Goal: Information Seeking & Learning: Learn about a topic

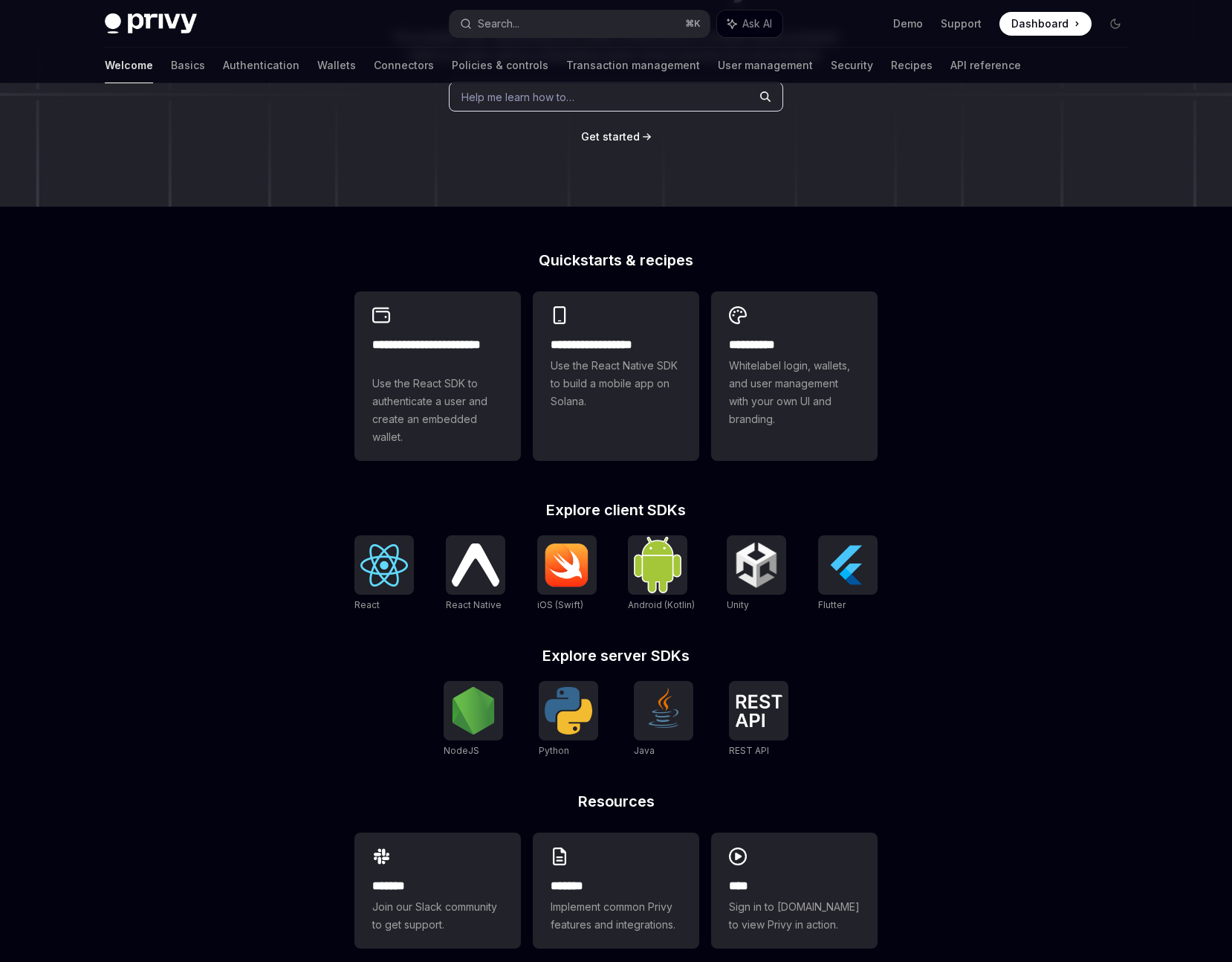
scroll to position [255, 0]
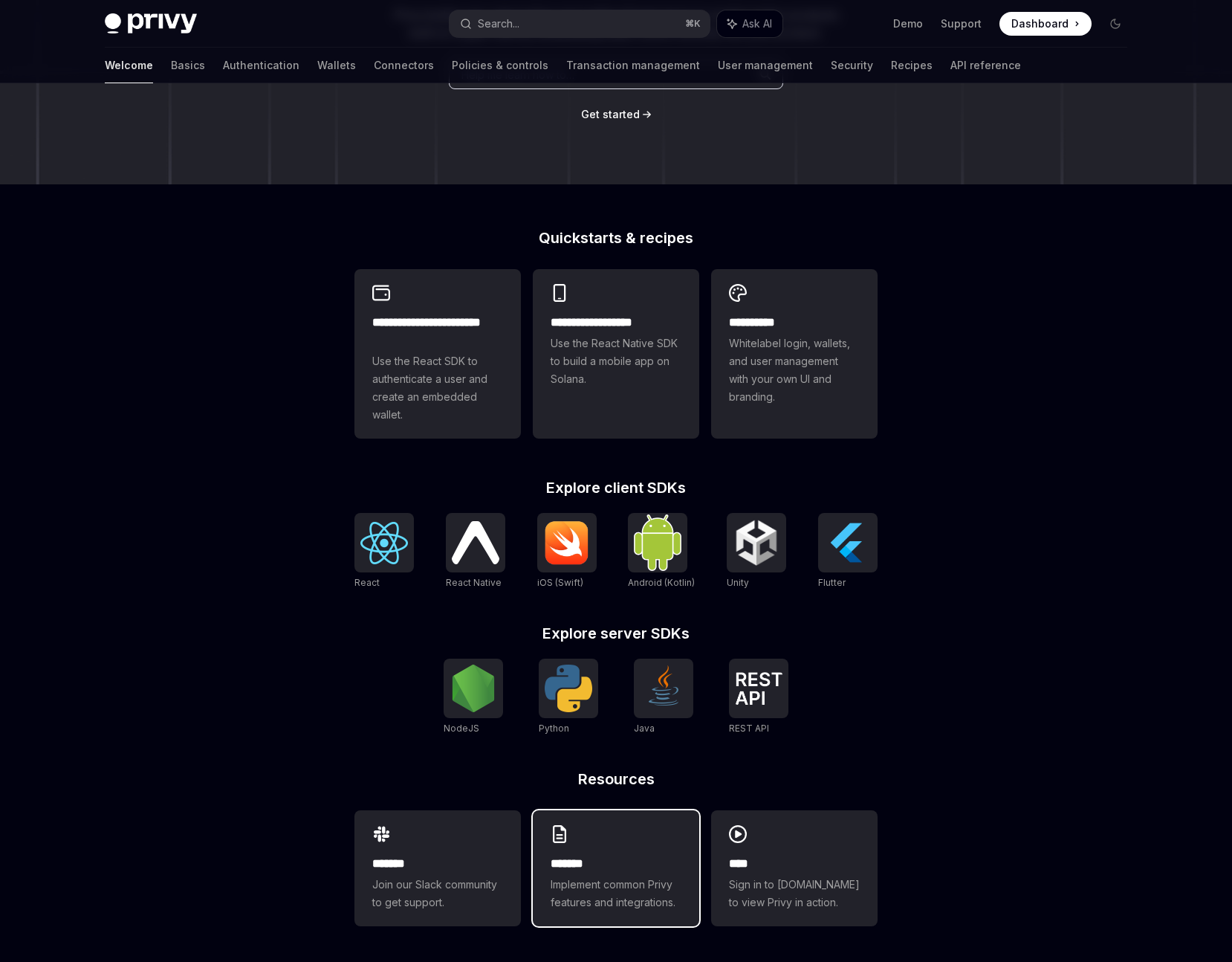
click at [590, 880] on span "Implement common Privy features and integrations." at bounding box center [615, 893] width 130 height 36
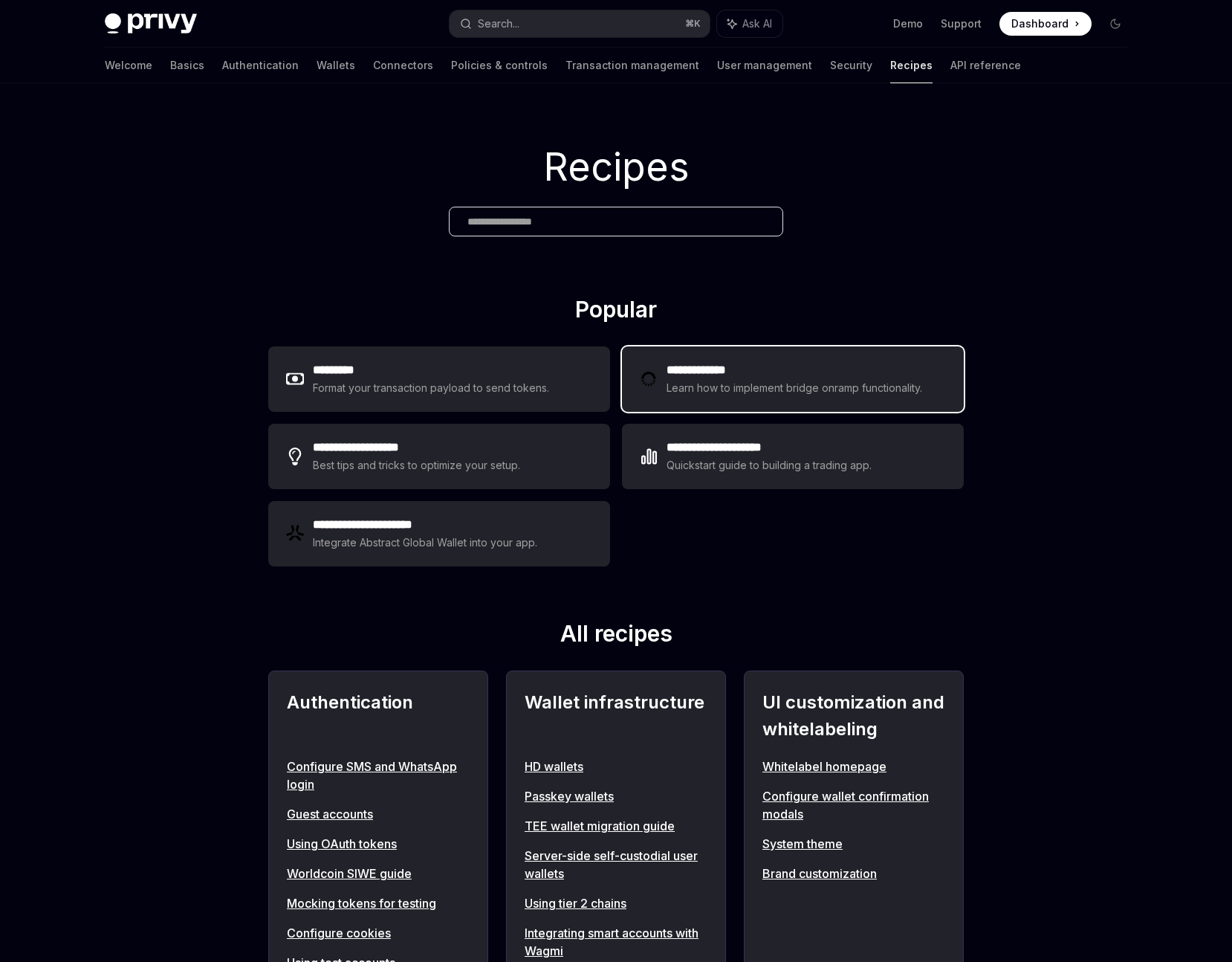
click at [796, 389] on div "Learn how to implement bridge onramp functionality." at bounding box center [796, 388] width 260 height 18
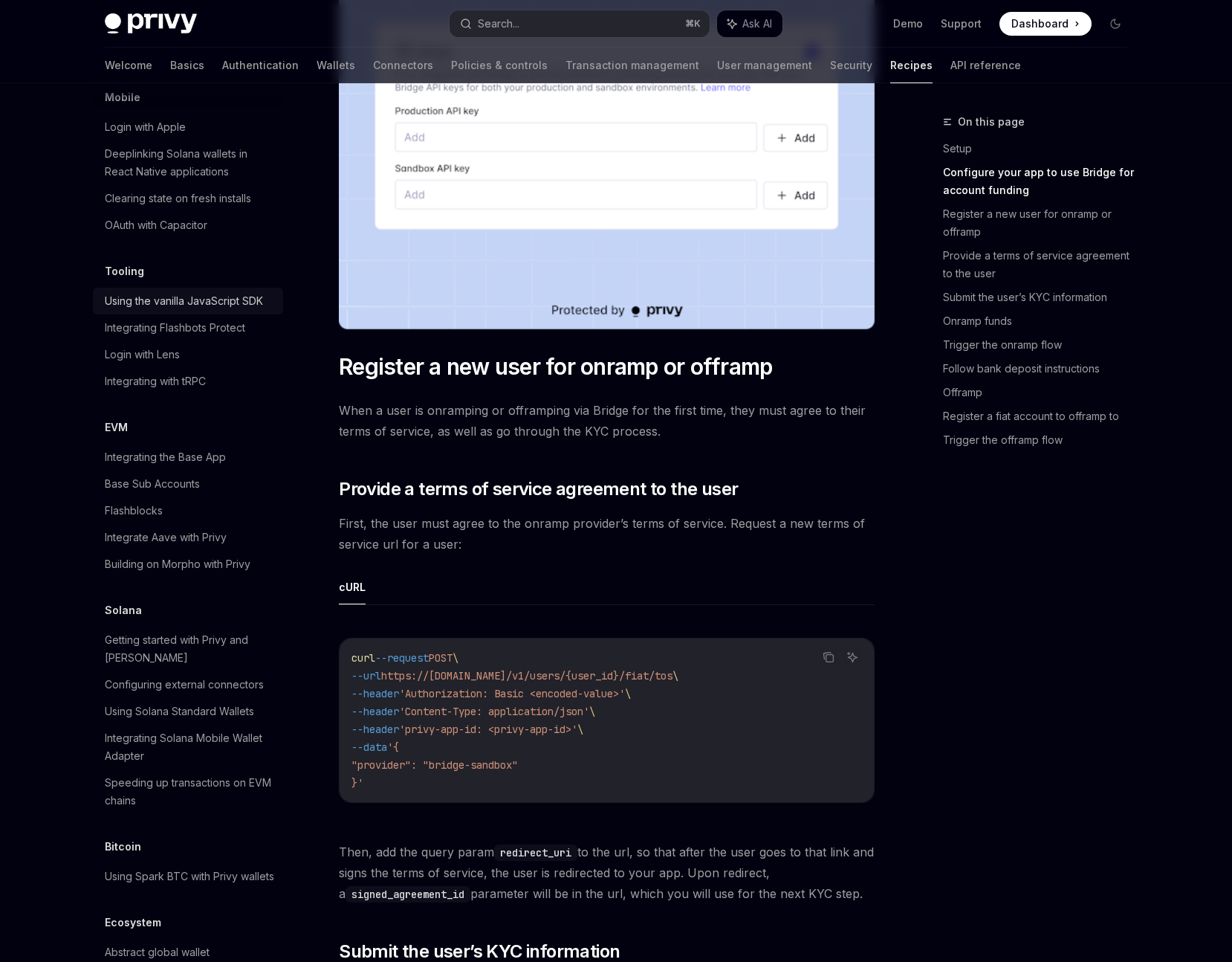
scroll to position [1819, 0]
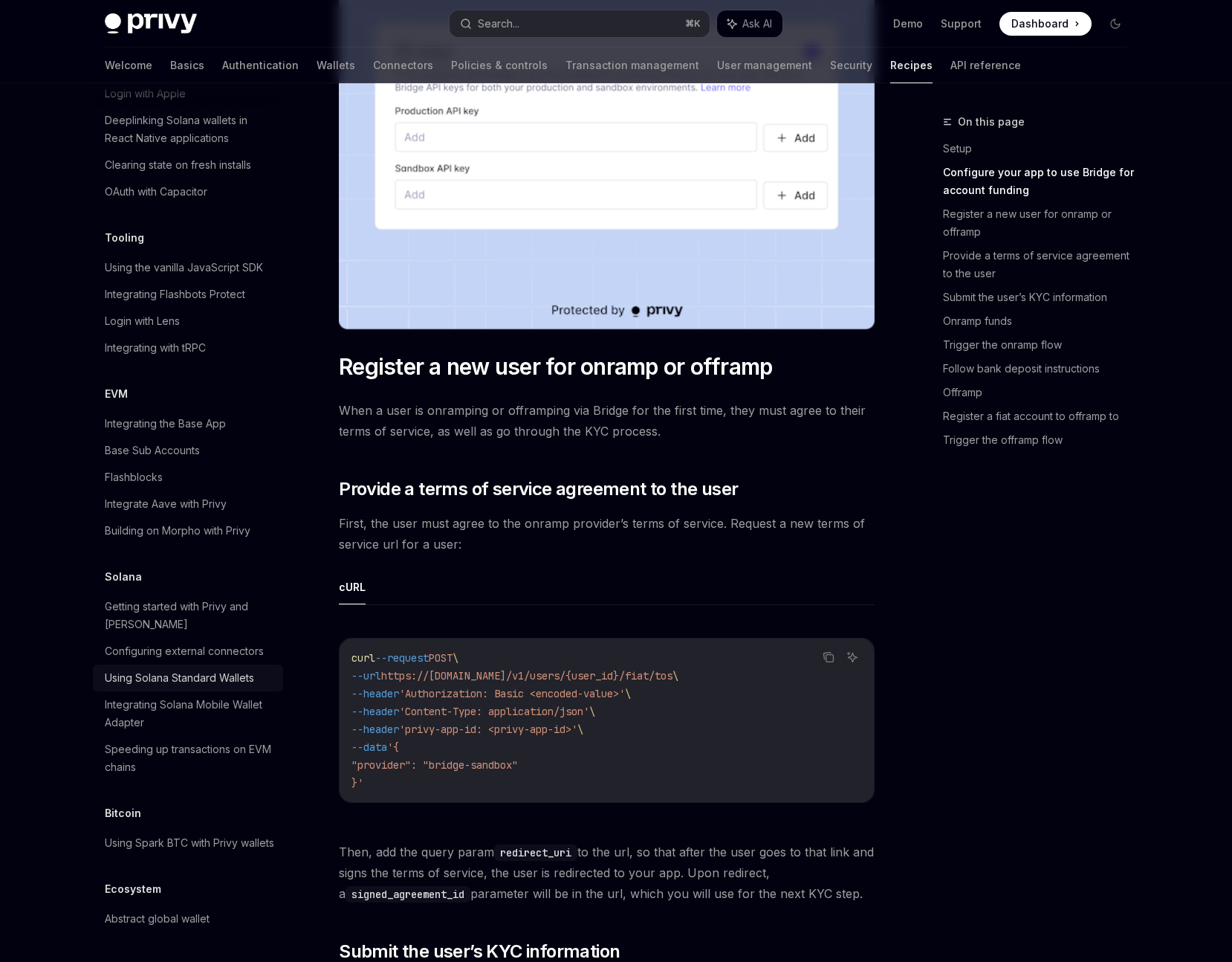
click at [193, 669] on div "Using Solana Standard Wallets" at bounding box center [179, 678] width 150 height 18
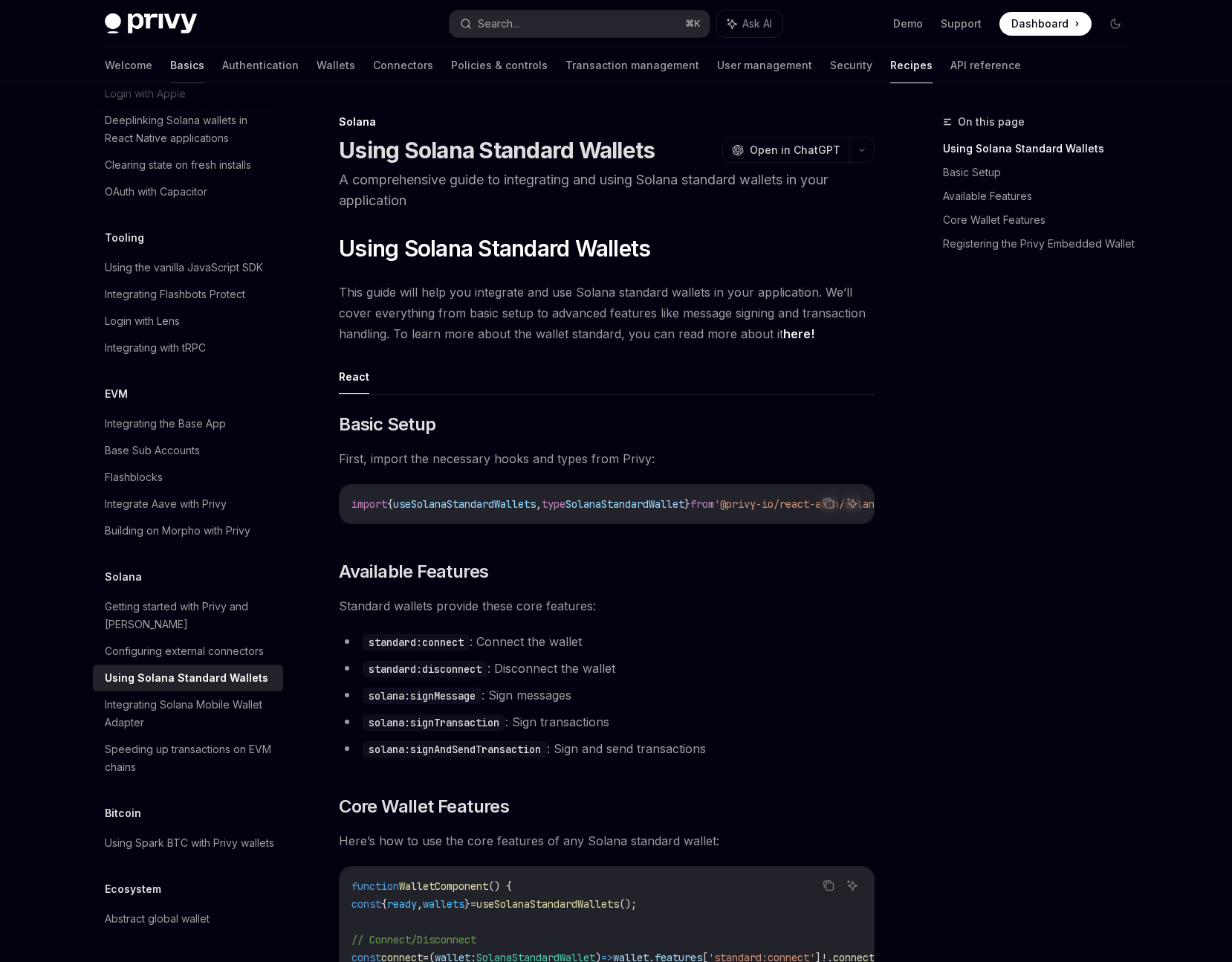
click at [170, 70] on link "Basics" at bounding box center [187, 65] width 34 height 36
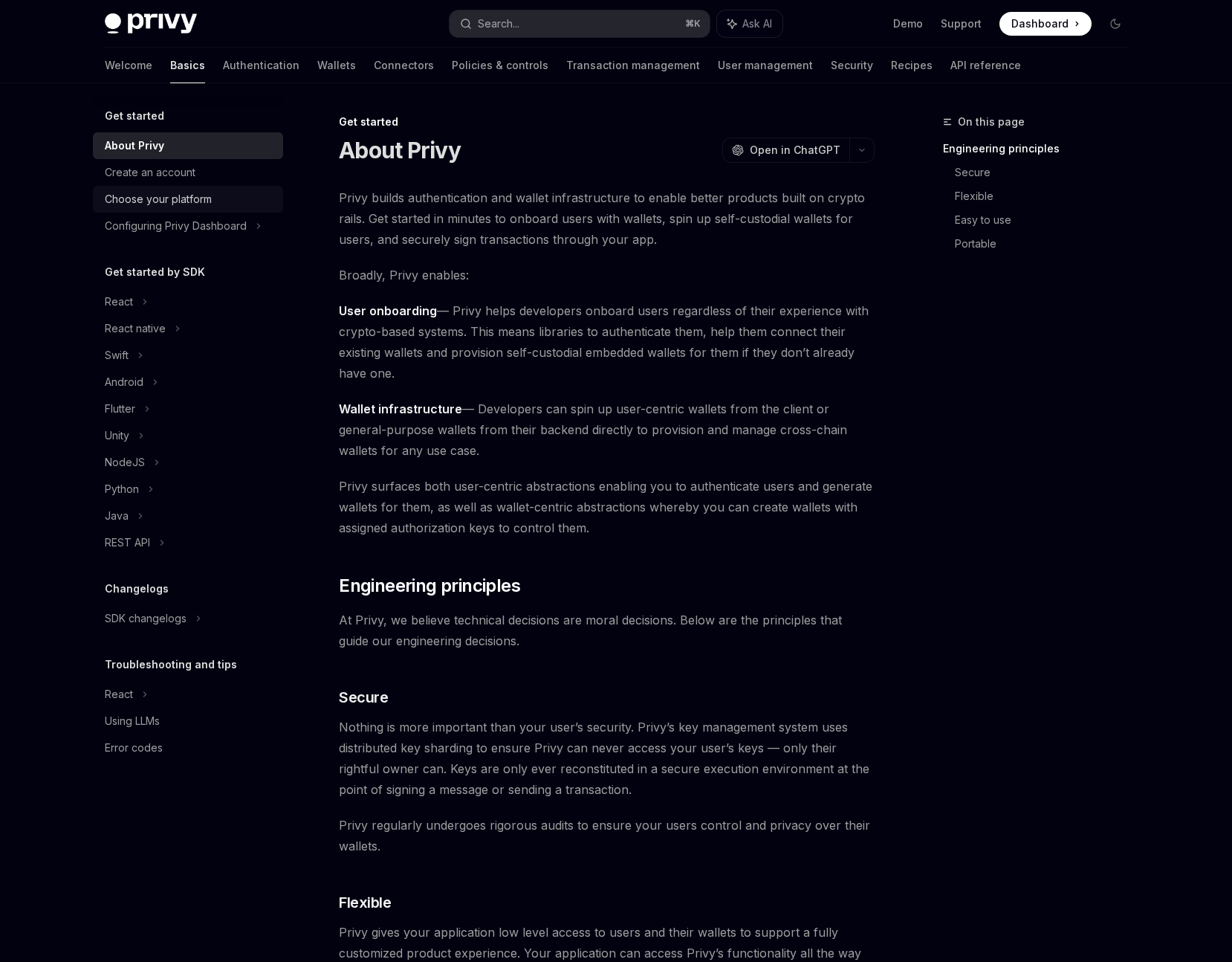
click at [179, 202] on div "Choose your platform" at bounding box center [158, 199] width 107 height 18
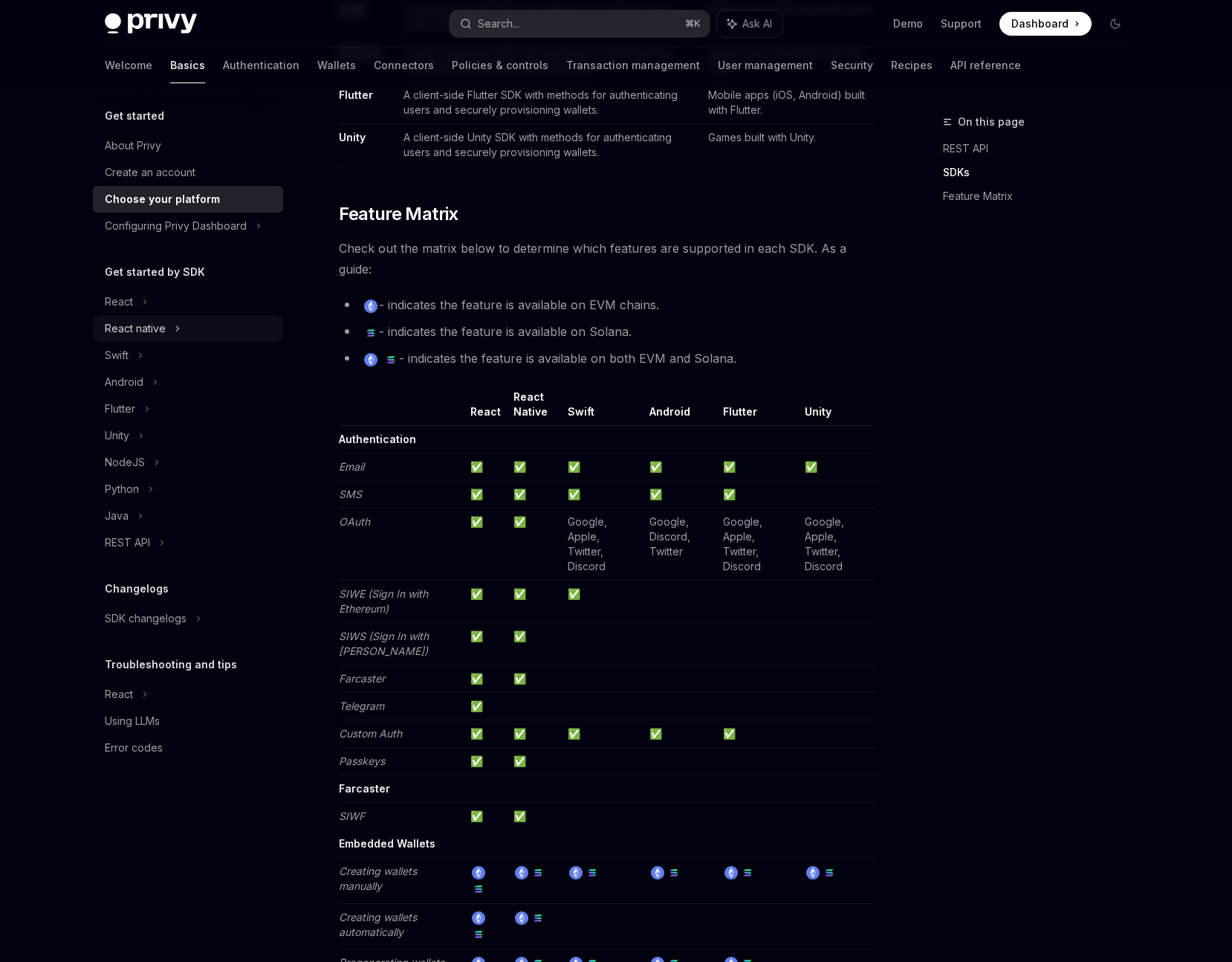
scroll to position [1195, 0]
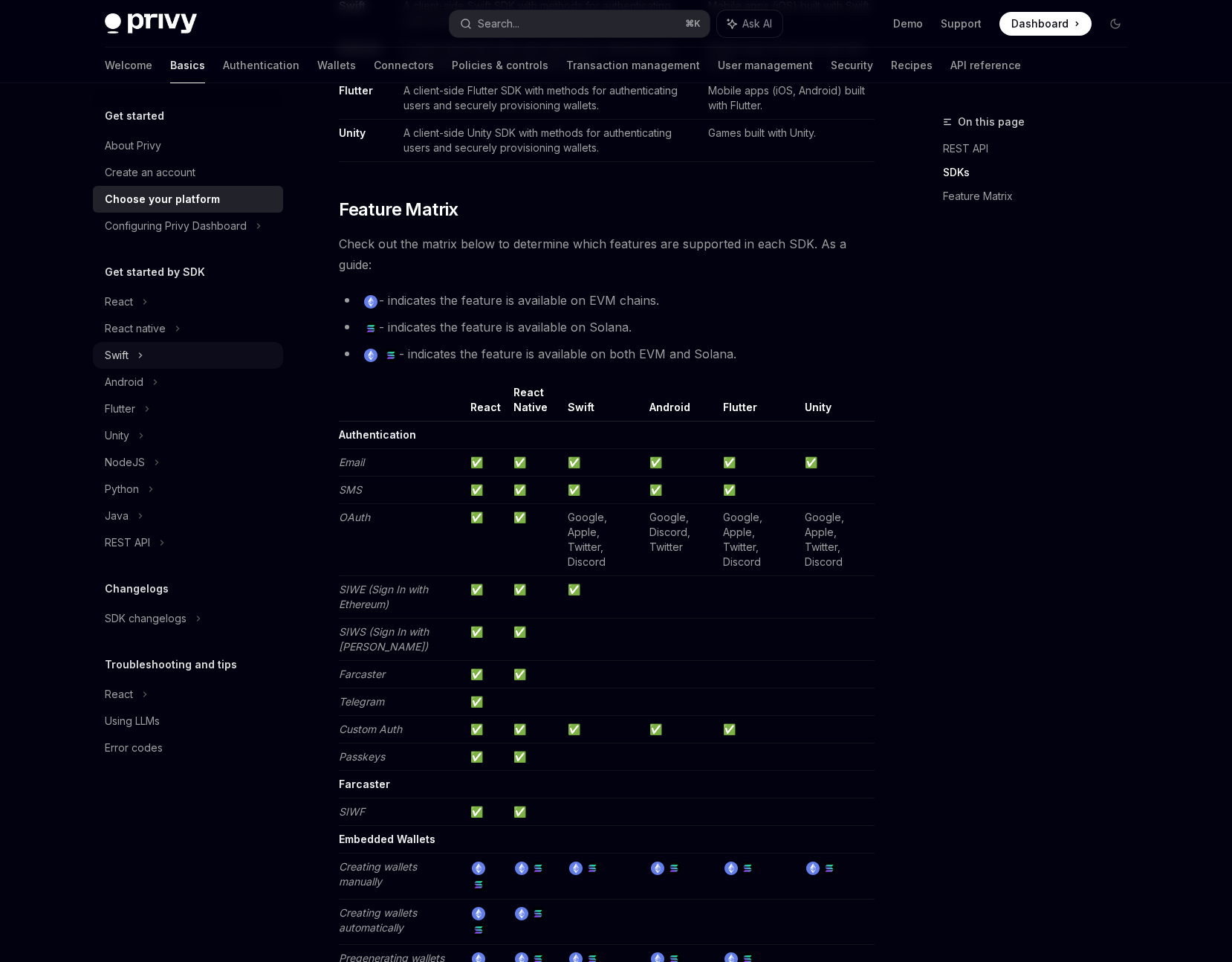
click at [121, 355] on div "Swift" at bounding box center [117, 355] width 24 height 18
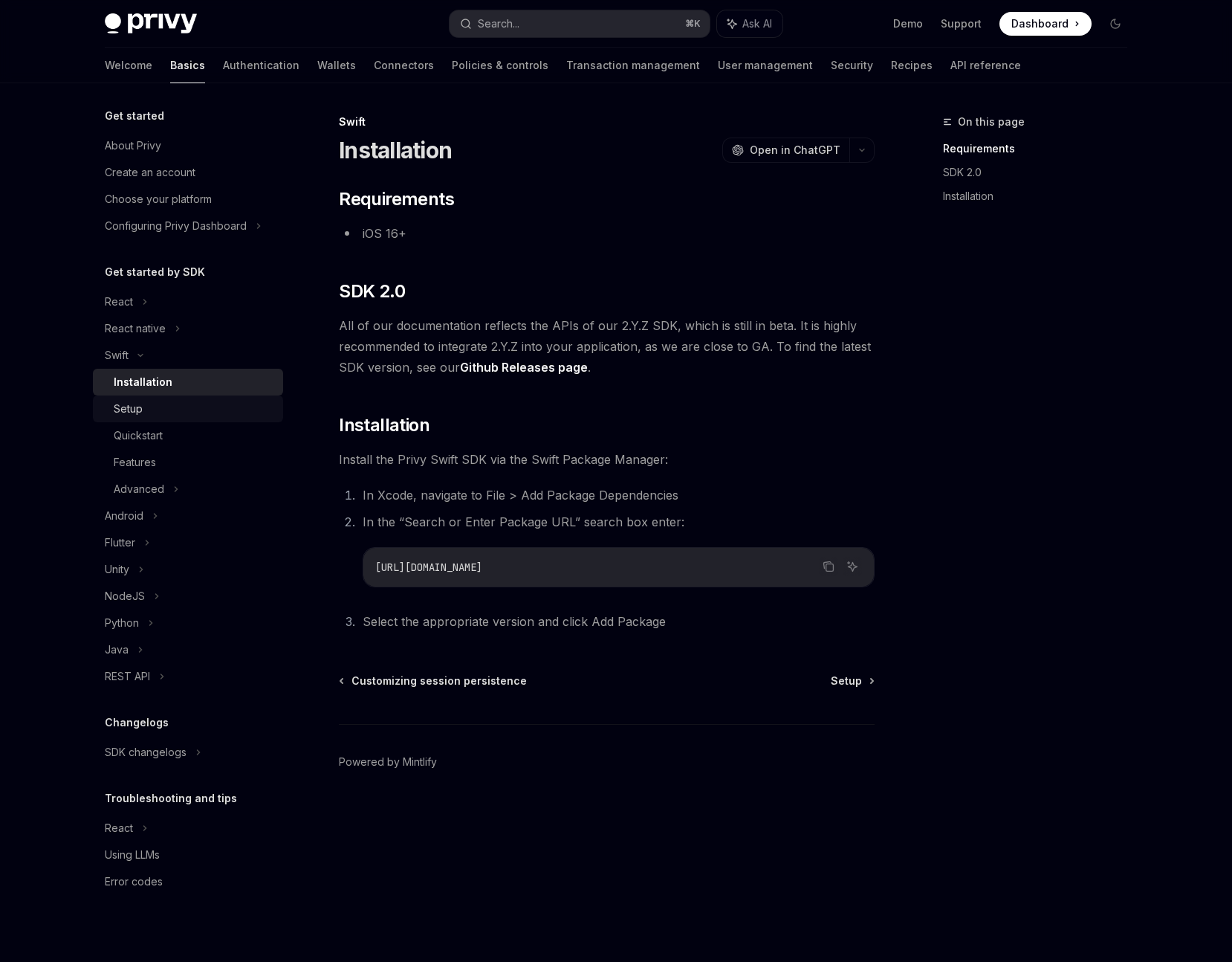
click at [128, 409] on div "Setup" at bounding box center [128, 409] width 29 height 18
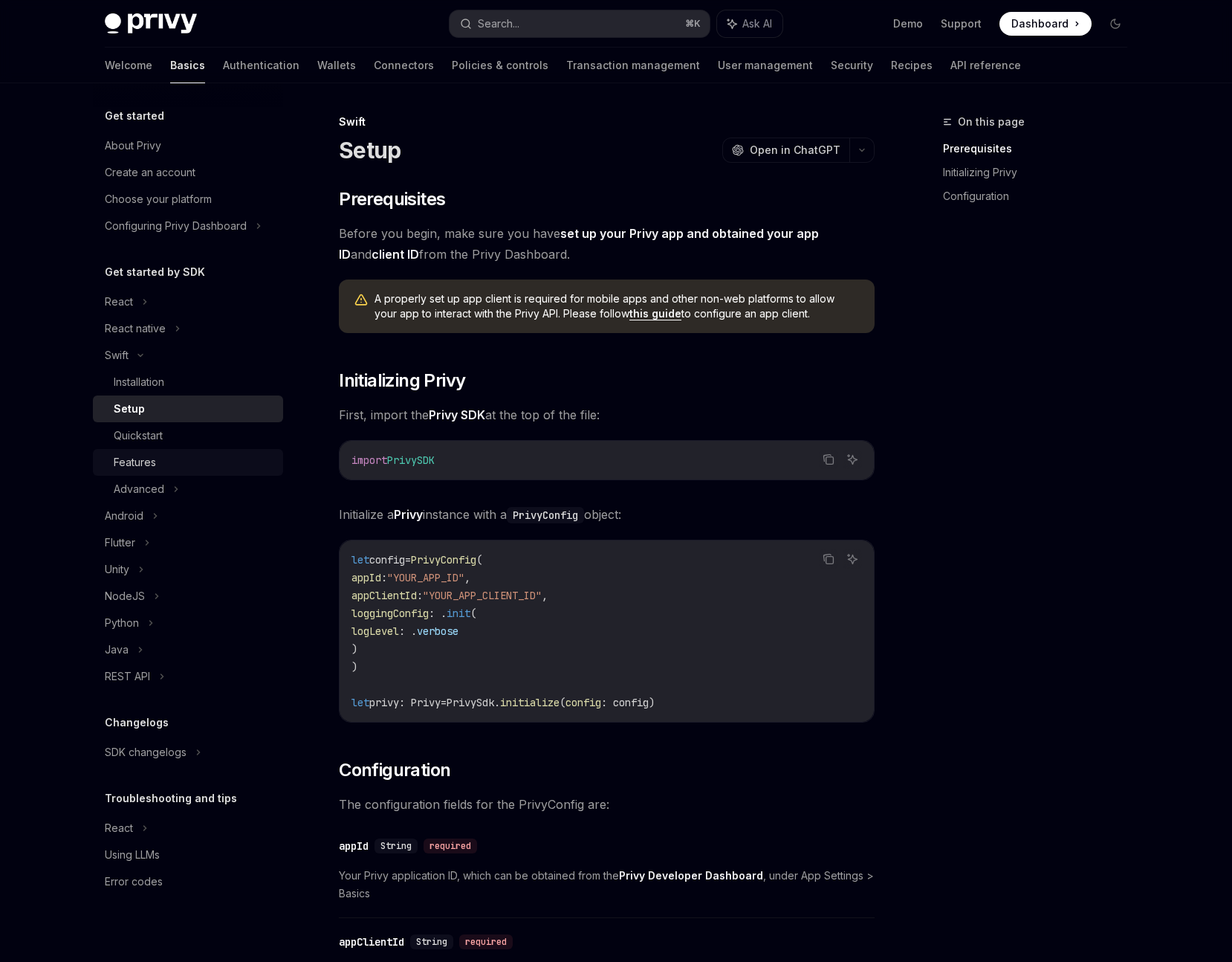
click at [140, 455] on div "Features" at bounding box center [134, 462] width 42 height 18
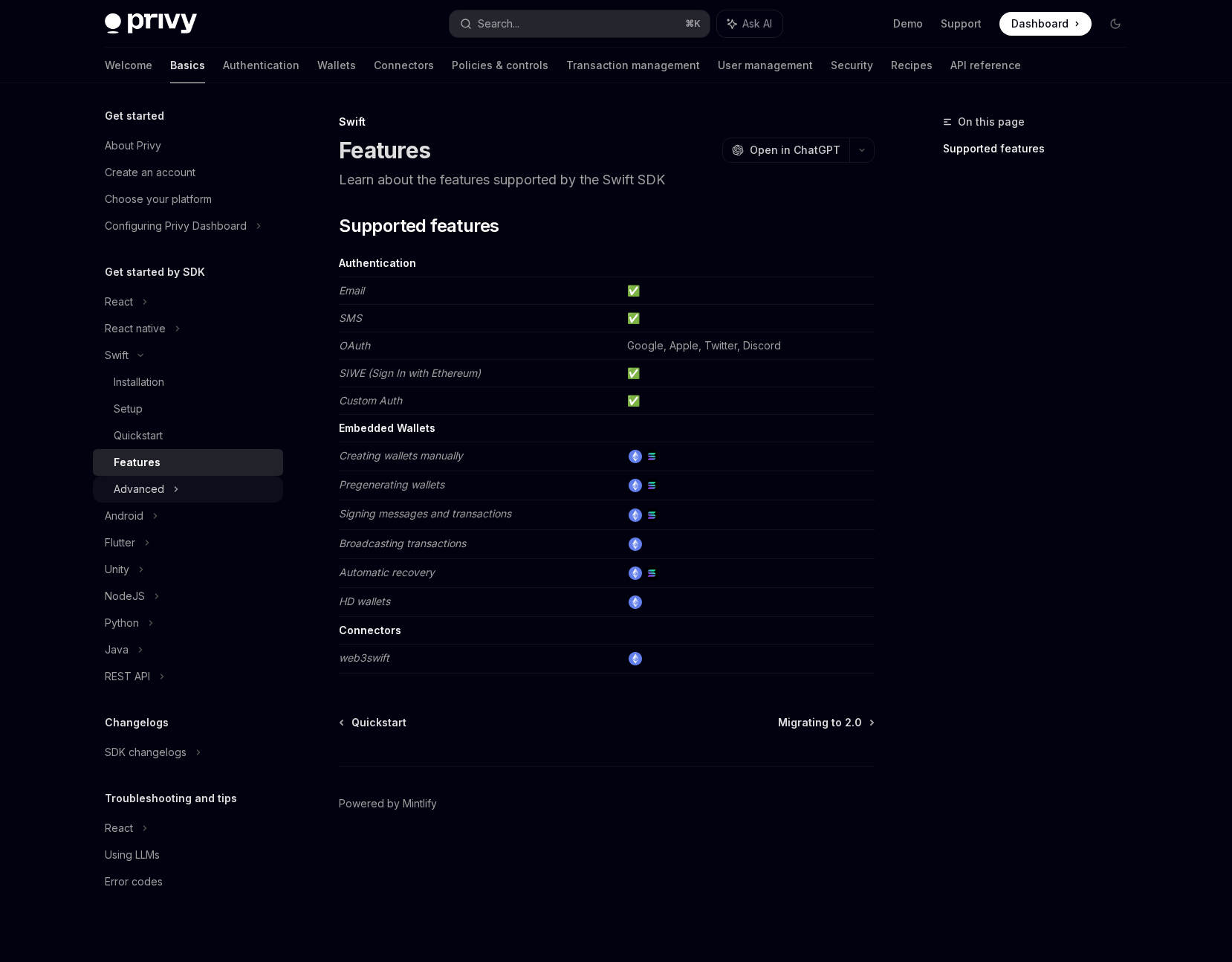
click at [130, 487] on div "Advanced" at bounding box center [138, 489] width 50 height 18
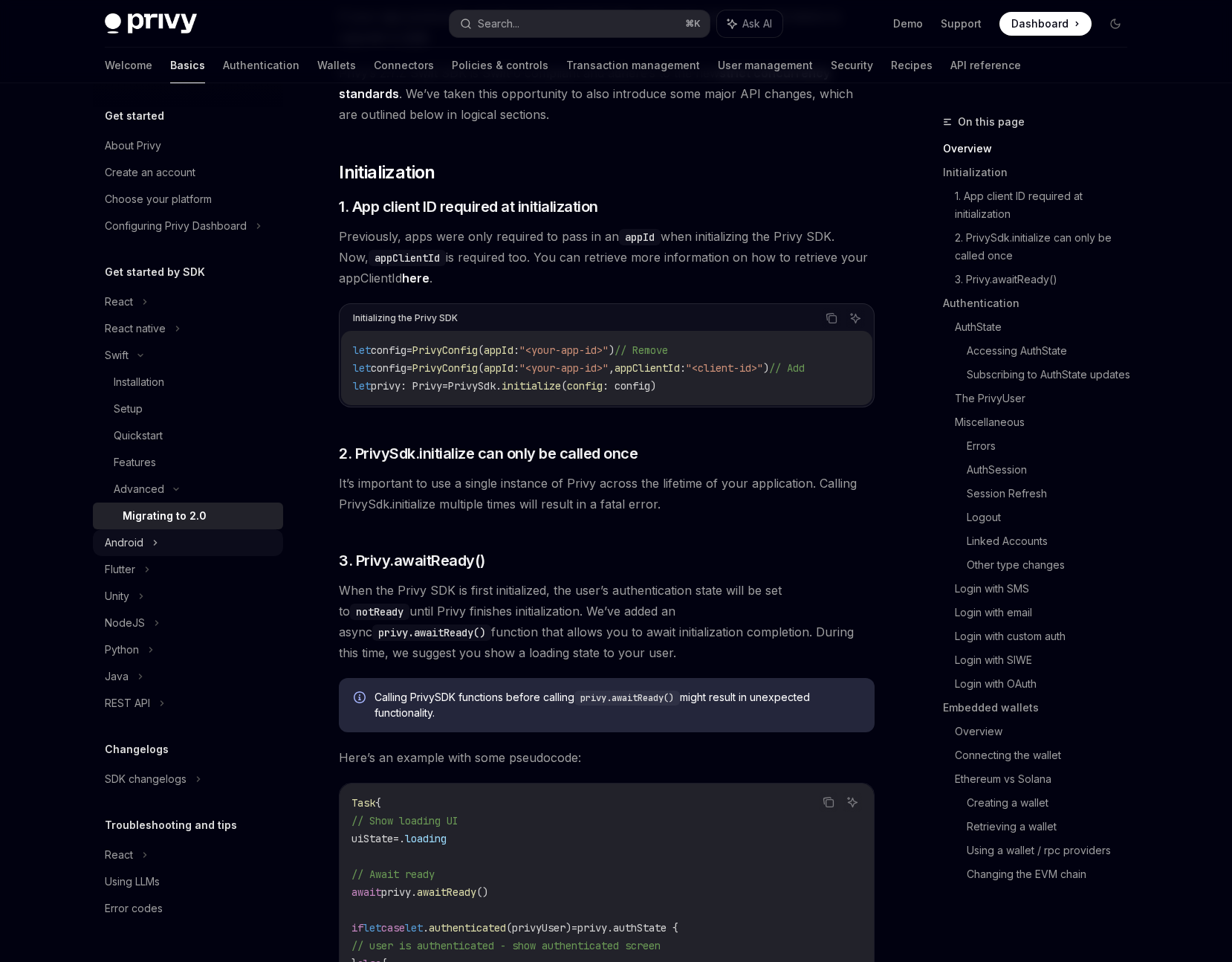
scroll to position [226, 0]
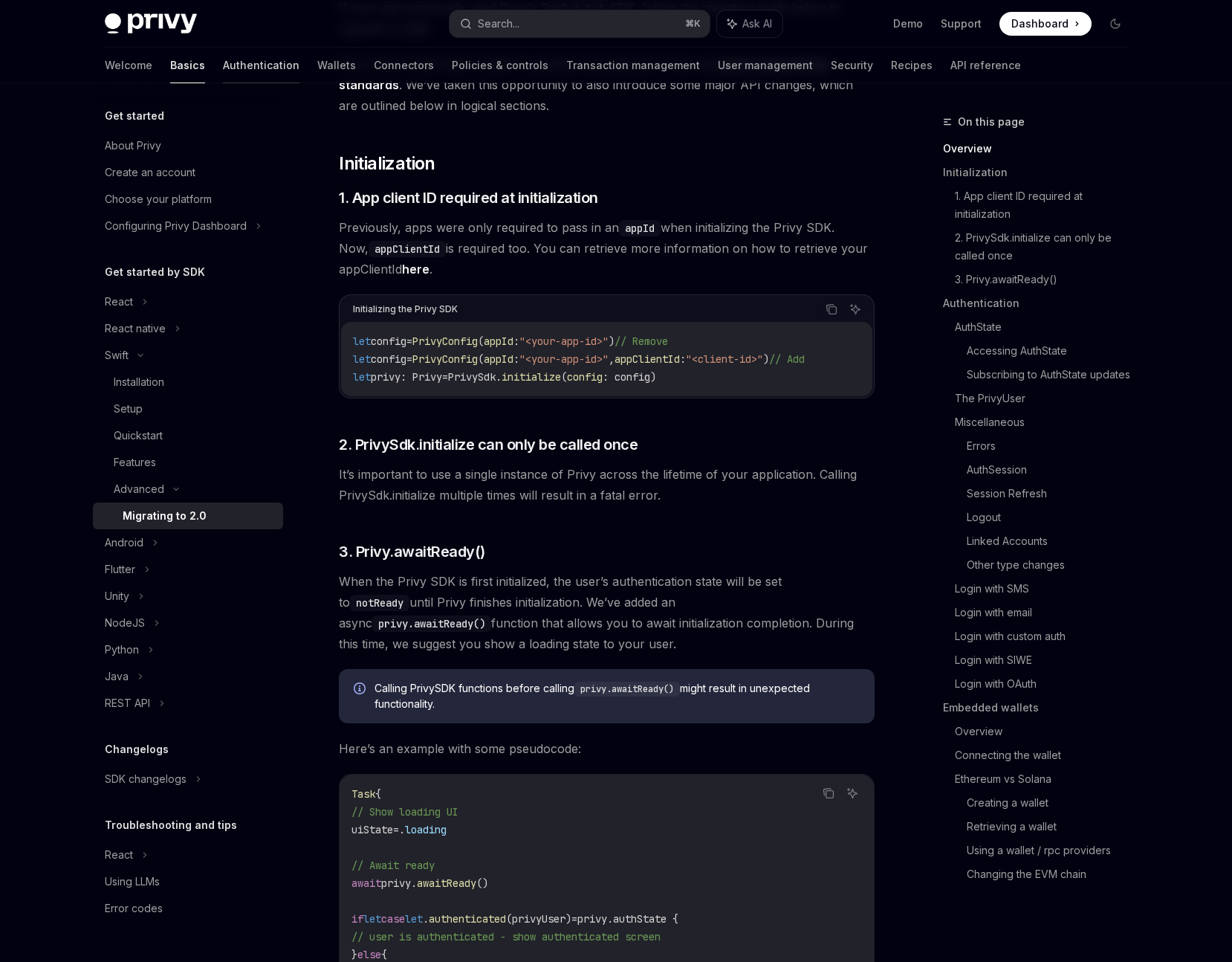
click at [223, 68] on link "Authentication" at bounding box center [262, 65] width 77 height 36
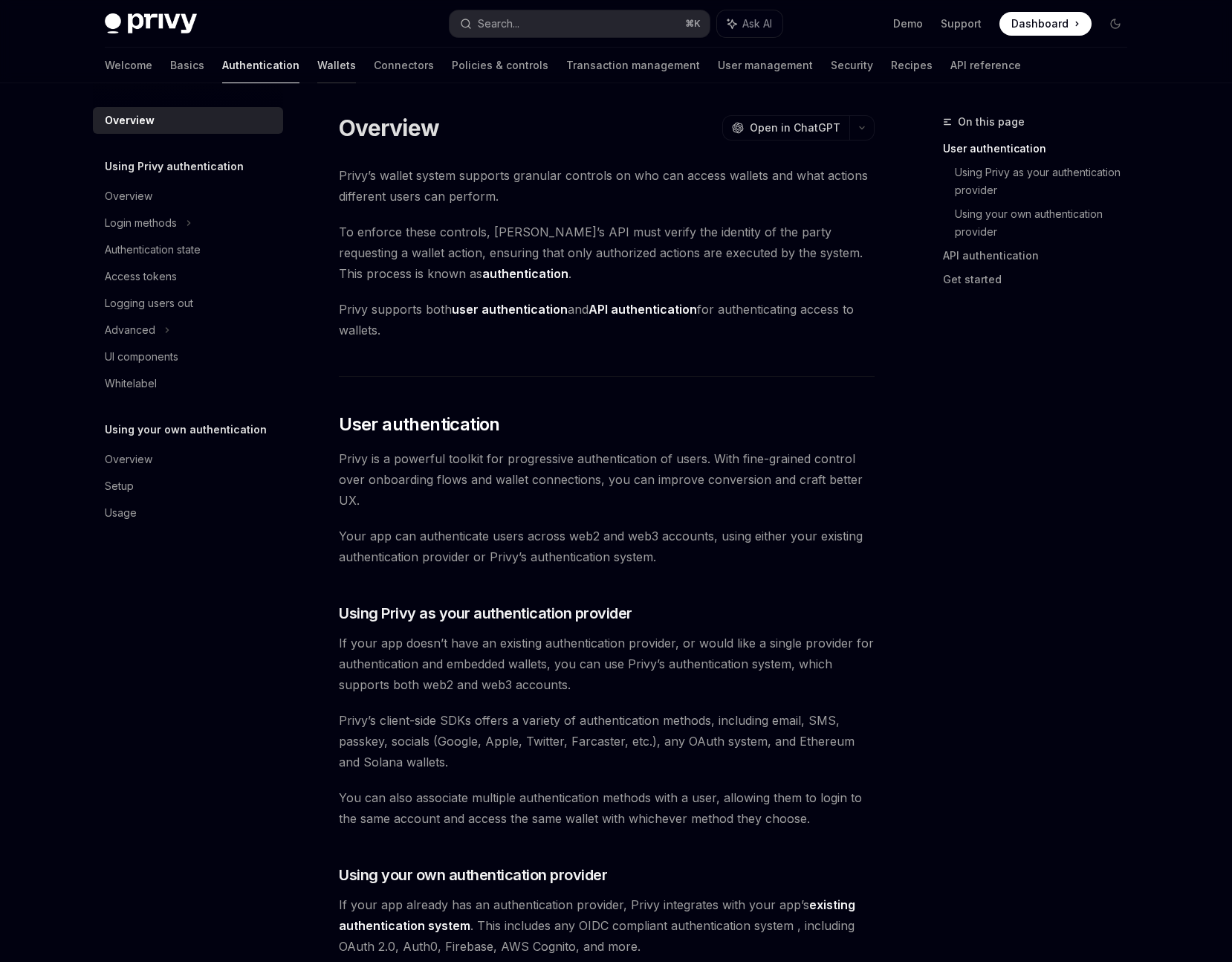
click at [318, 78] on link "Wallets" at bounding box center [337, 65] width 38 height 36
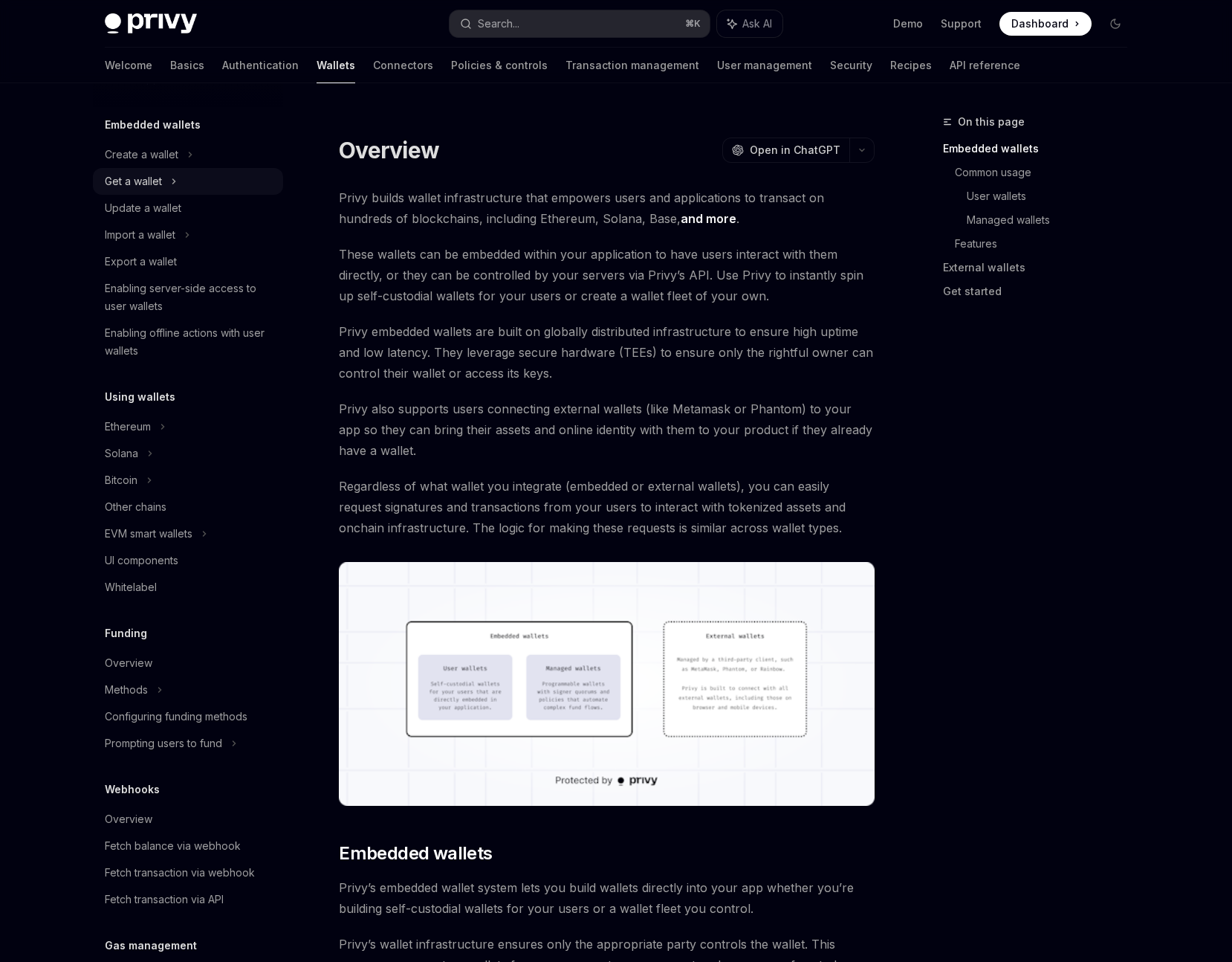
scroll to position [77, 0]
click at [148, 259] on div "Export a wallet" at bounding box center [141, 261] width 72 height 18
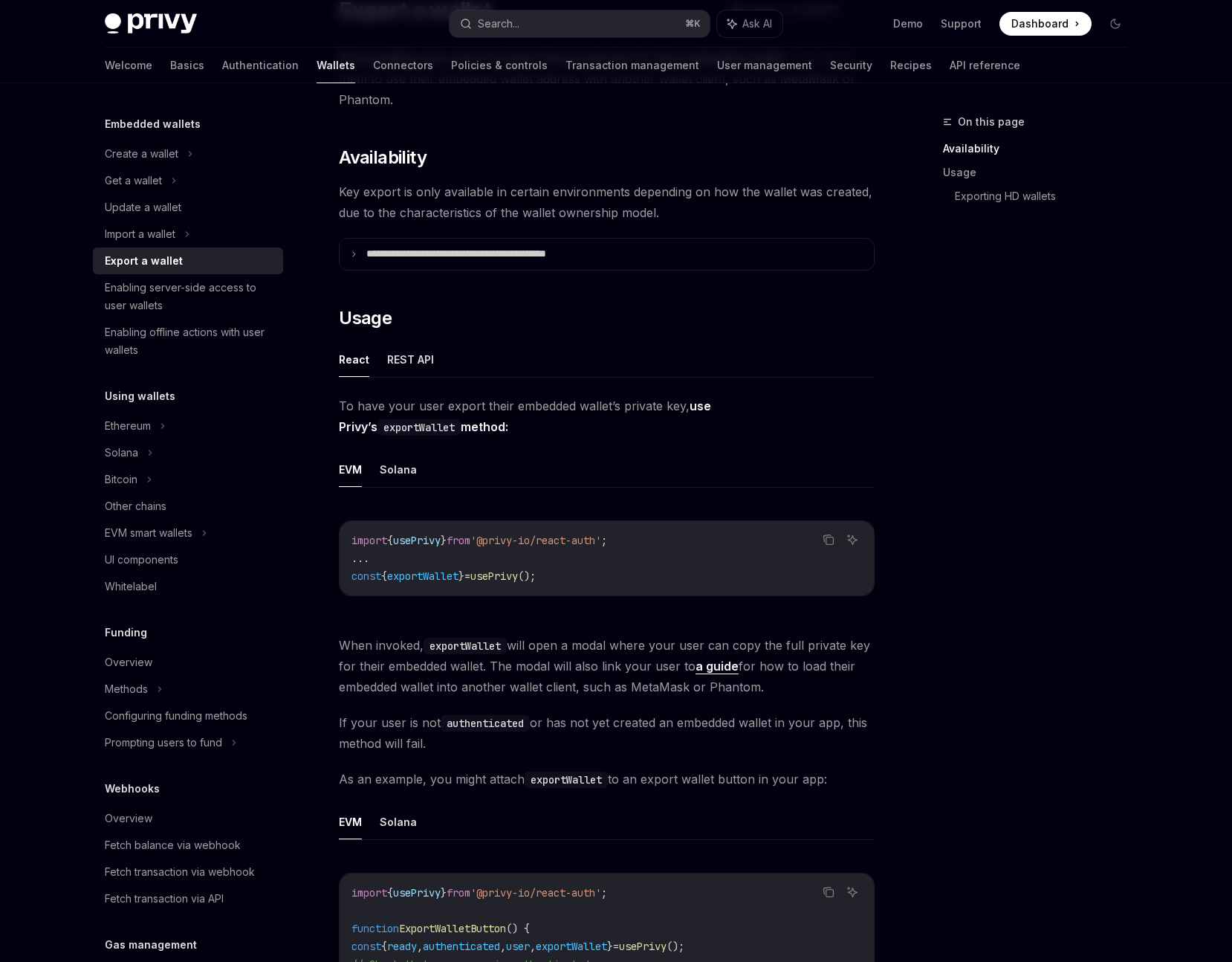
scroll to position [141, 0]
click at [413, 463] on button "Solana" at bounding box center [398, 469] width 37 height 35
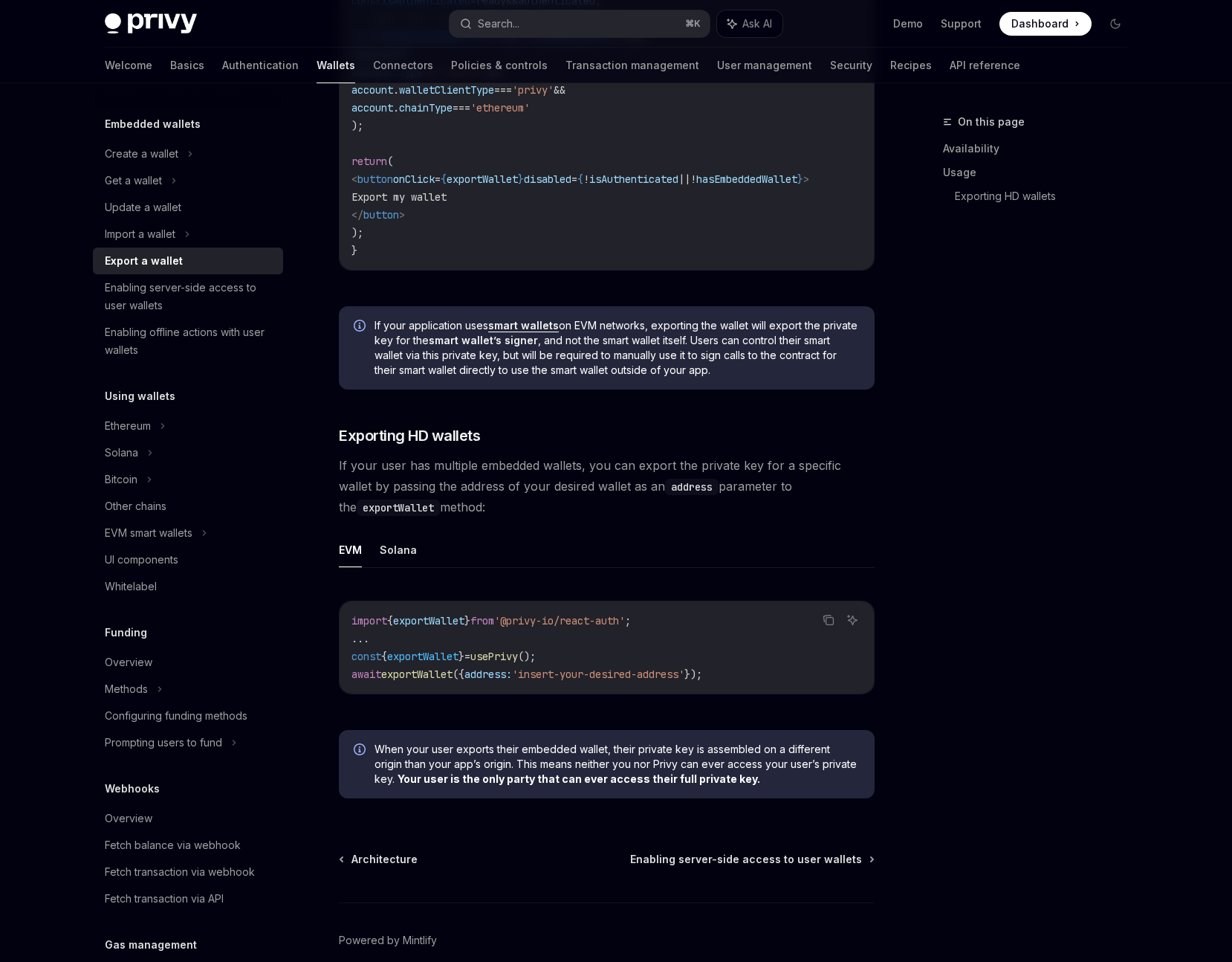
scroll to position [1196, 0]
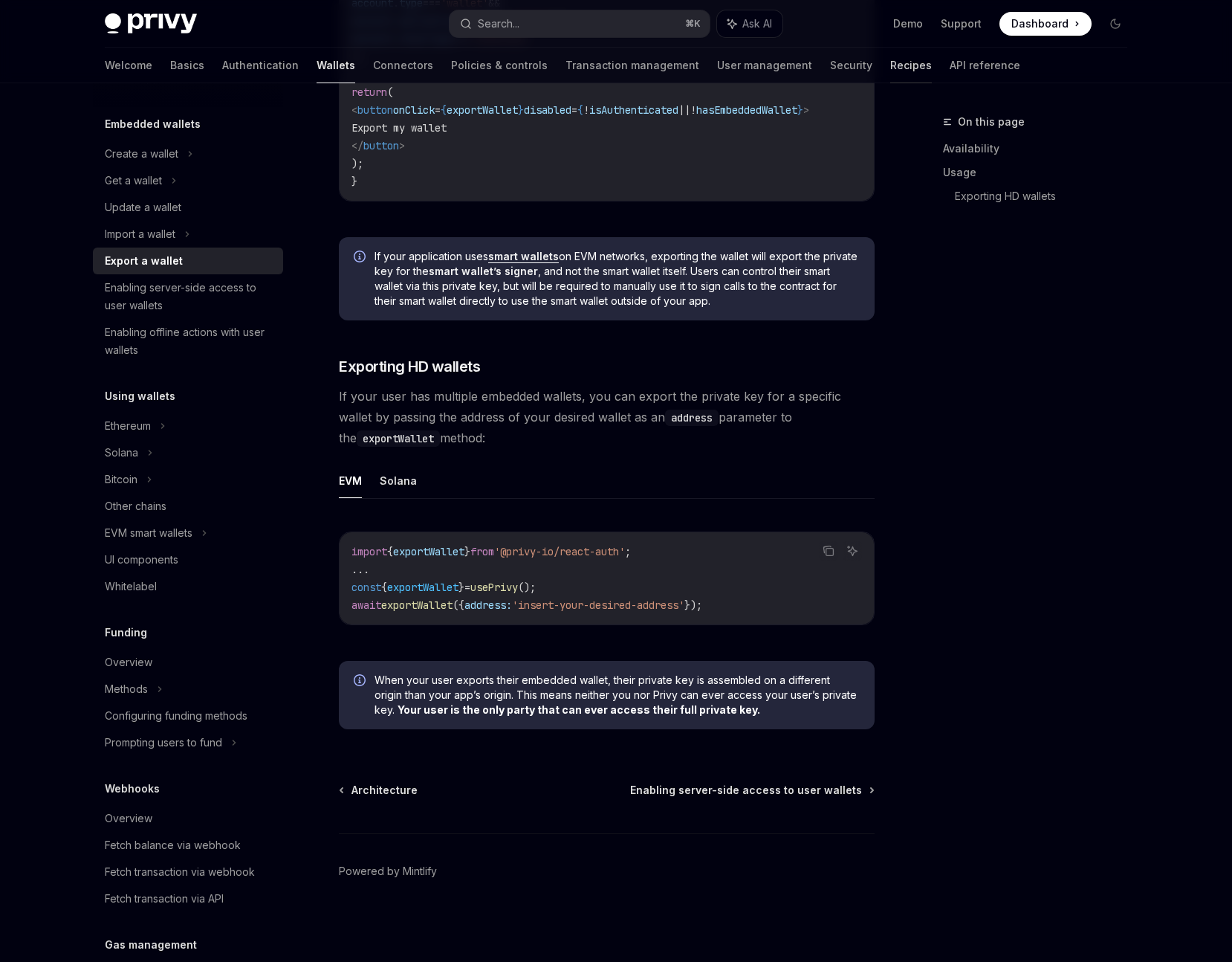
click at [890, 69] on link "Recipes" at bounding box center [911, 65] width 42 height 36
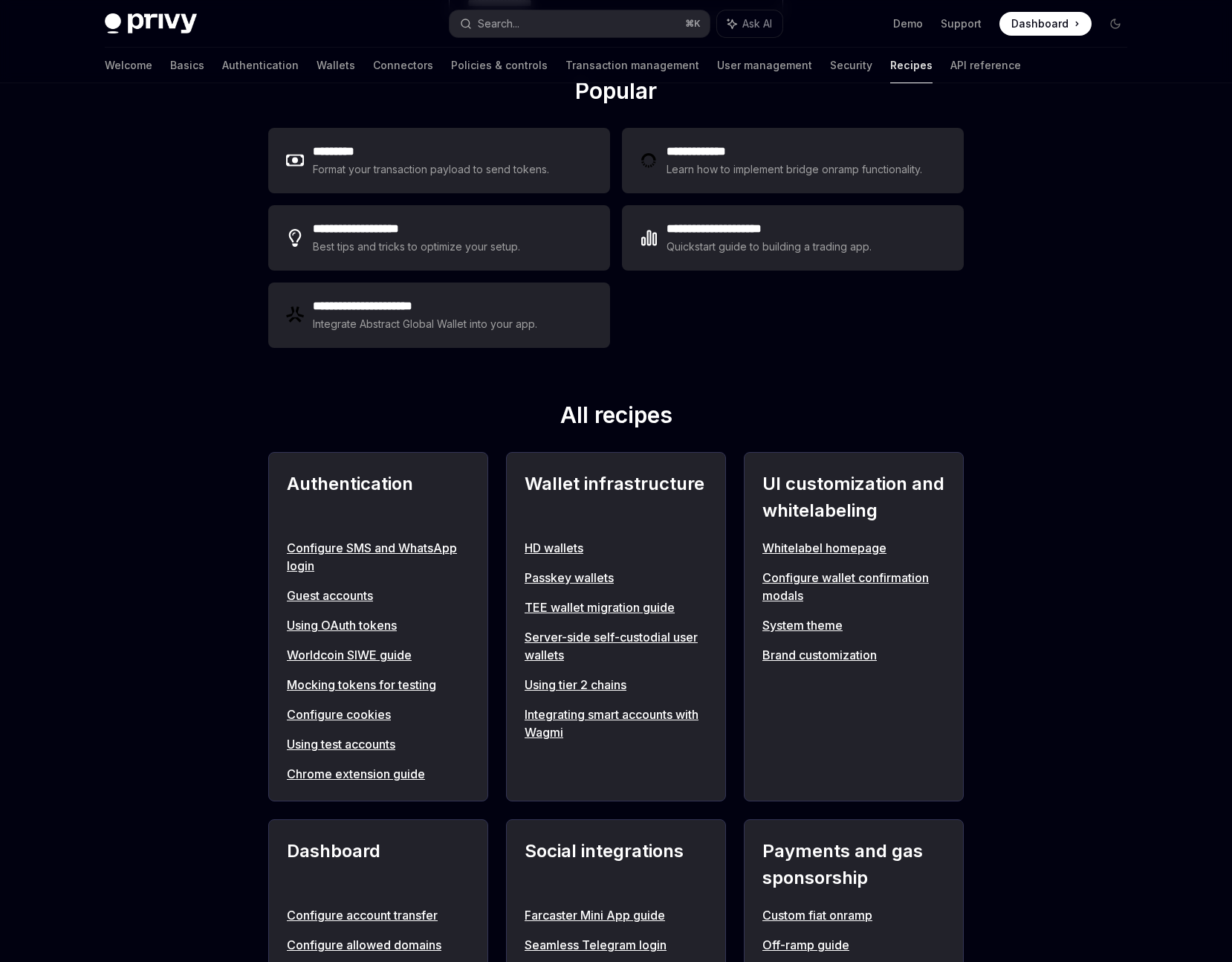
scroll to position [219, 0]
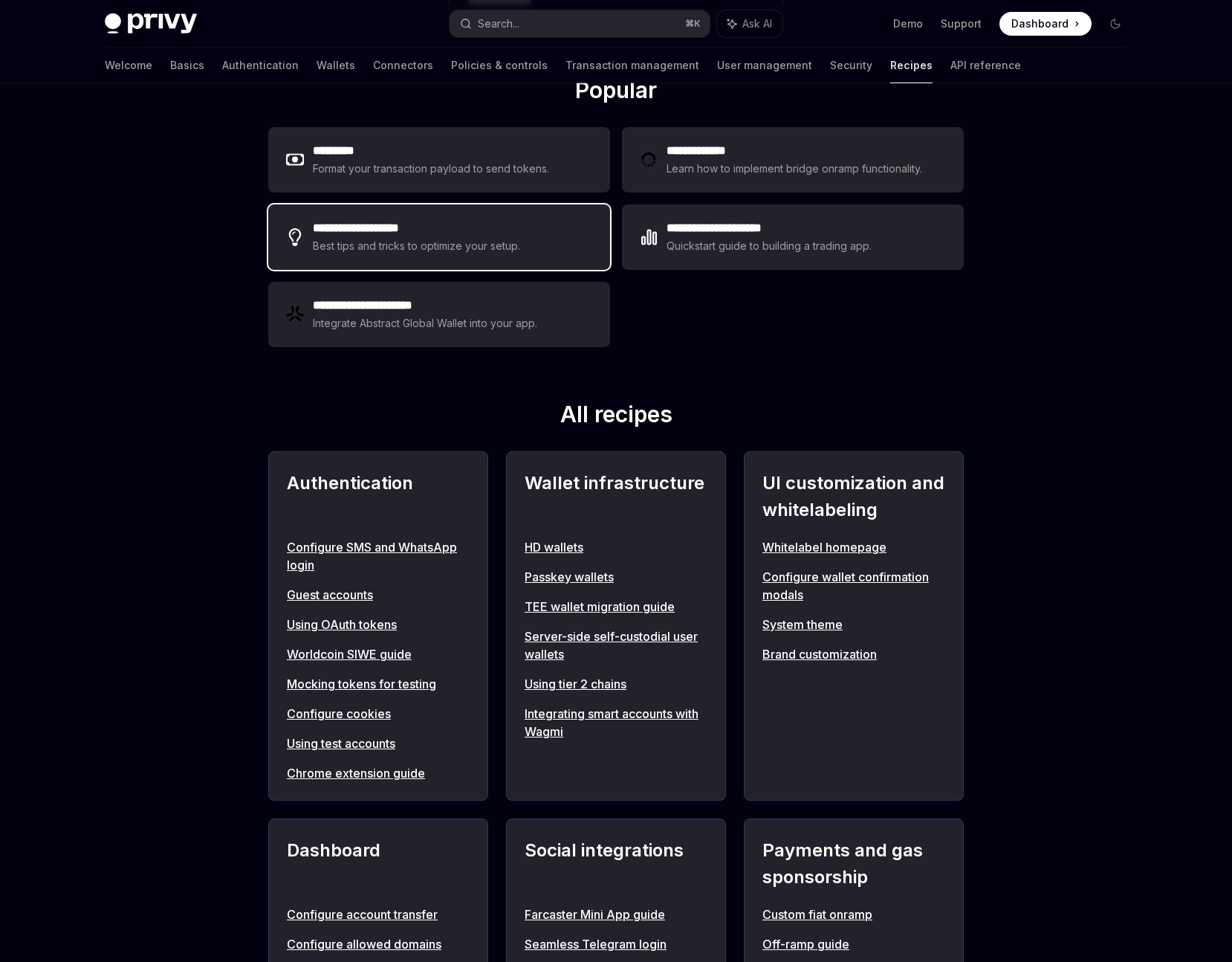
click at [405, 234] on h2 "**********" at bounding box center [418, 228] width 210 height 18
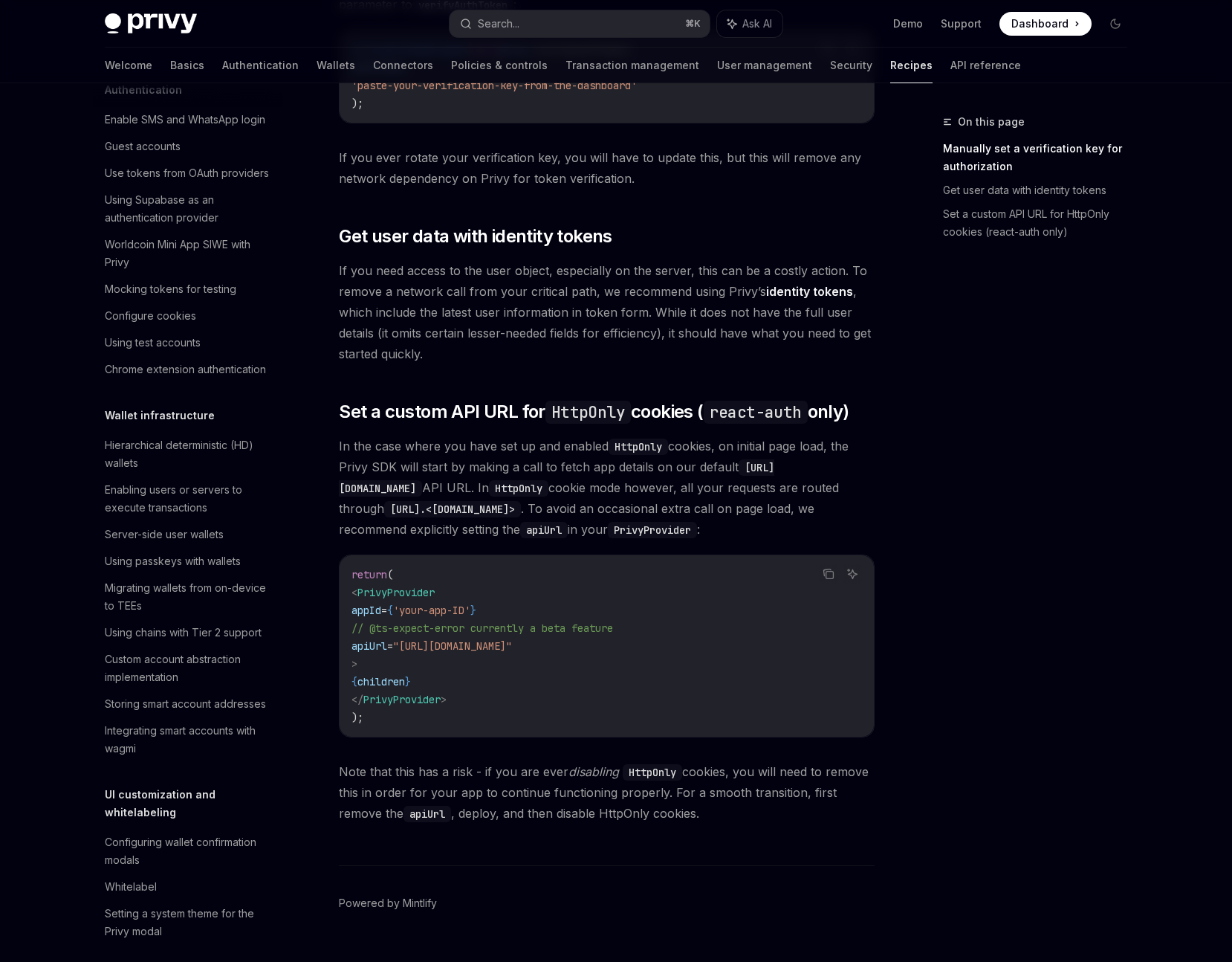
scroll to position [391, 0]
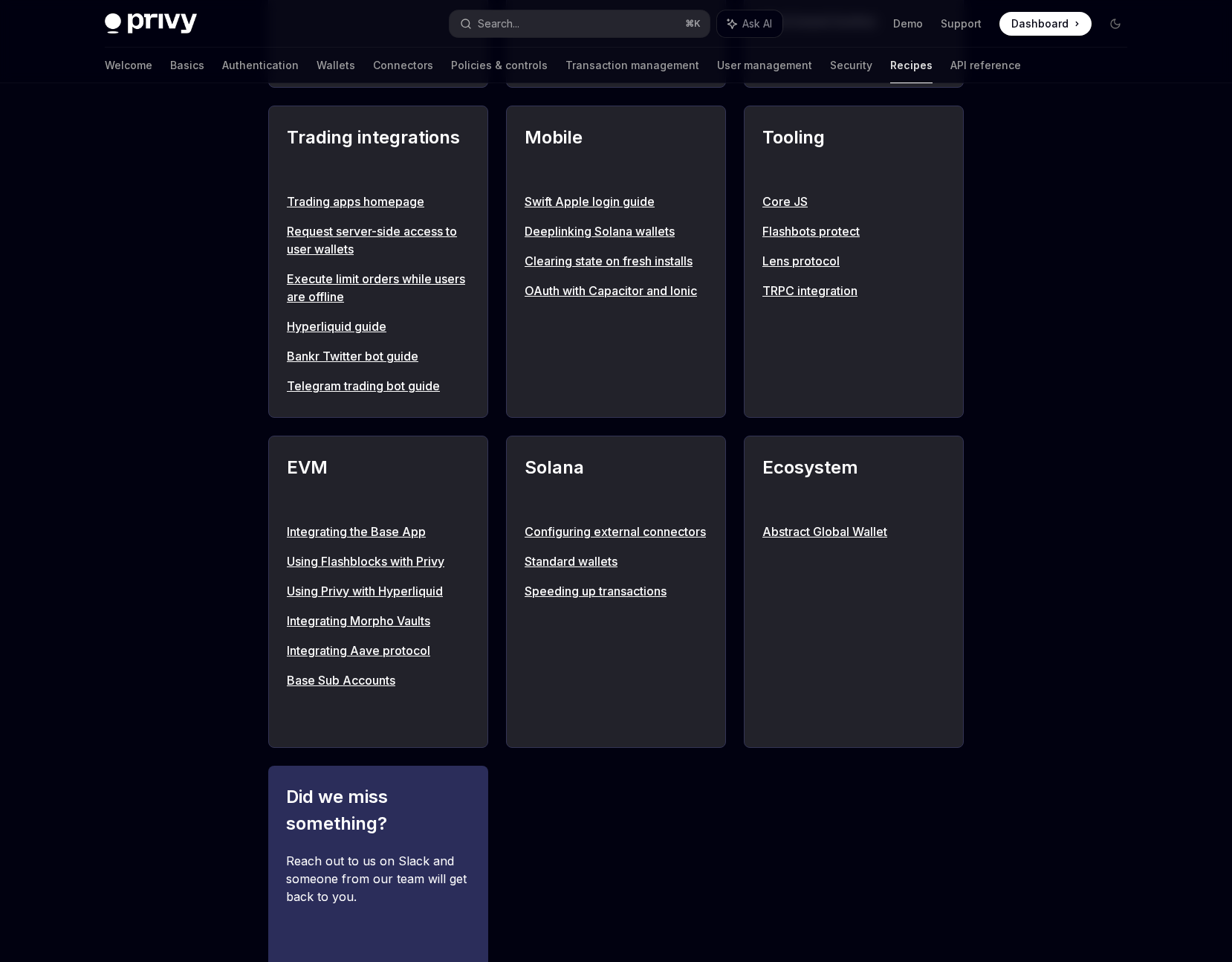
scroll to position [1263, 0]
click at [572, 599] on link "Speeding up transactions" at bounding box center [616, 590] width 182 height 18
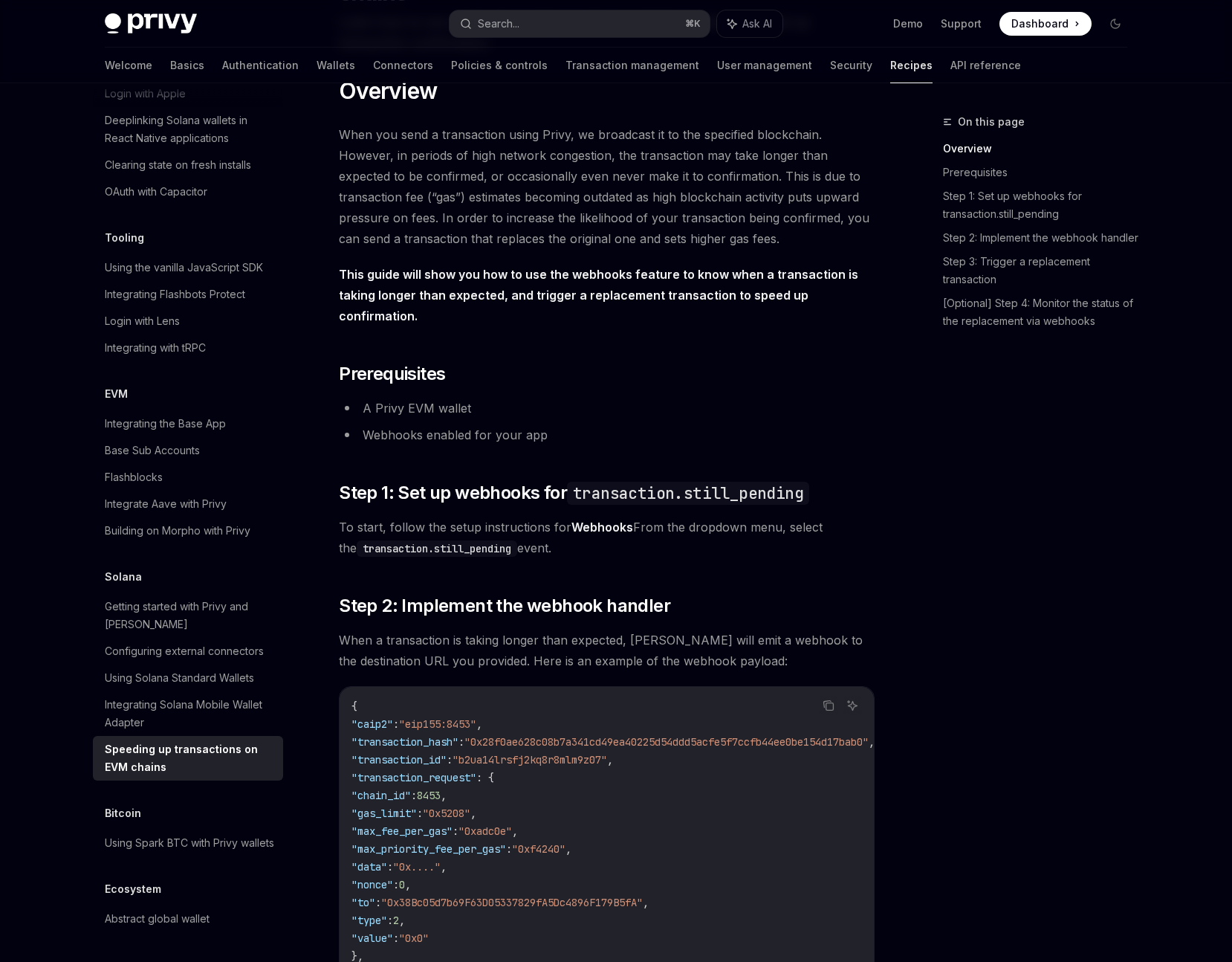
scroll to position [186, 0]
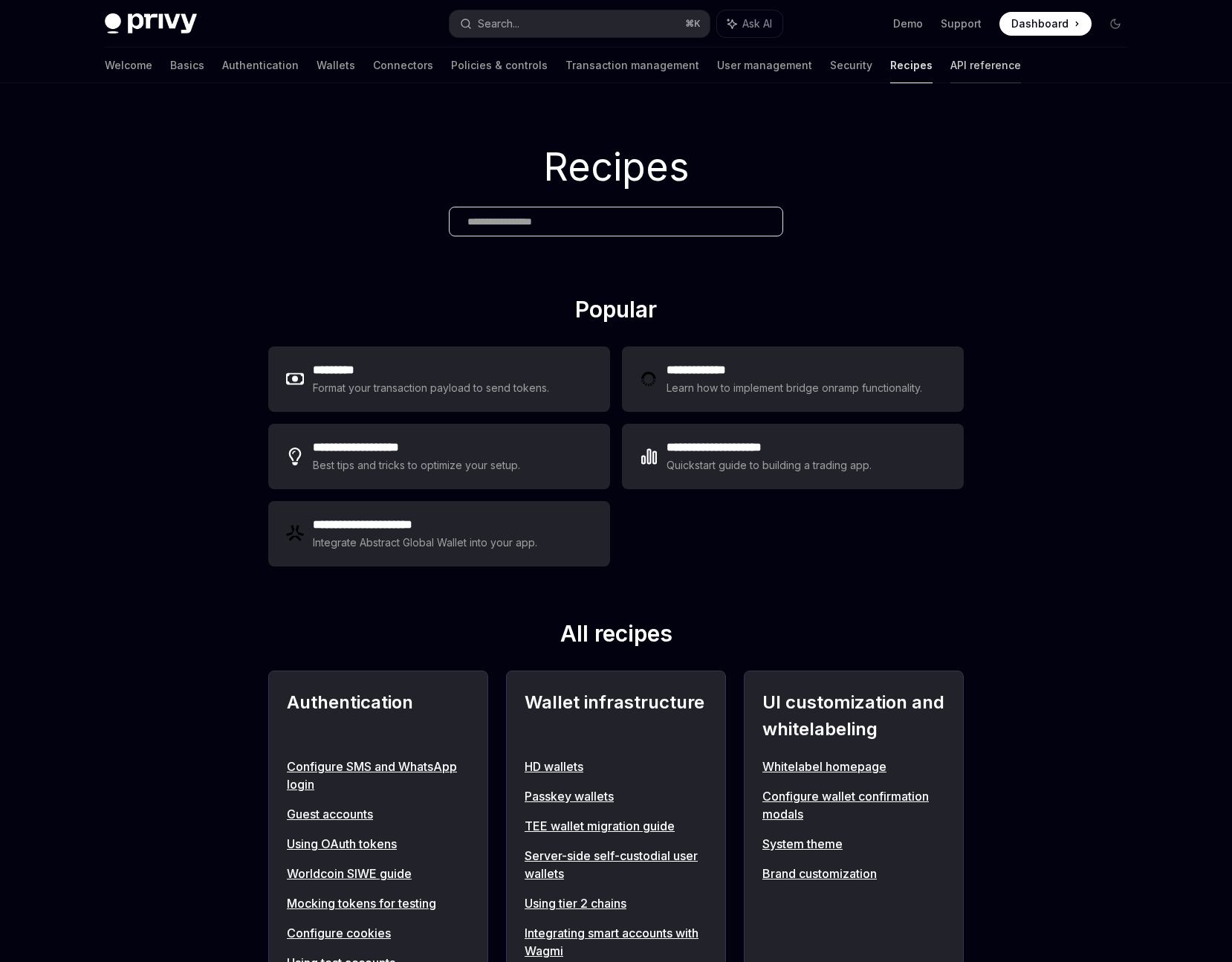
click at [950, 66] on link "API reference" at bounding box center [986, 65] width 70 height 36
type textarea "*"
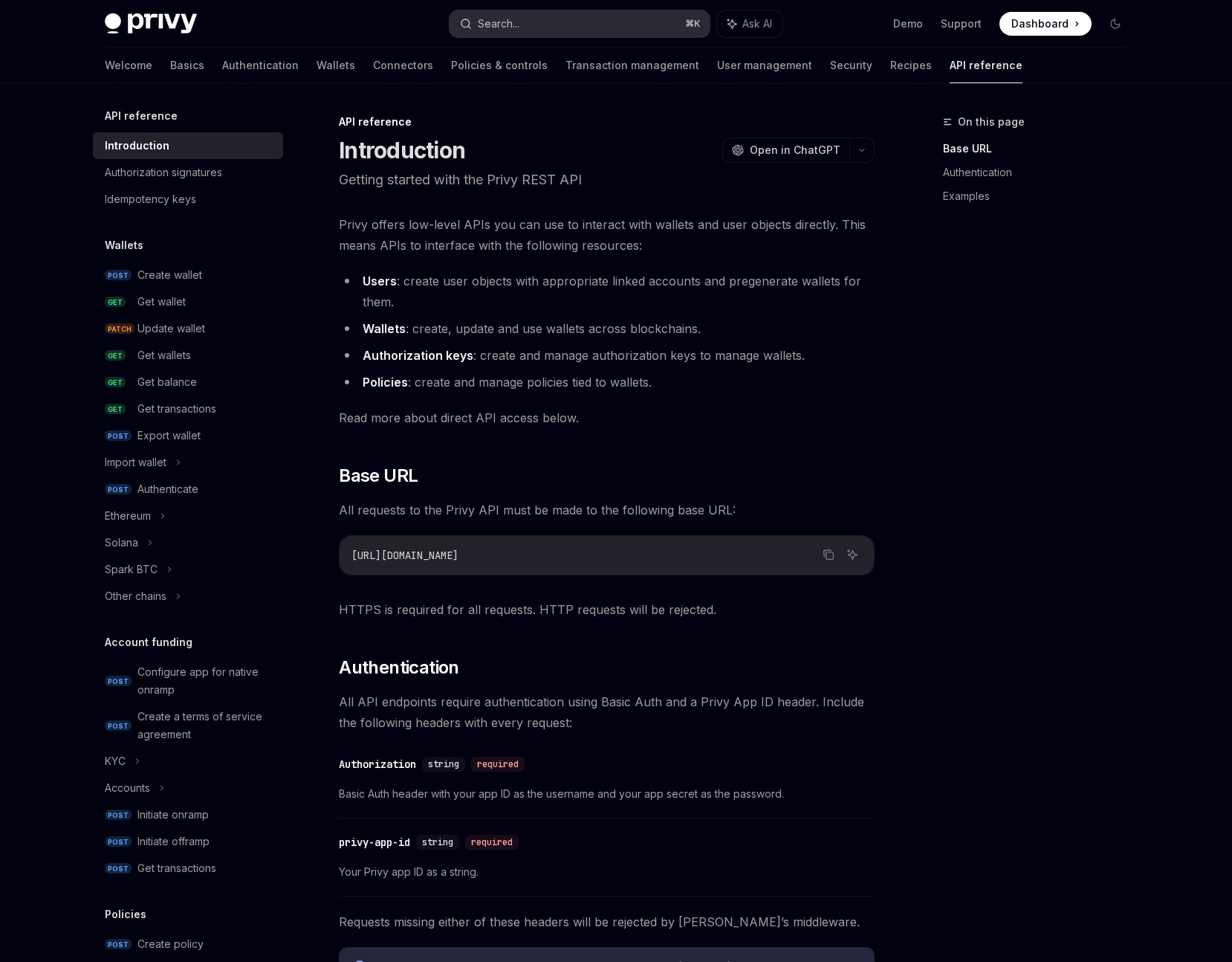
click at [526, 25] on button "Search... ⌘ K" at bounding box center [579, 23] width 260 height 26
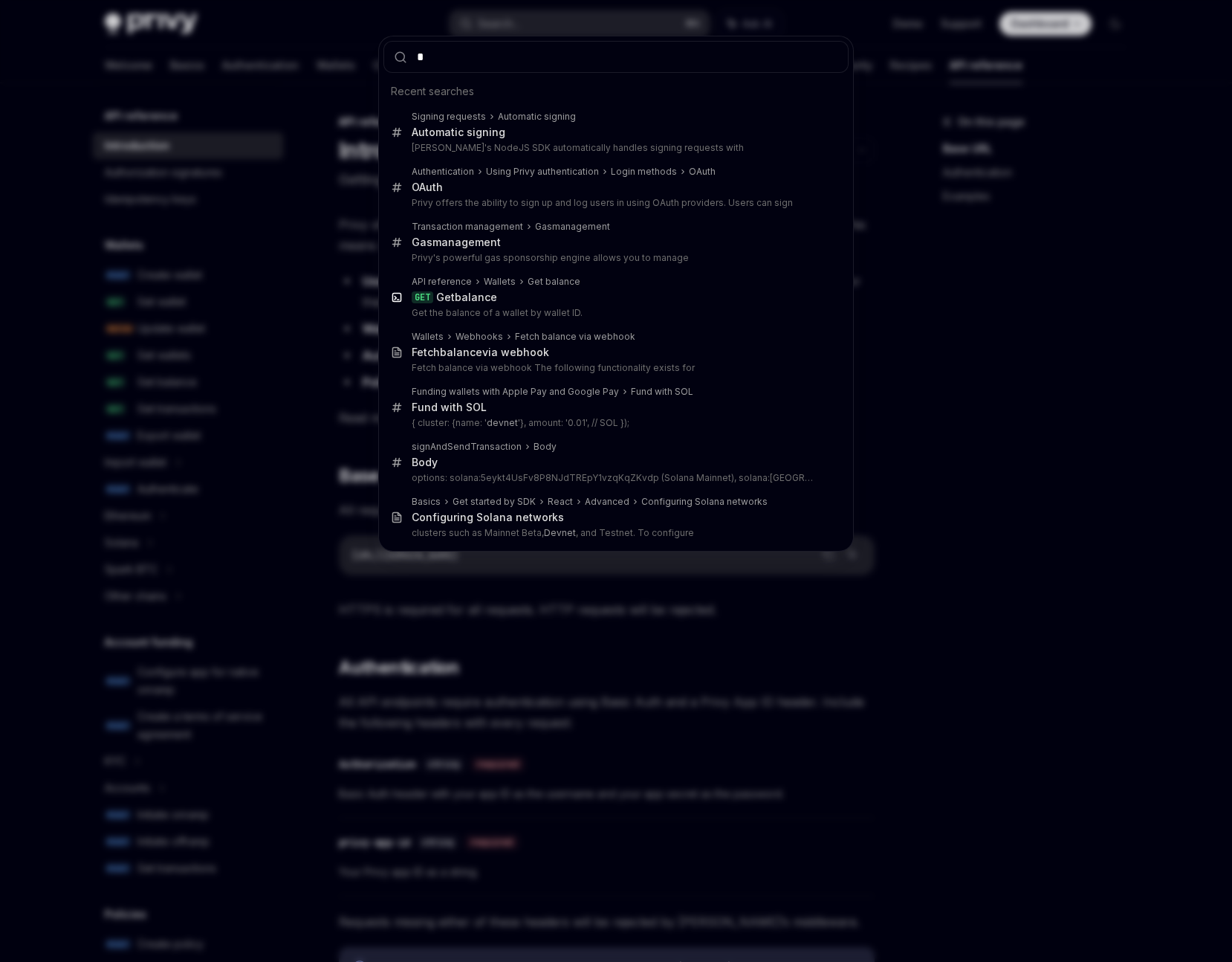
type input "**"
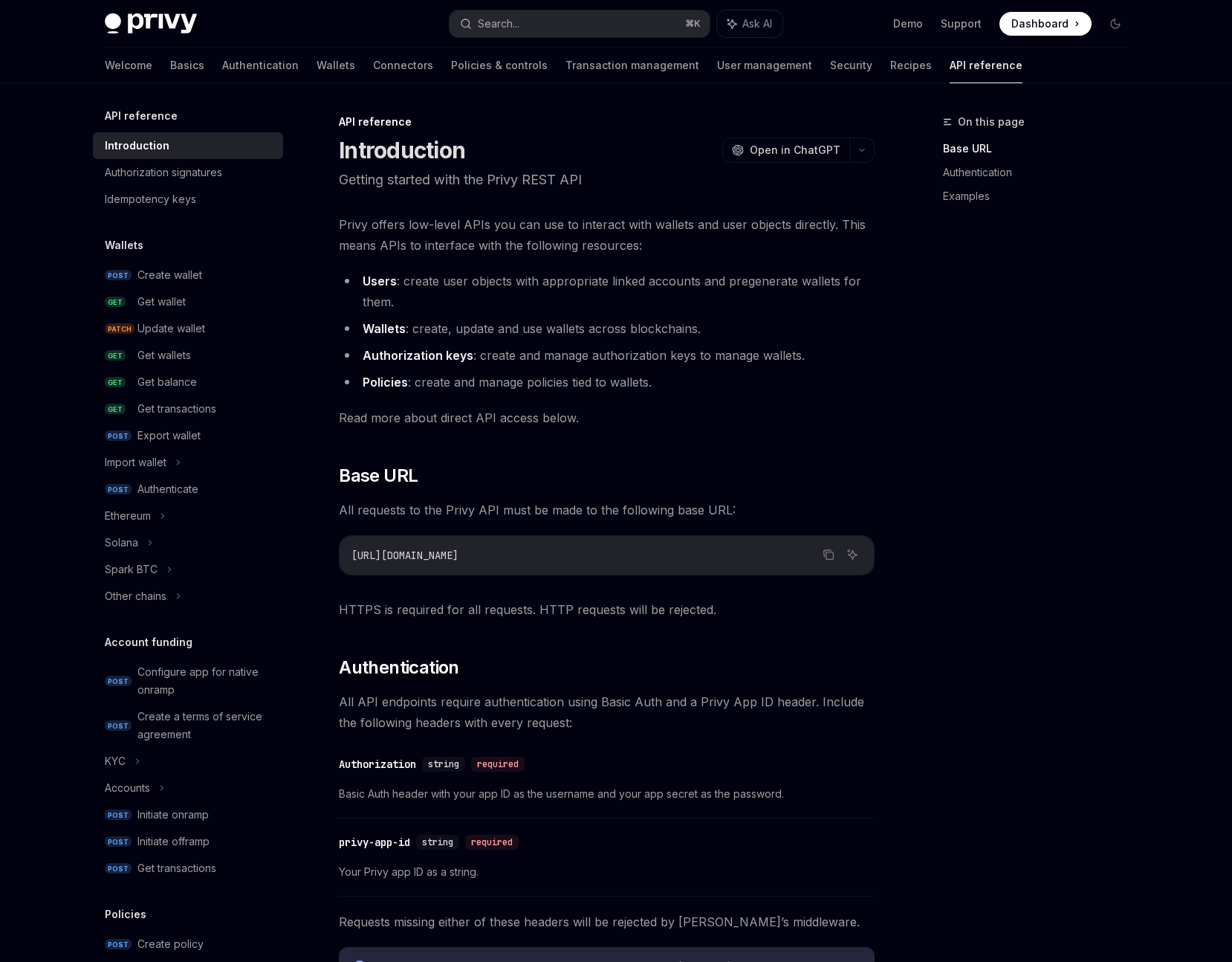
type textarea "*"
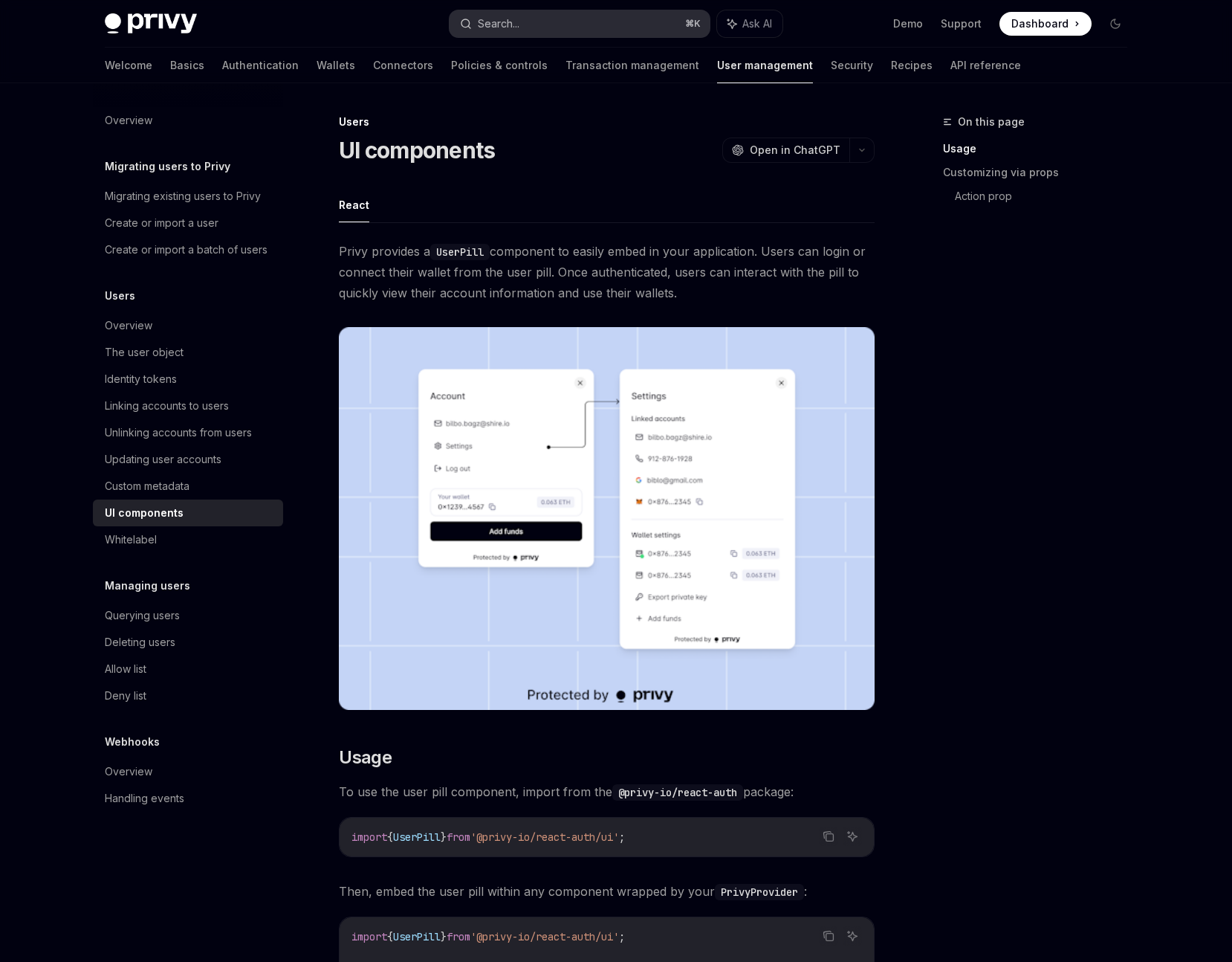
click at [570, 18] on button "Search... ⌘ K" at bounding box center [579, 23] width 260 height 26
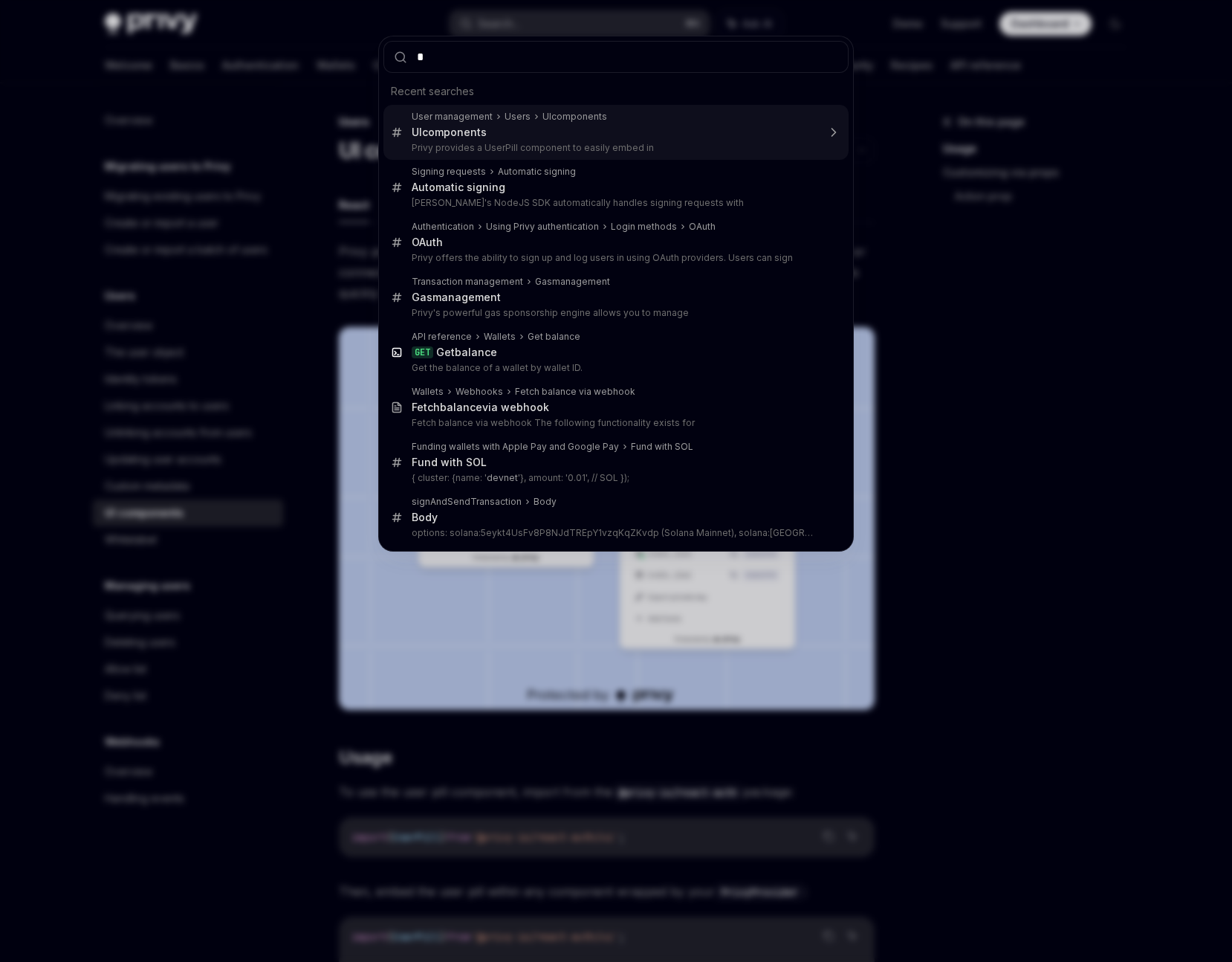
type input "**"
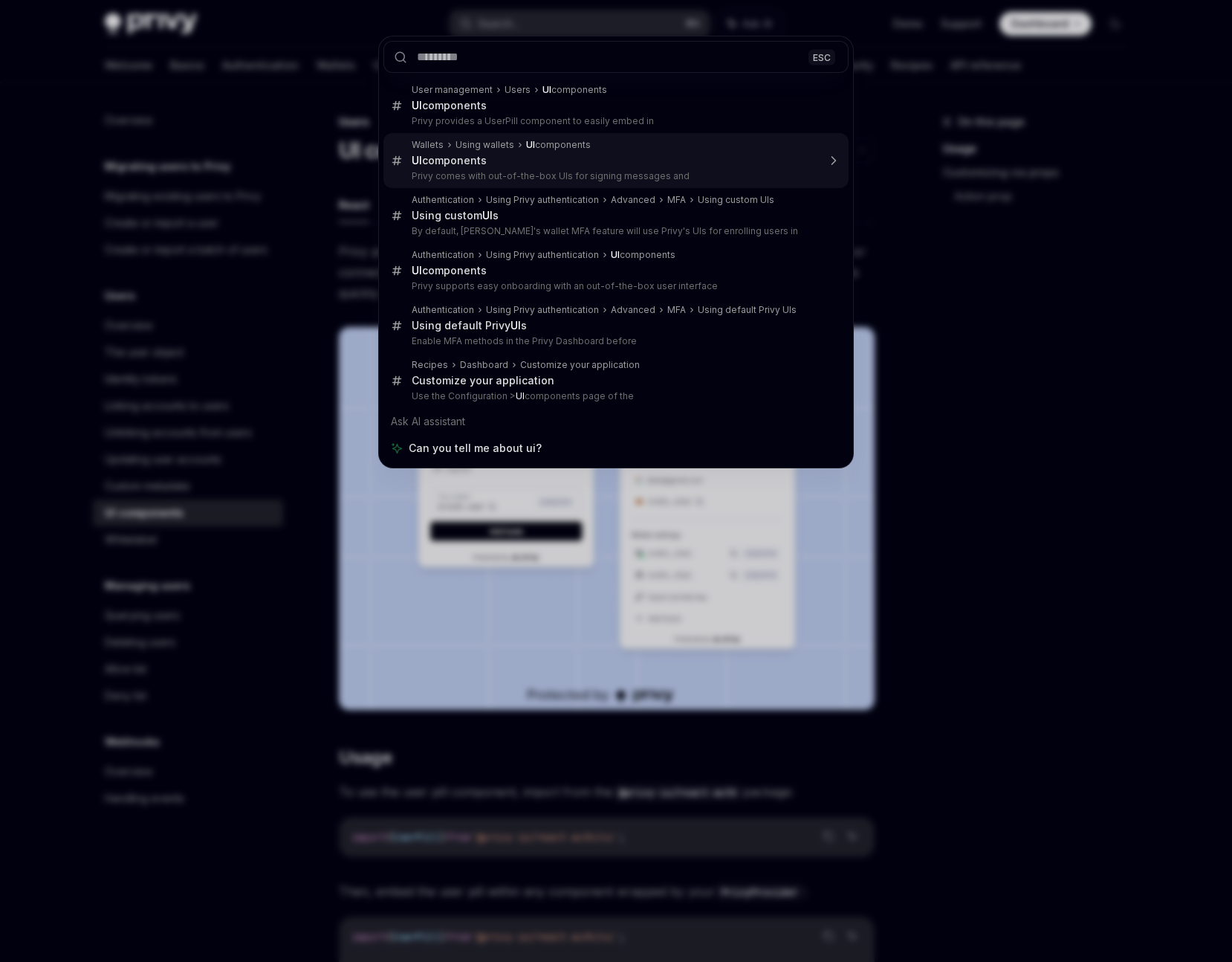
type textarea "*"
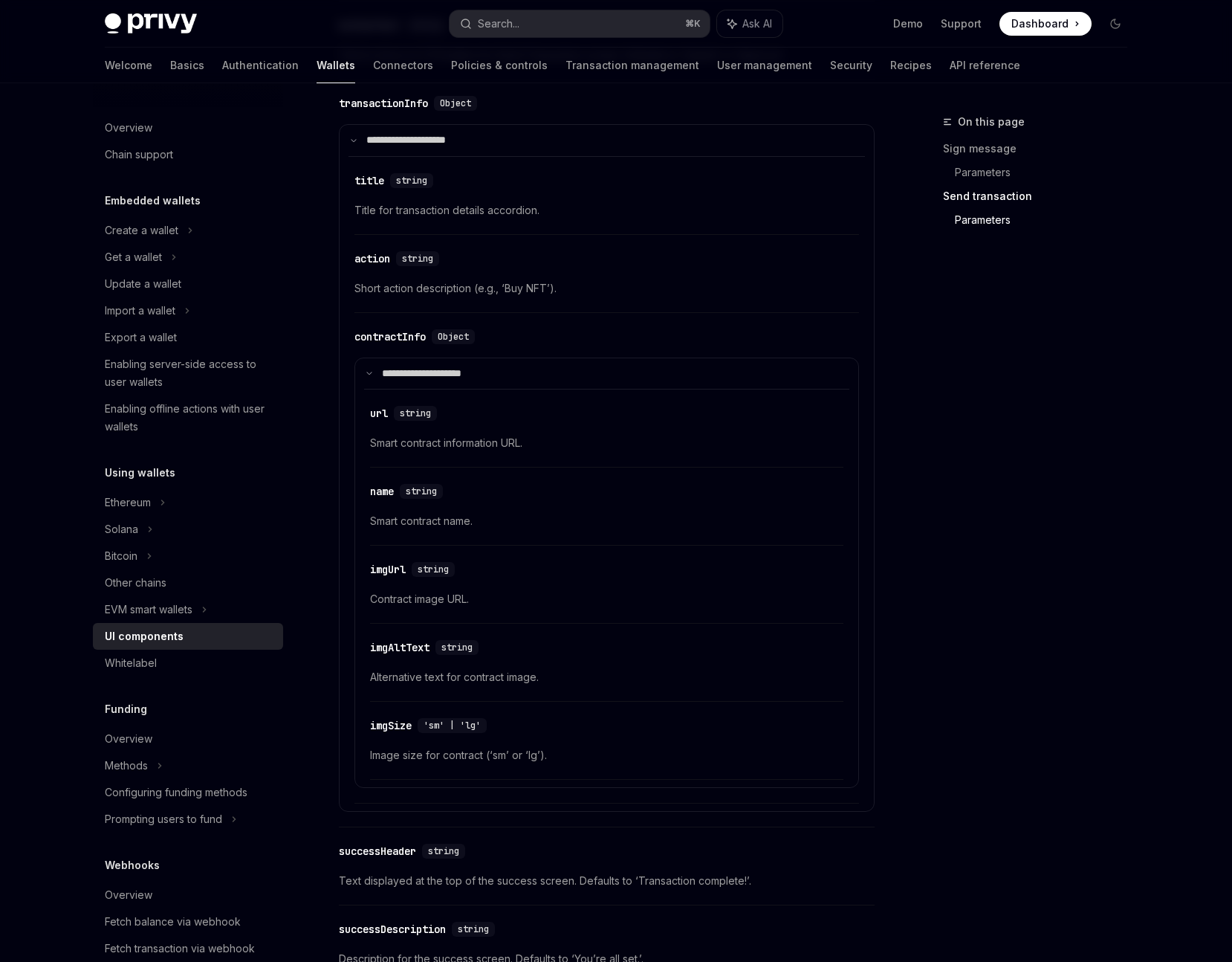
scroll to position [2375, 0]
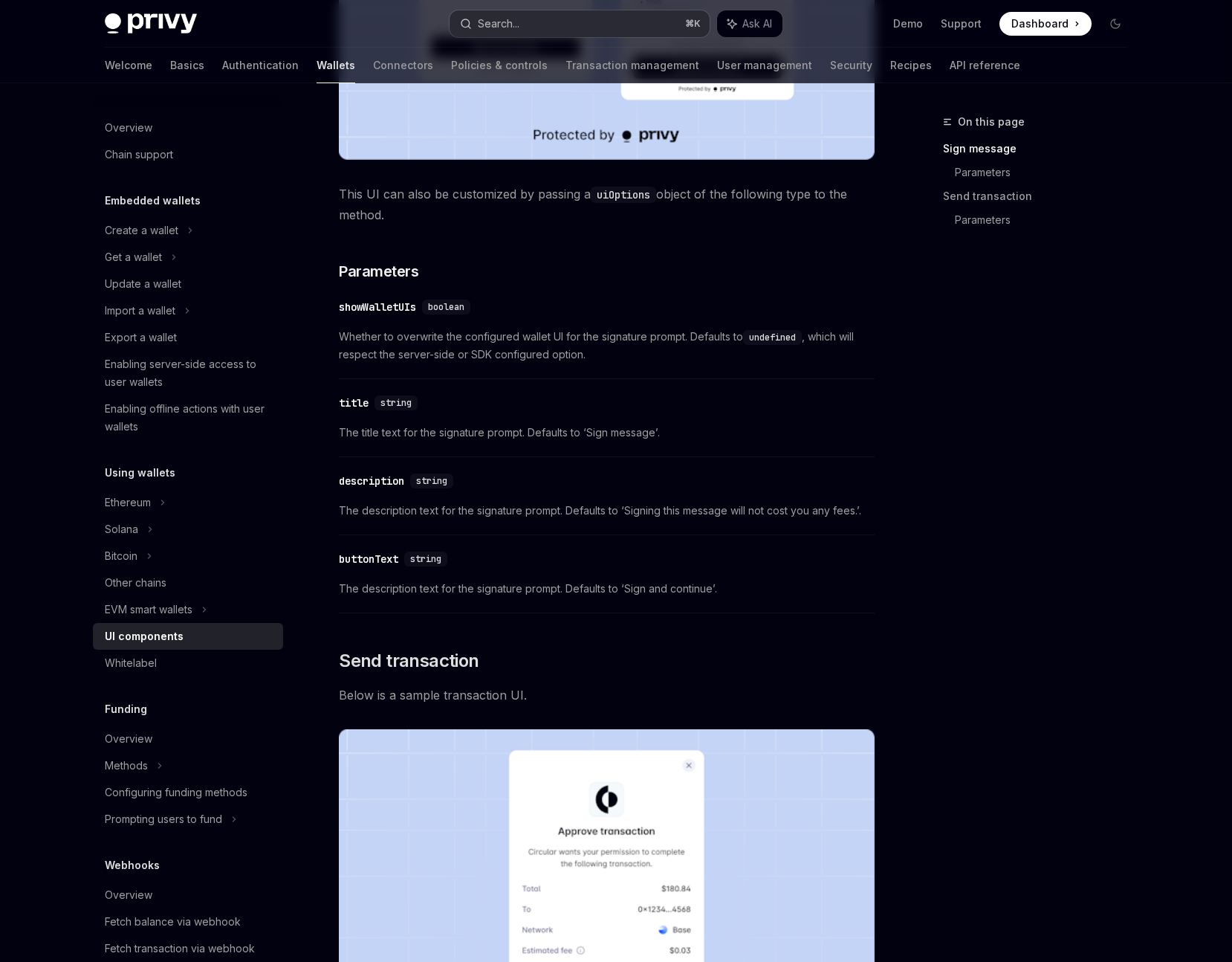
click at [530, 26] on button "Search... ⌘ K" at bounding box center [579, 23] width 260 height 26
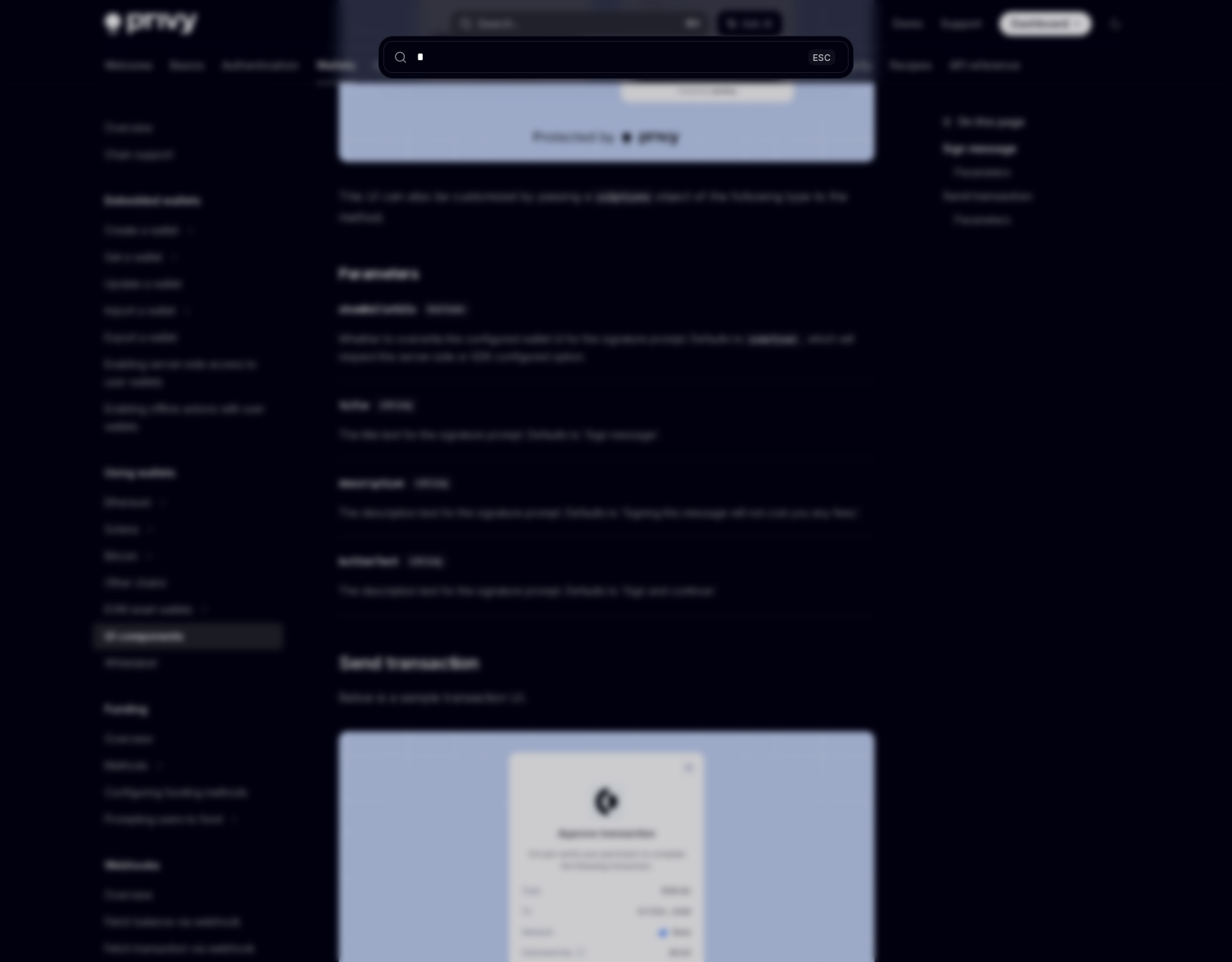
type input "**"
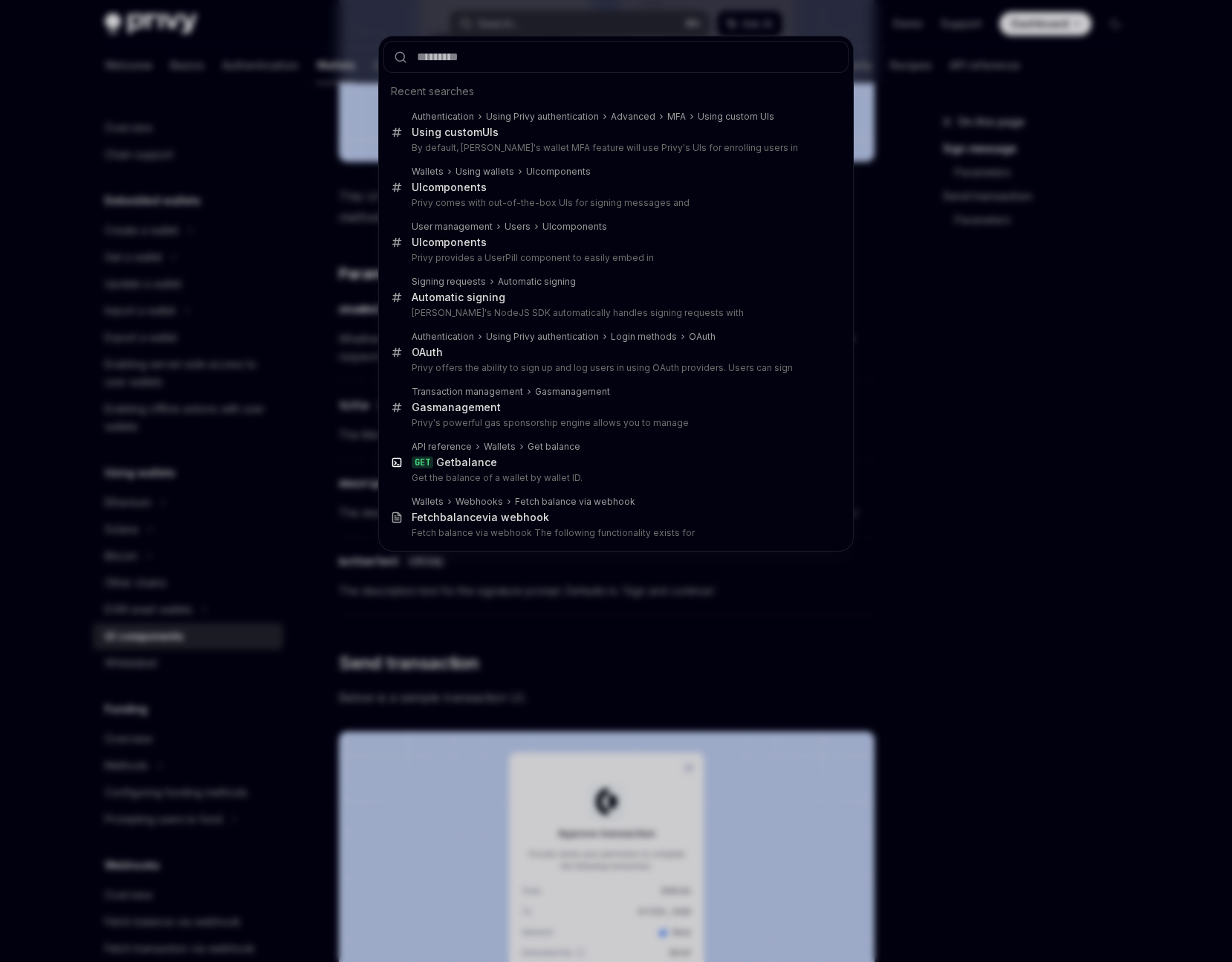
drag, startPoint x: 494, startPoint y: 215, endPoint x: 510, endPoint y: 215, distance: 16.0
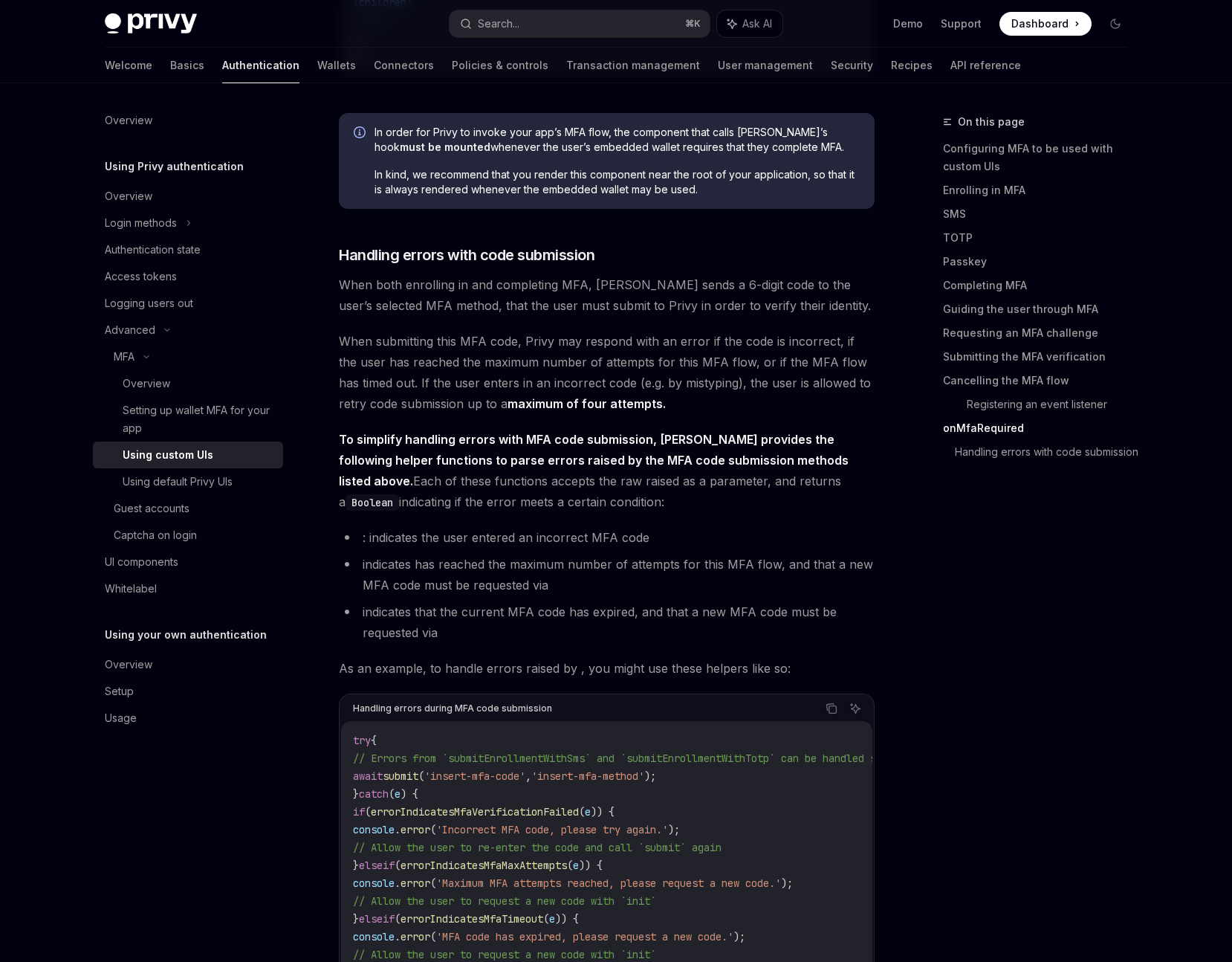
scroll to position [6199, 0]
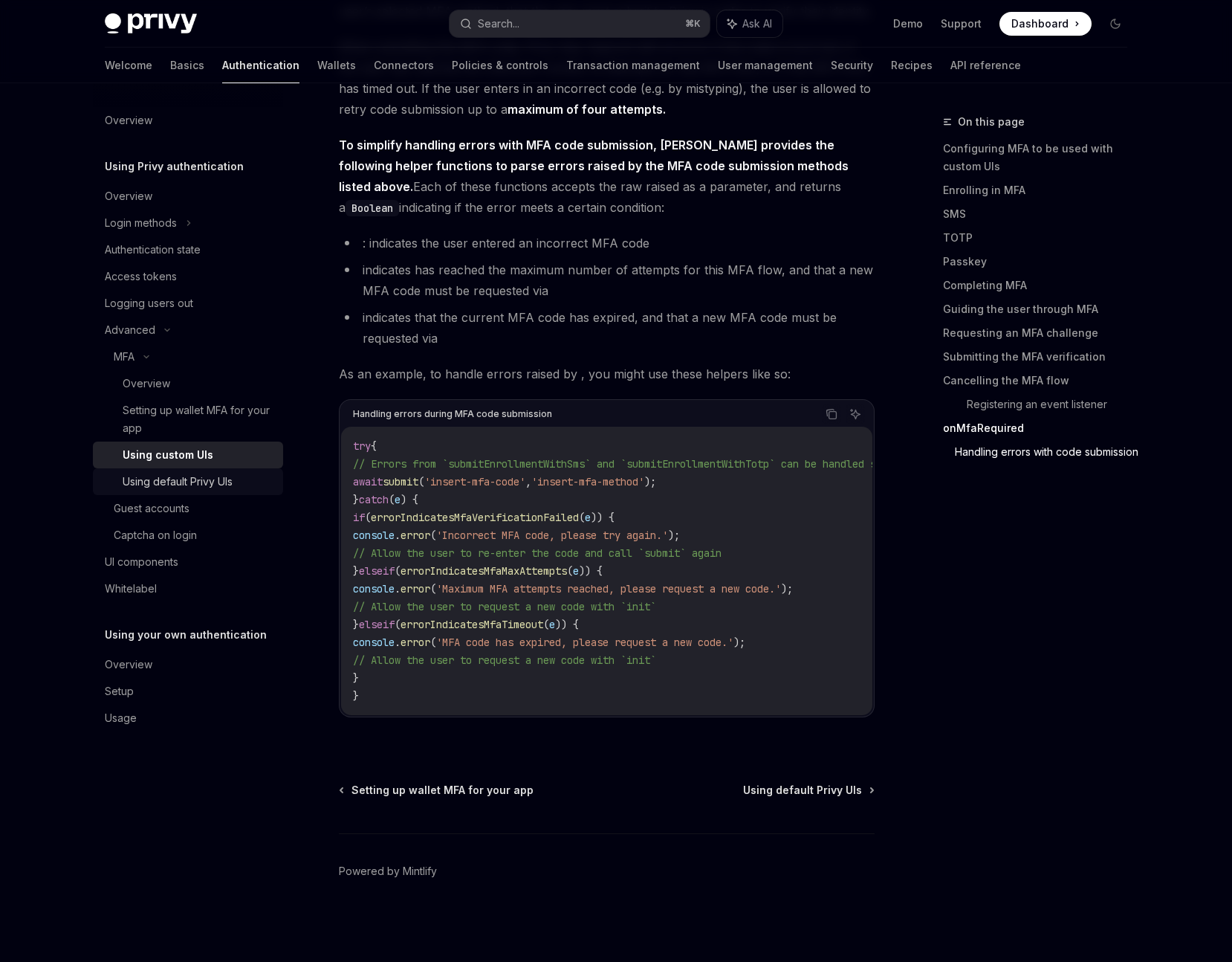
click at [168, 484] on div "Using default Privy UIs" at bounding box center [177, 482] width 110 height 18
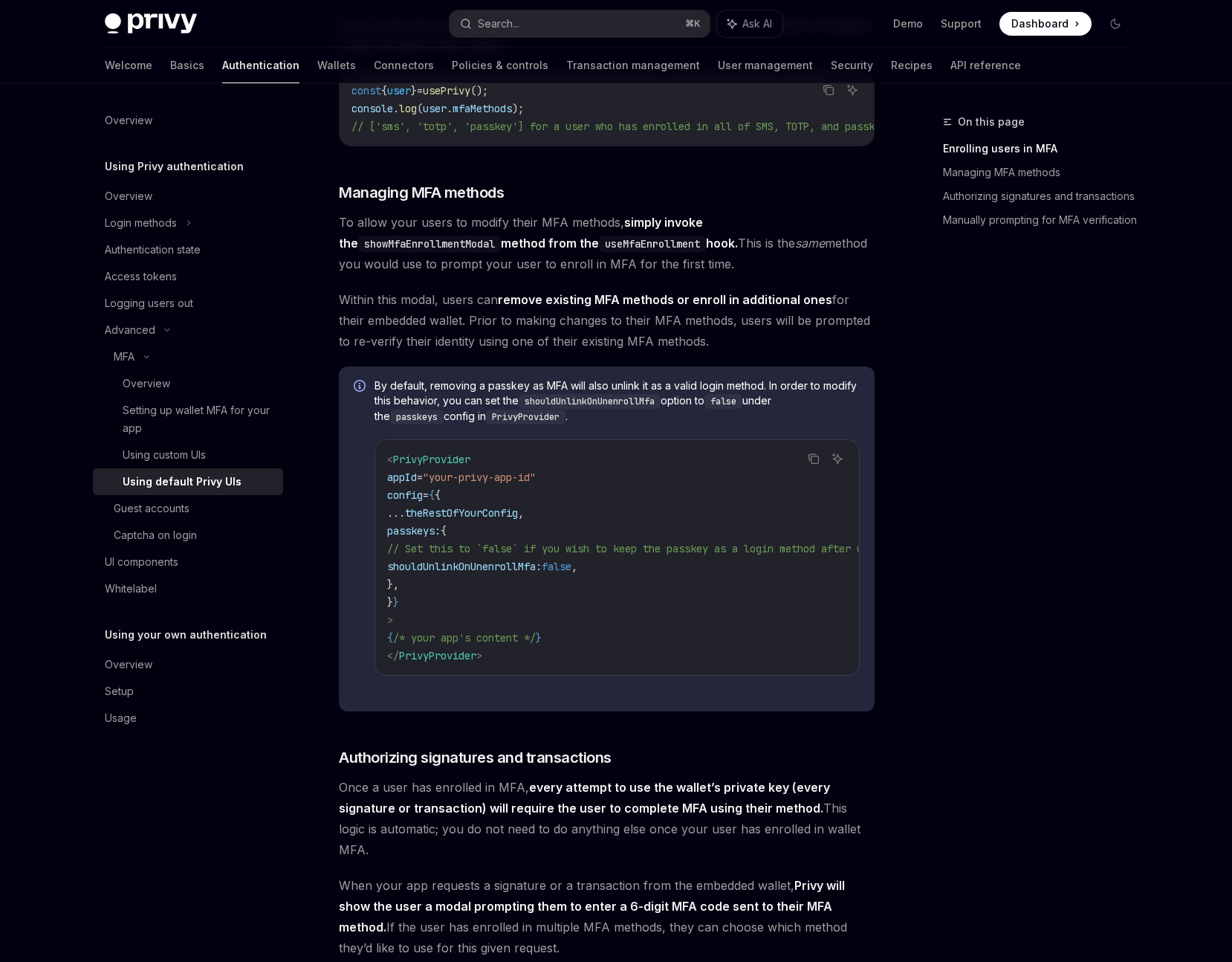
scroll to position [1044, 0]
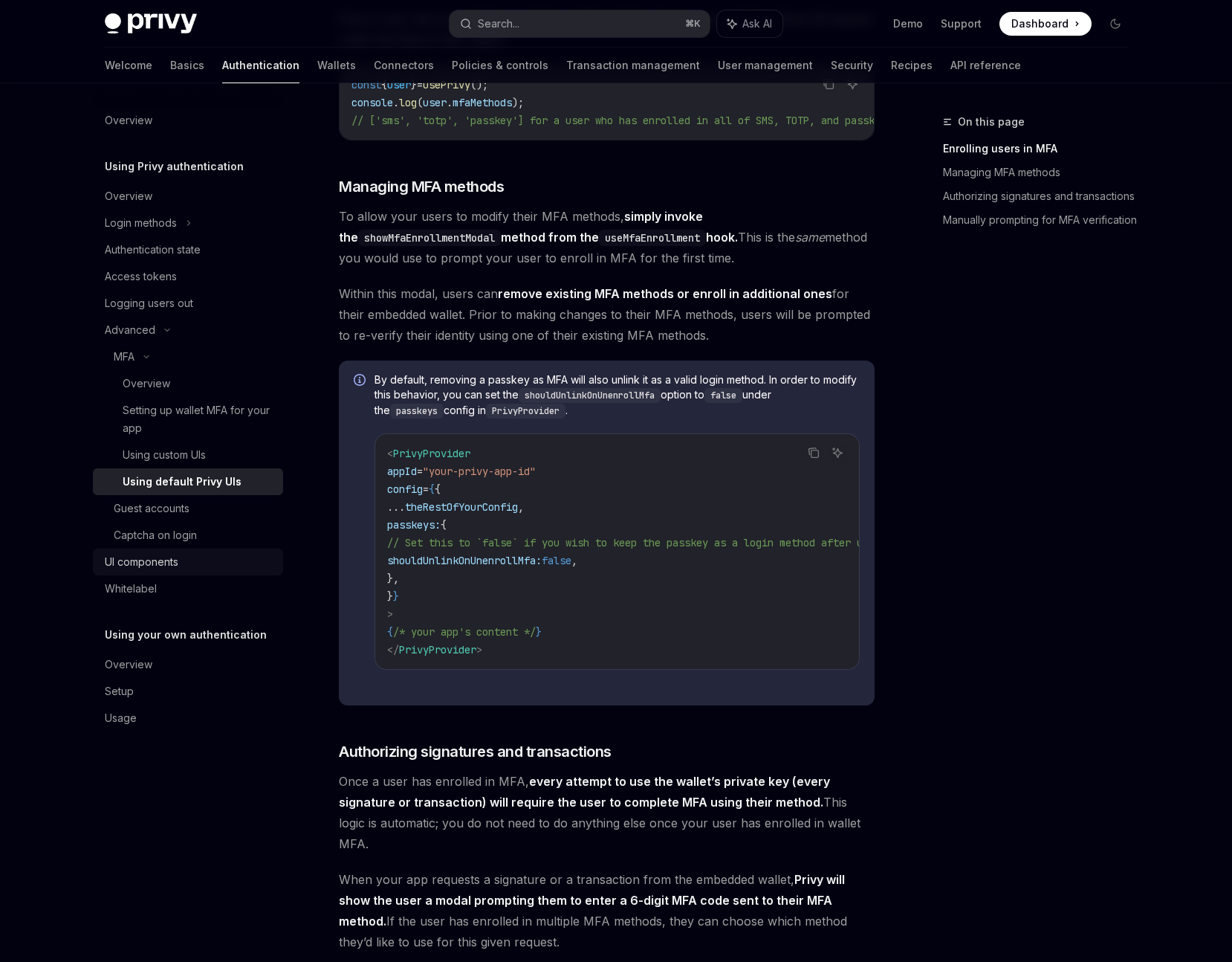
click at [140, 563] on div "UI components" at bounding box center [142, 562] width 74 height 18
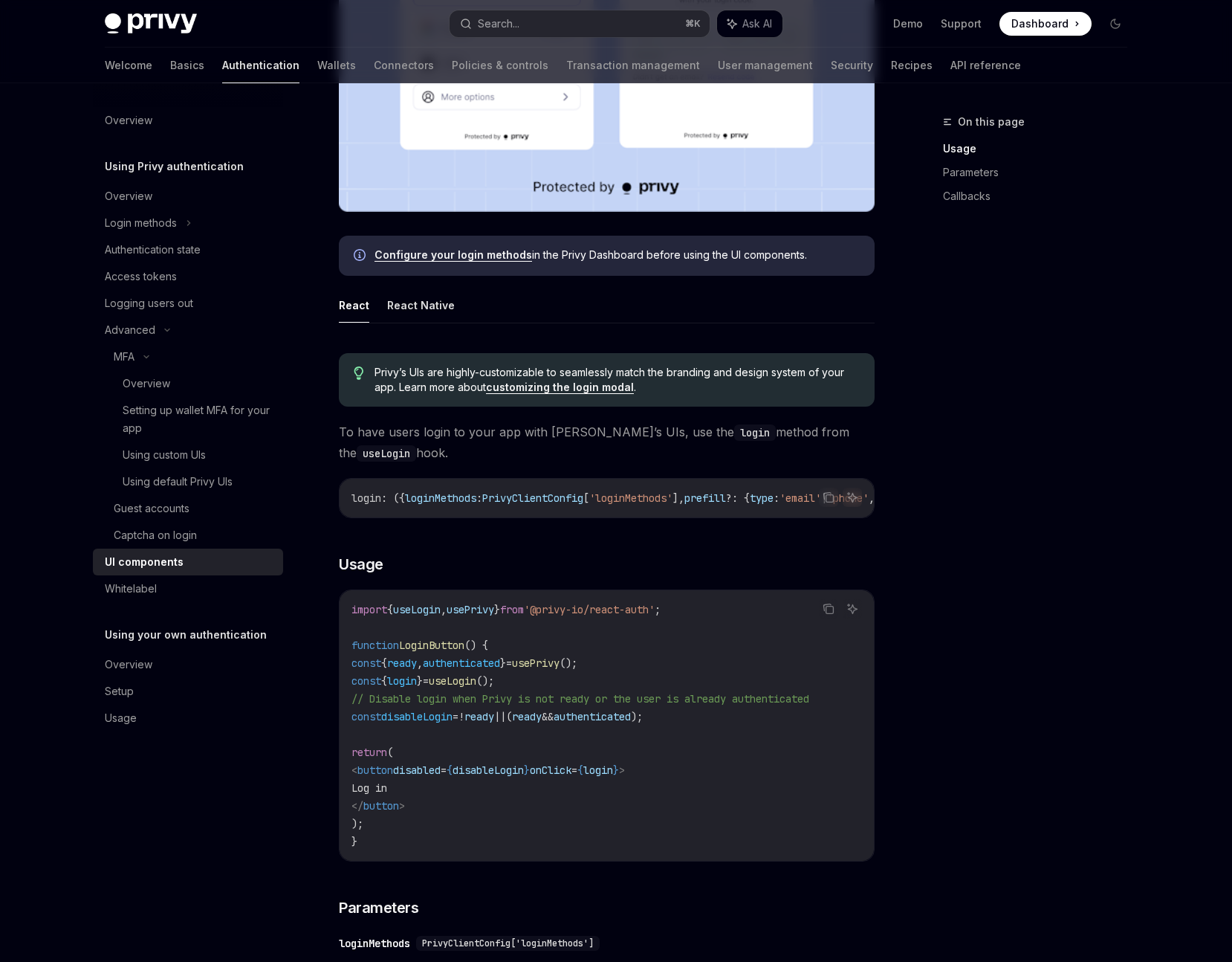
scroll to position [407, 0]
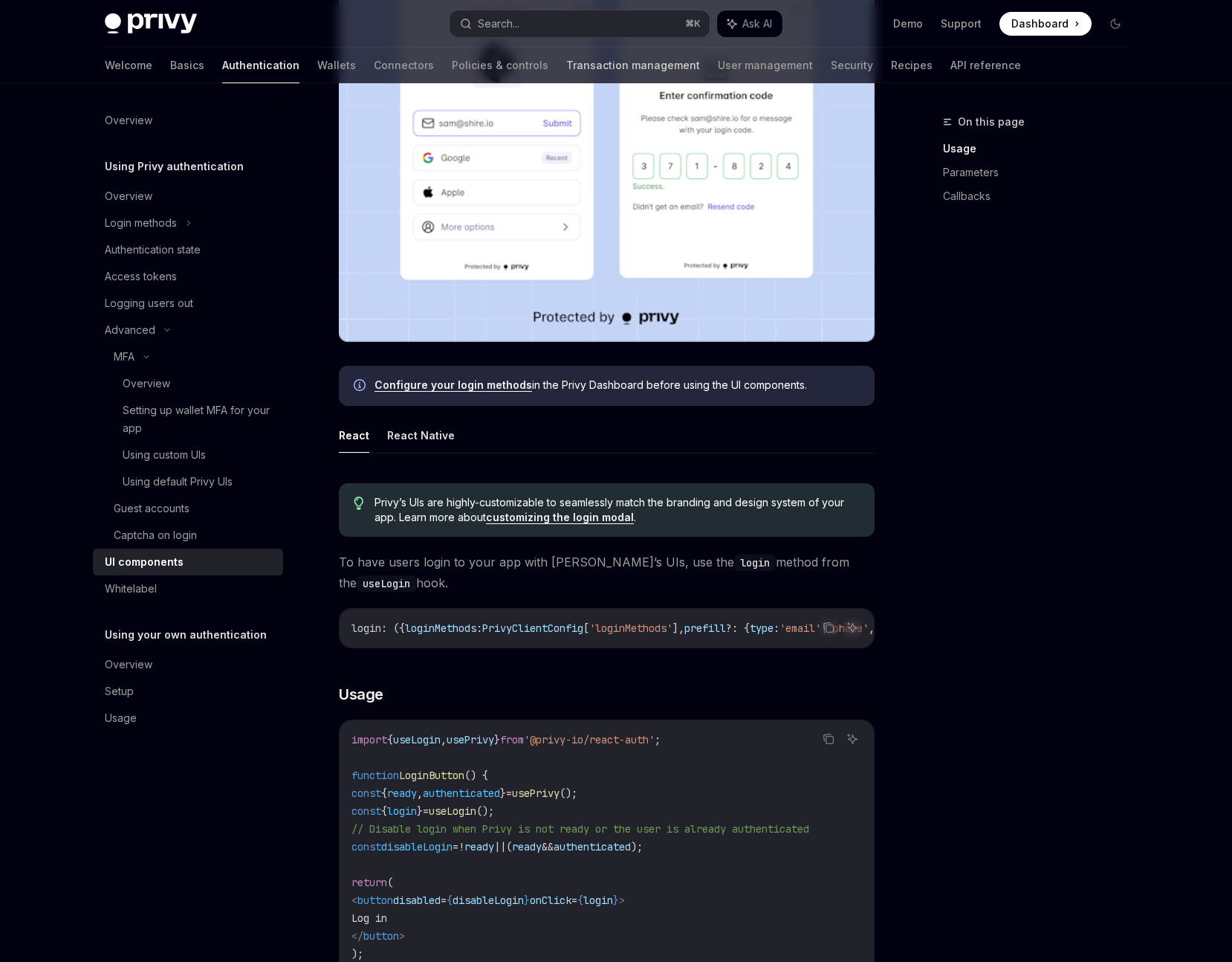
click at [566, 65] on link "Transaction management" at bounding box center [633, 65] width 134 height 36
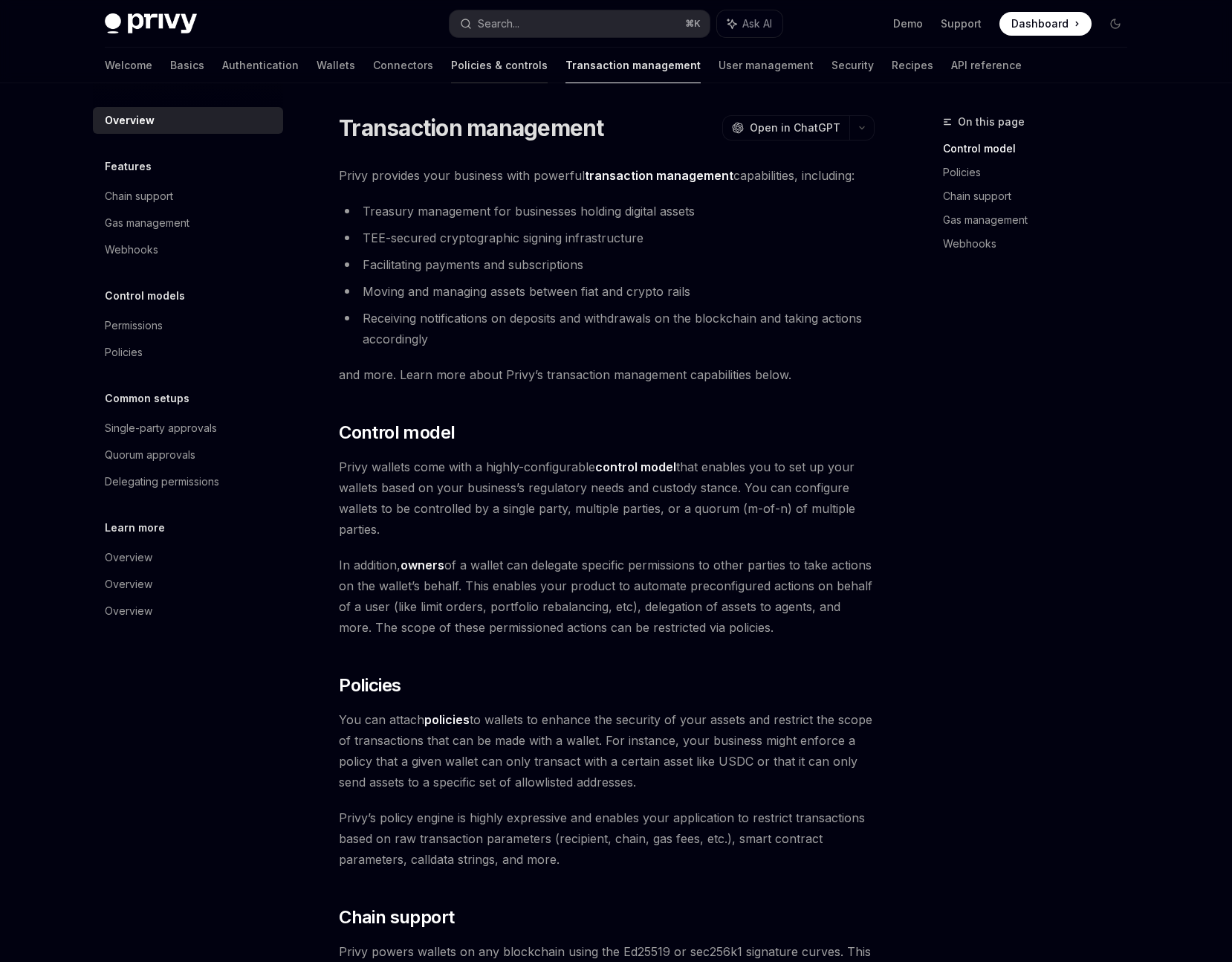
click at [451, 64] on link "Policies & controls" at bounding box center [499, 65] width 97 height 36
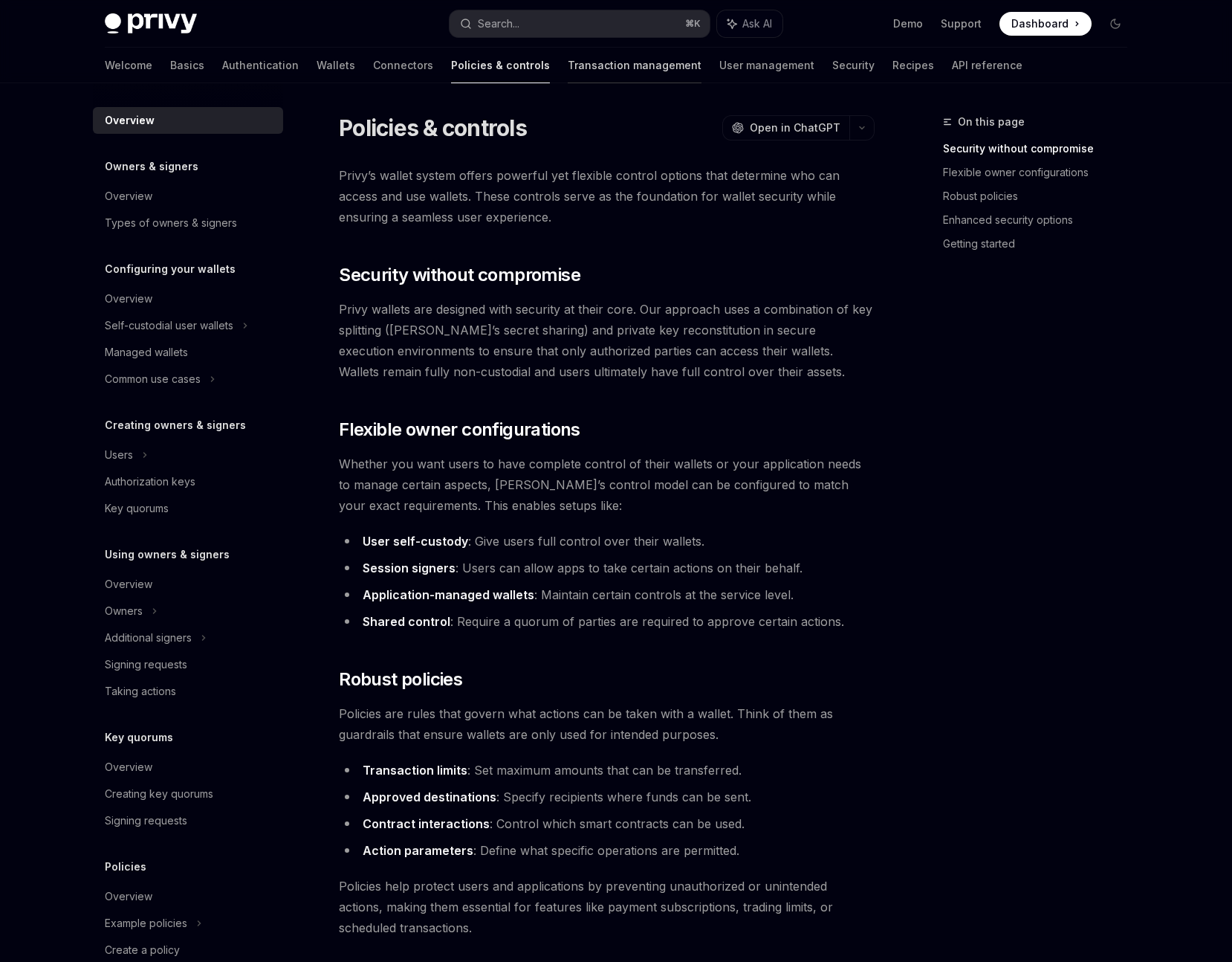
click at [568, 66] on link "Transaction management" at bounding box center [634, 65] width 134 height 36
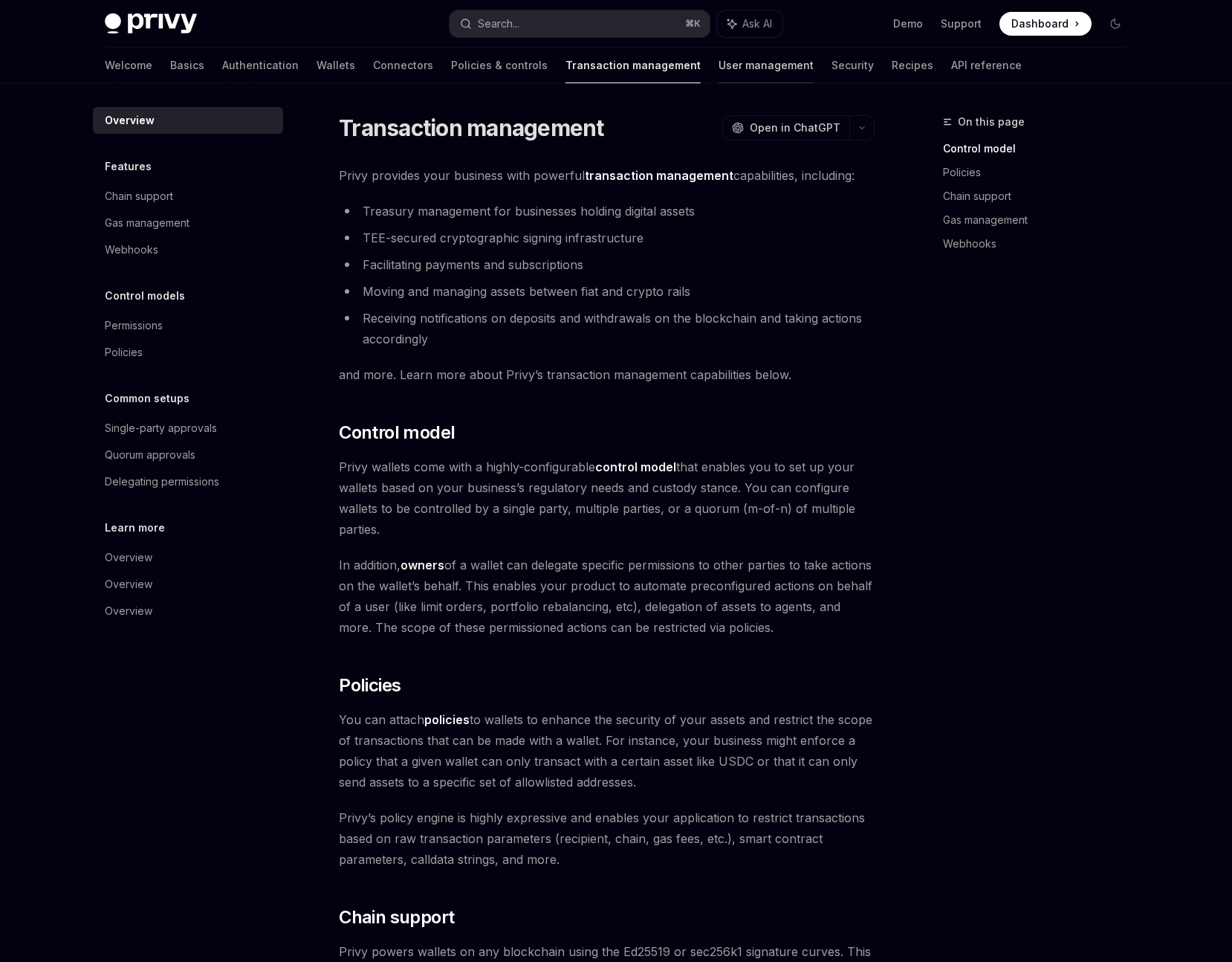
click at [718, 65] on link "User management" at bounding box center [766, 65] width 95 height 36
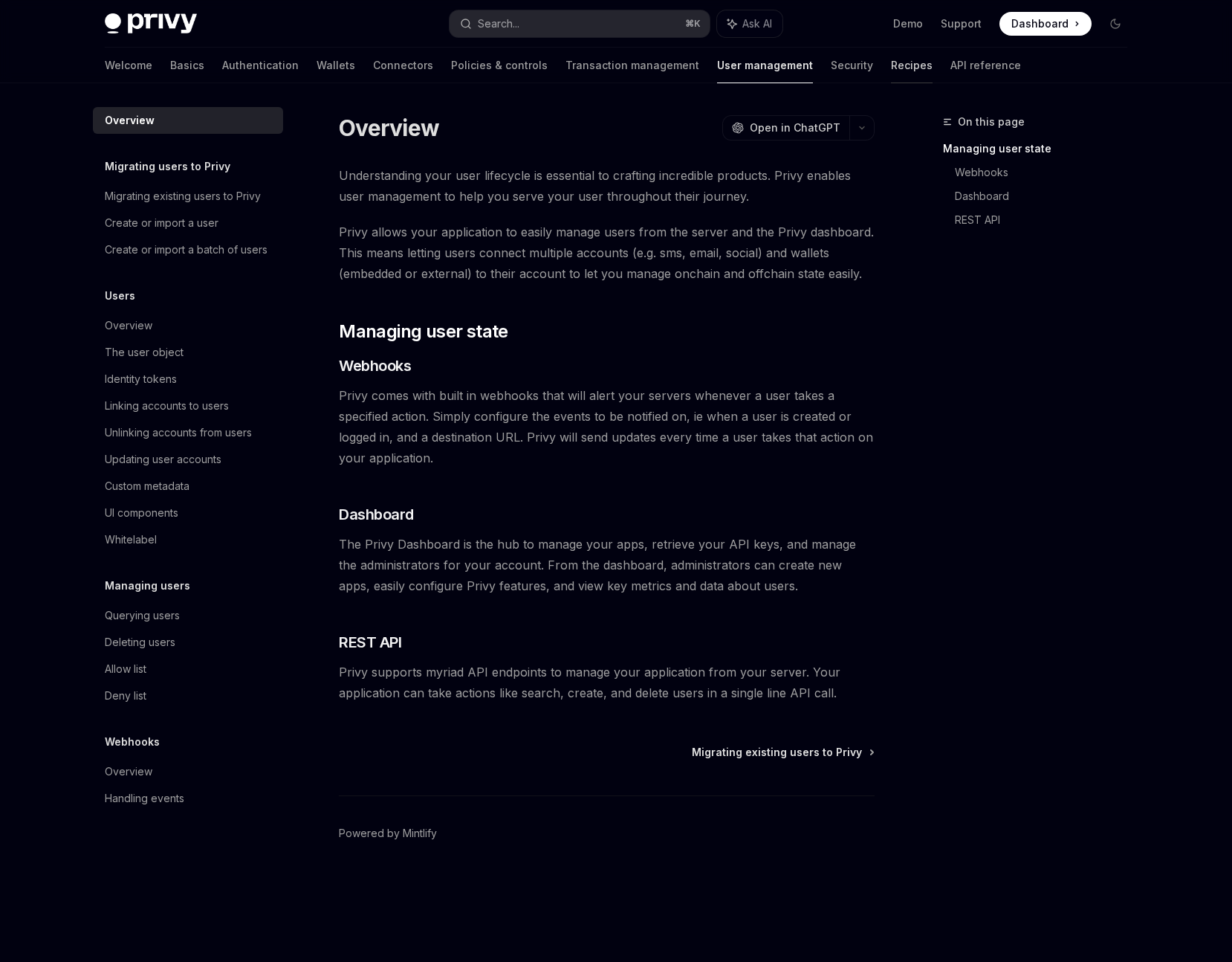
click at [890, 65] on link "Recipes" at bounding box center [911, 65] width 42 height 36
type textarea "*"
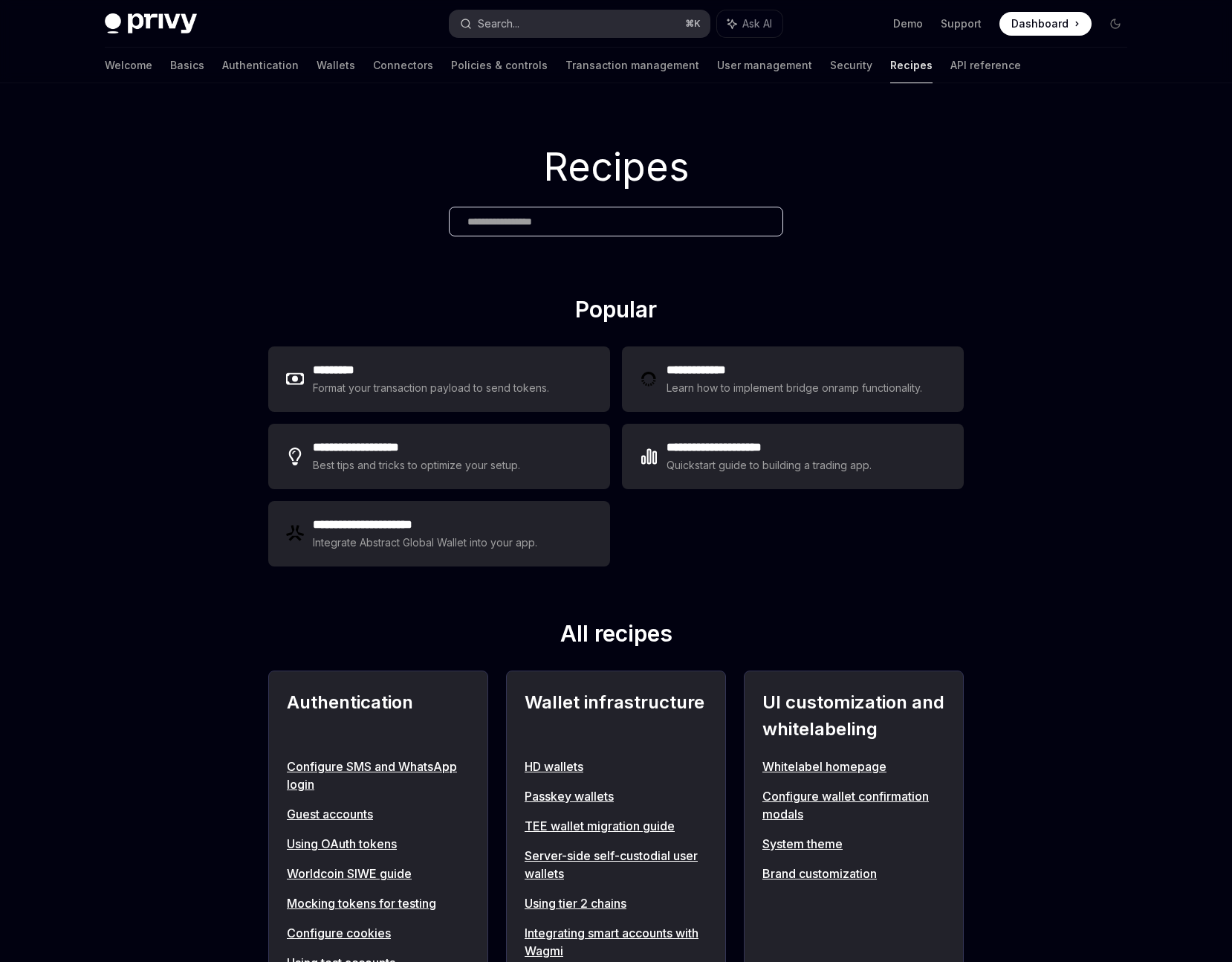
click at [515, 23] on div "Search..." at bounding box center [498, 24] width 42 height 18
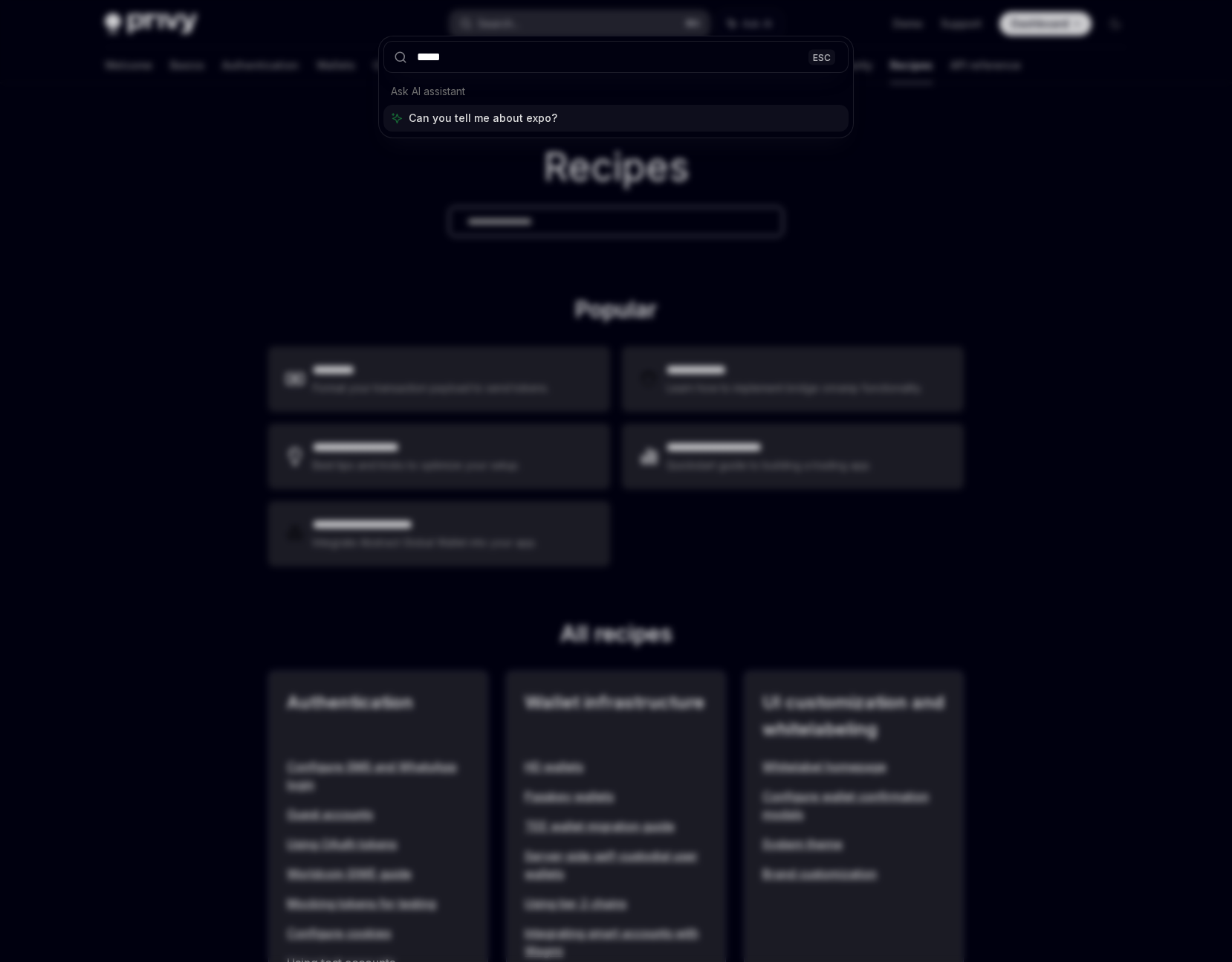
type input "******"
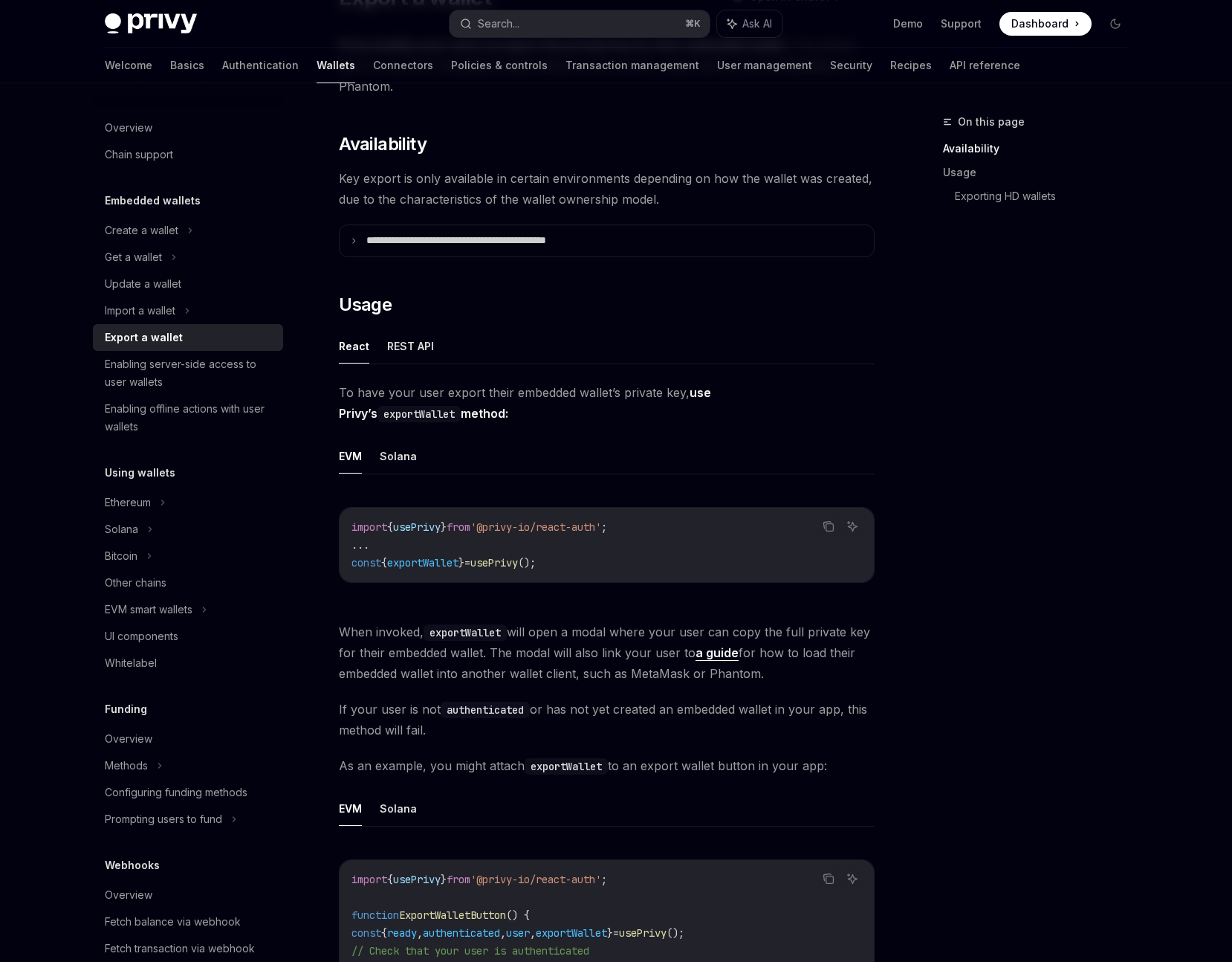
scroll to position [194, 0]
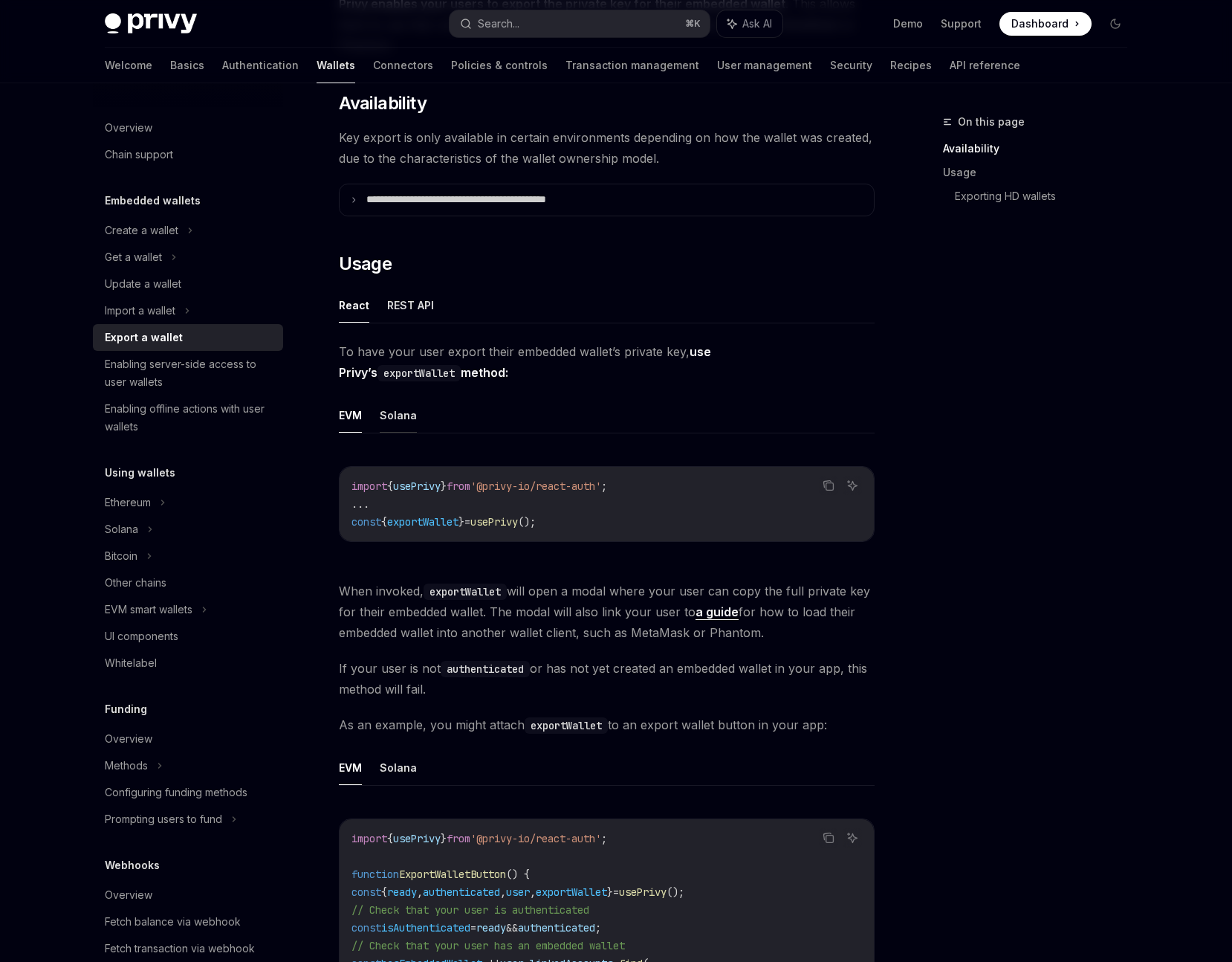
click at [415, 413] on ul "EVM Solana" at bounding box center [606, 415] width 536 height 36
click at [409, 415] on button "Solana" at bounding box center [398, 415] width 37 height 35
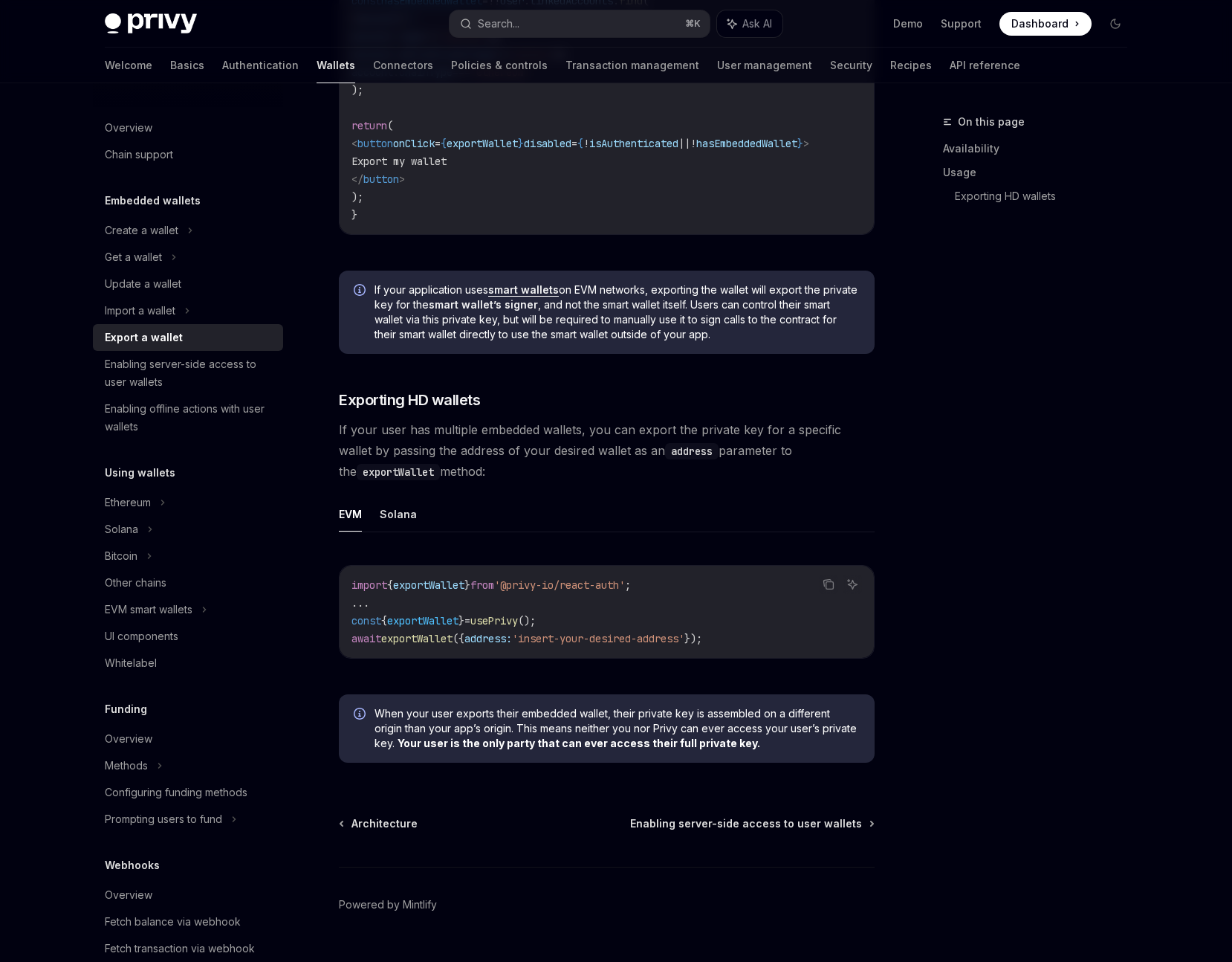
scroll to position [1162, 0]
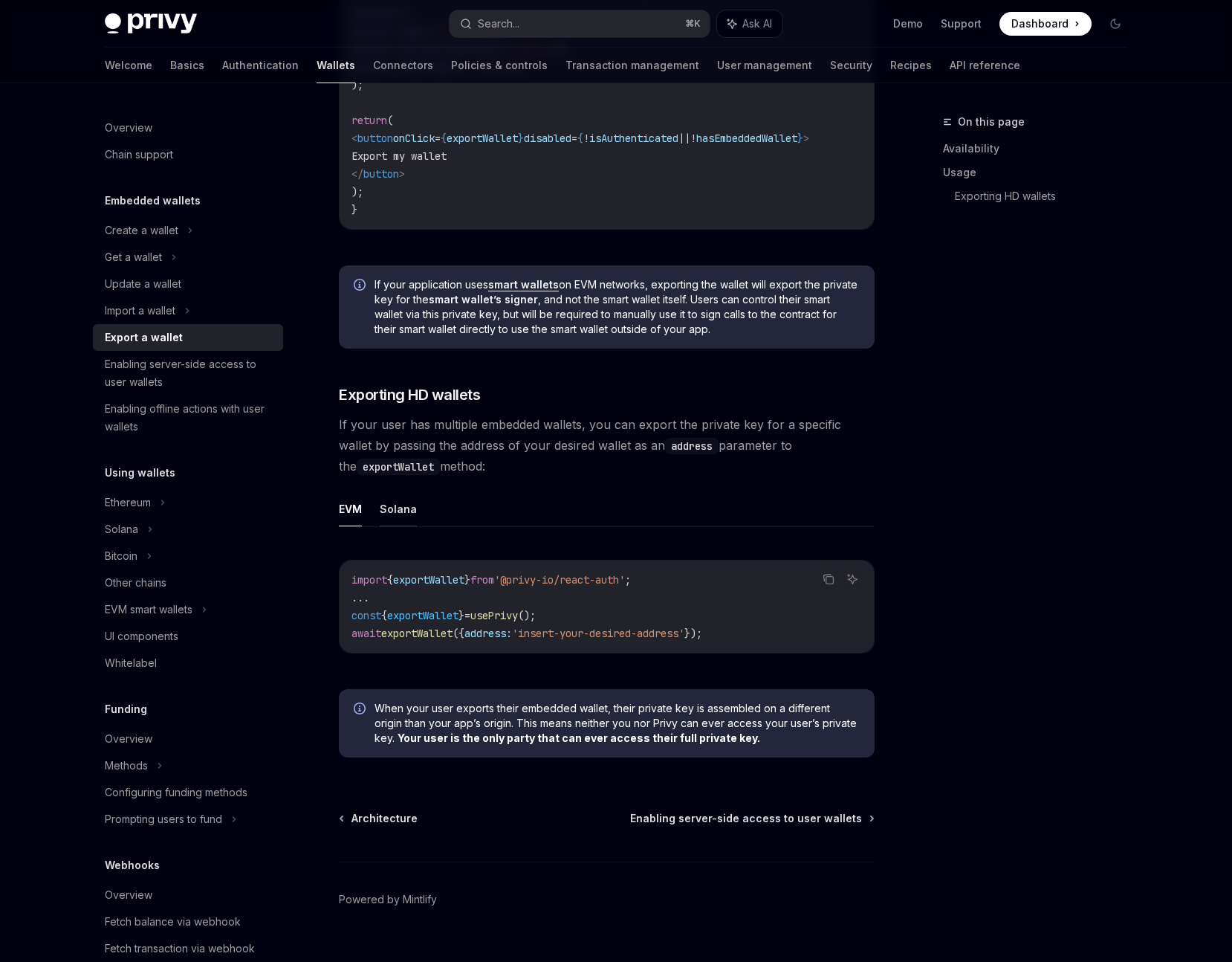
click at [409, 511] on button "Solana" at bounding box center [398, 509] width 37 height 35
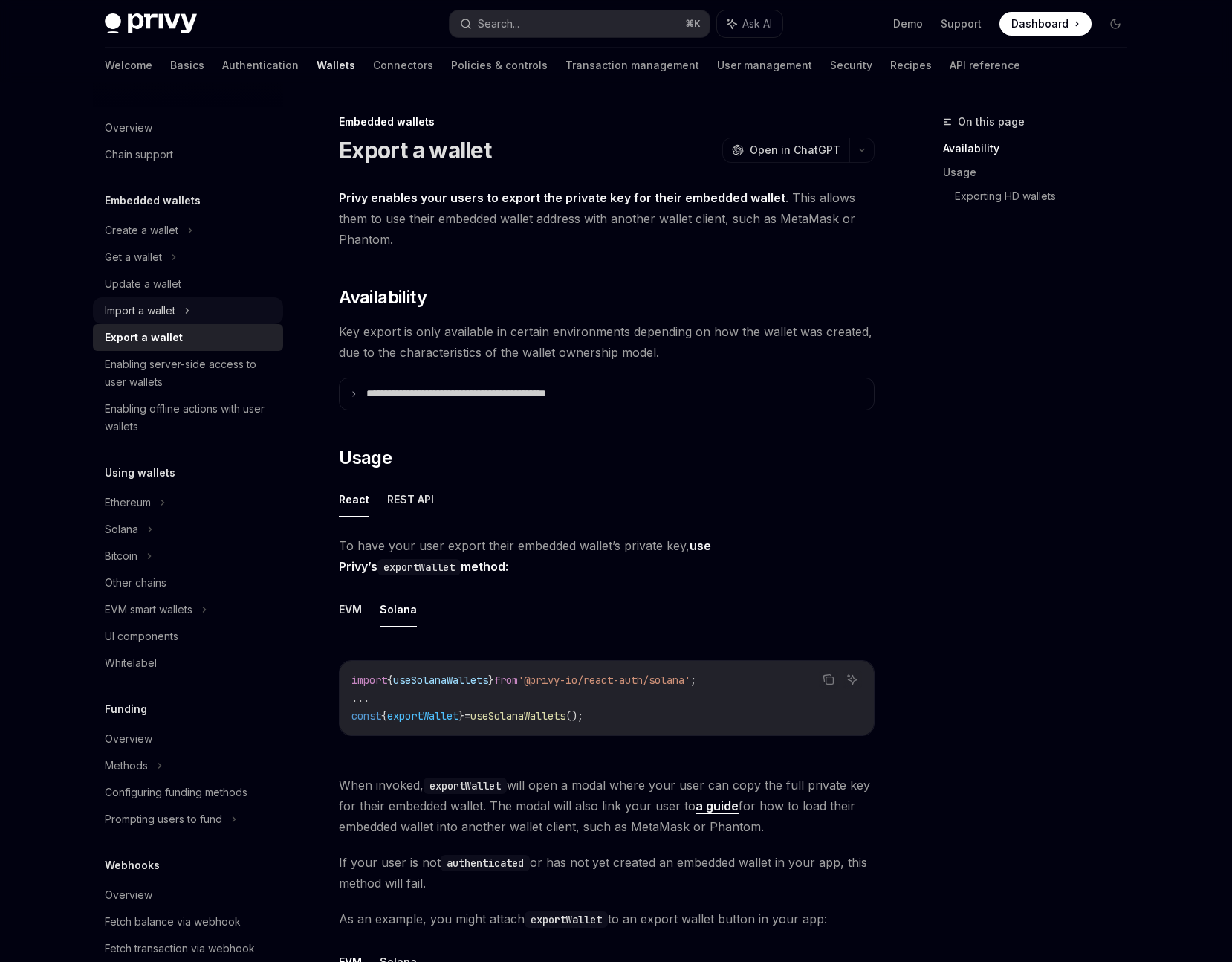
drag, startPoint x: 158, startPoint y: 307, endPoint x: 170, endPoint y: 307, distance: 12.0
click at [158, 307] on div "Import a wallet" at bounding box center [140, 311] width 70 height 18
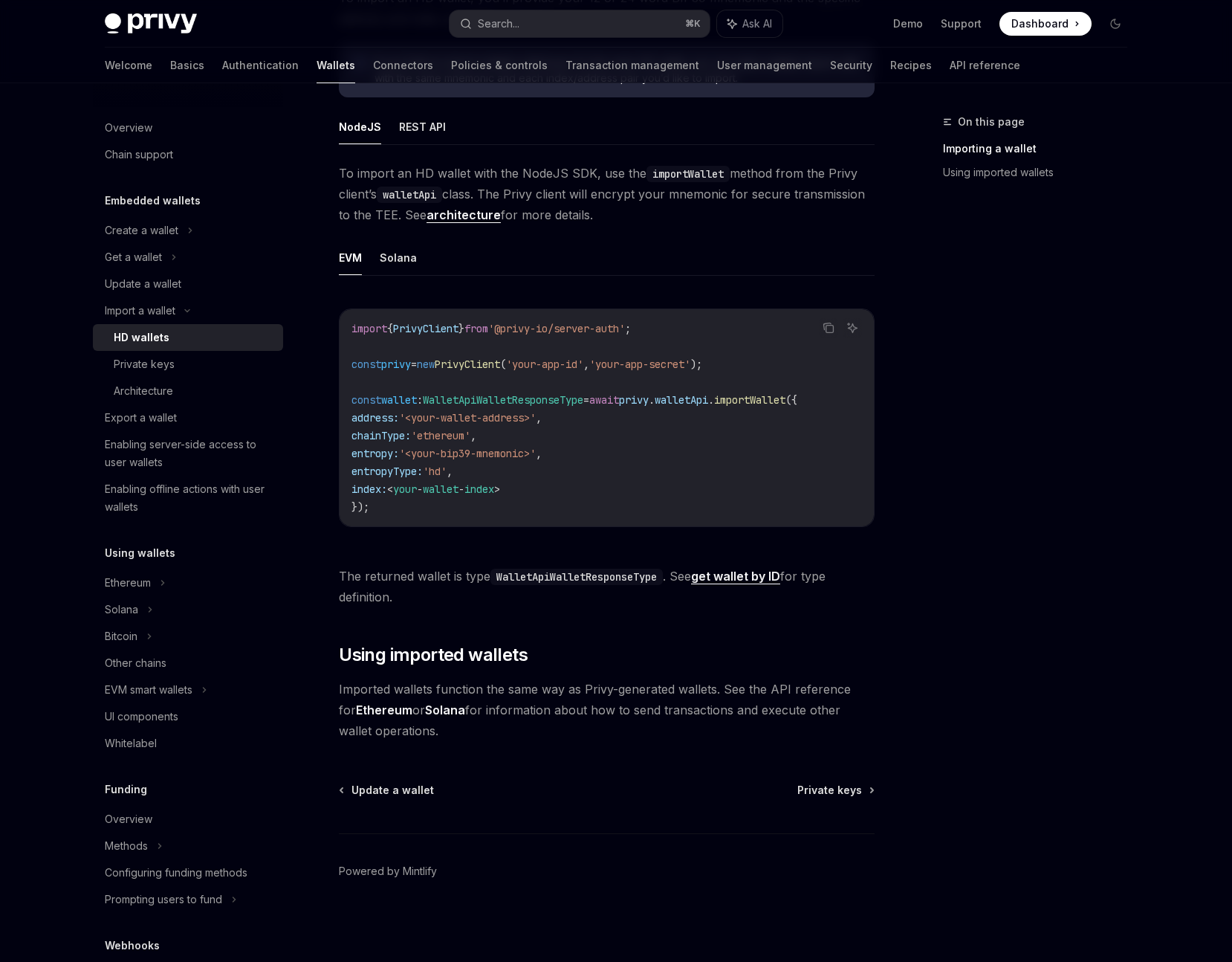
scroll to position [375, 0]
click at [143, 365] on div "Private keys" at bounding box center [144, 364] width 61 height 18
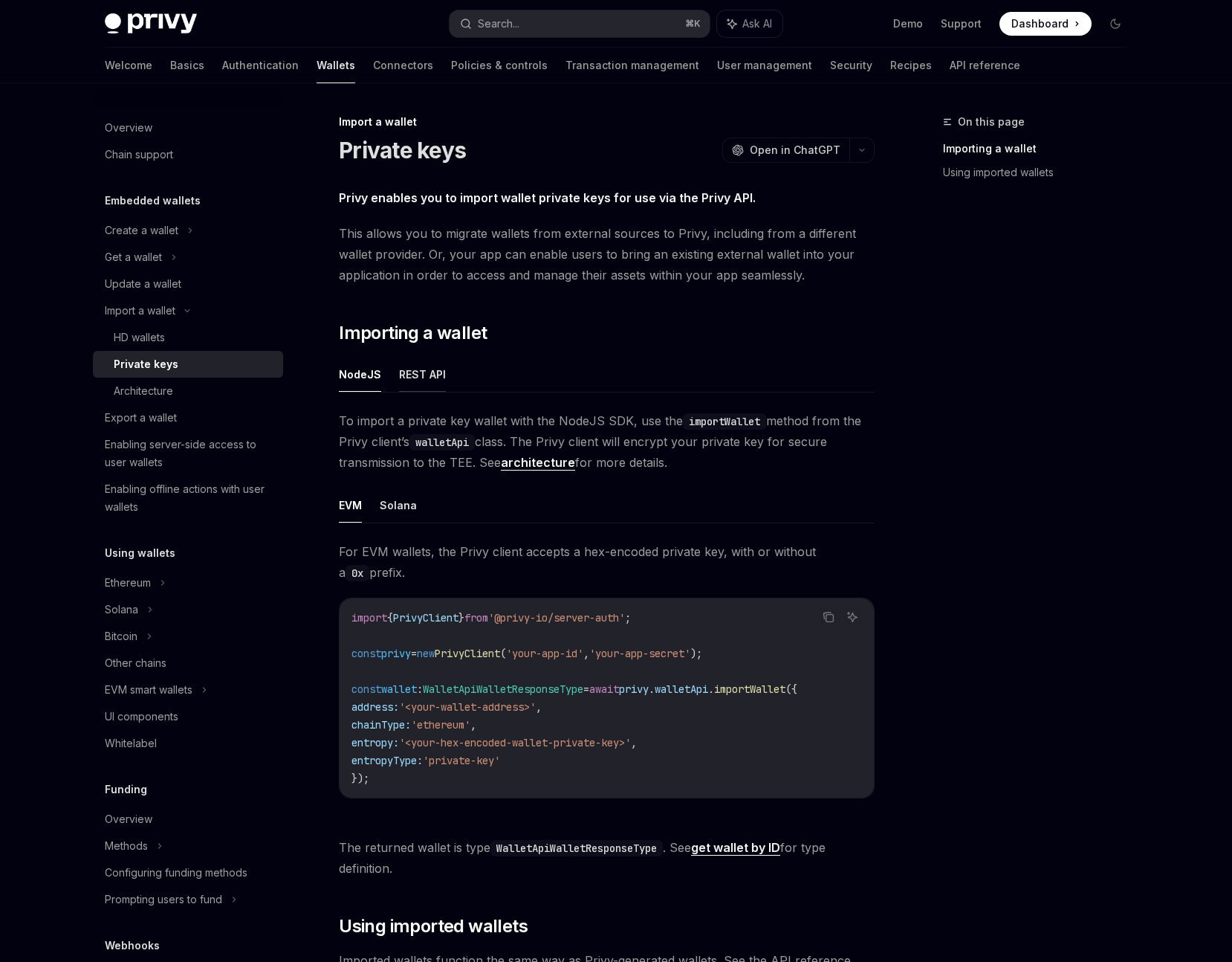
click at [436, 374] on button "REST API" at bounding box center [422, 375] width 47 height 35
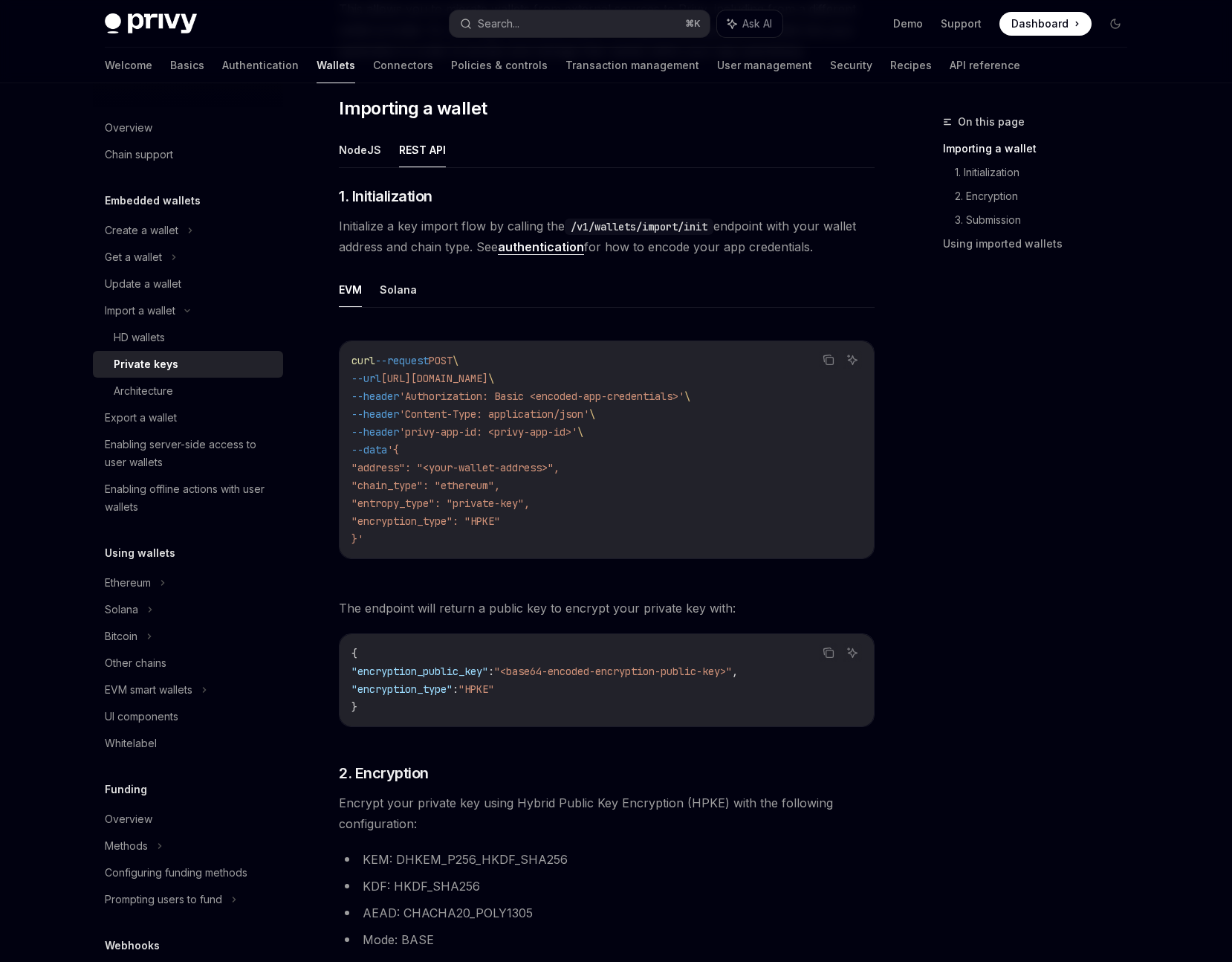
scroll to position [228, 0]
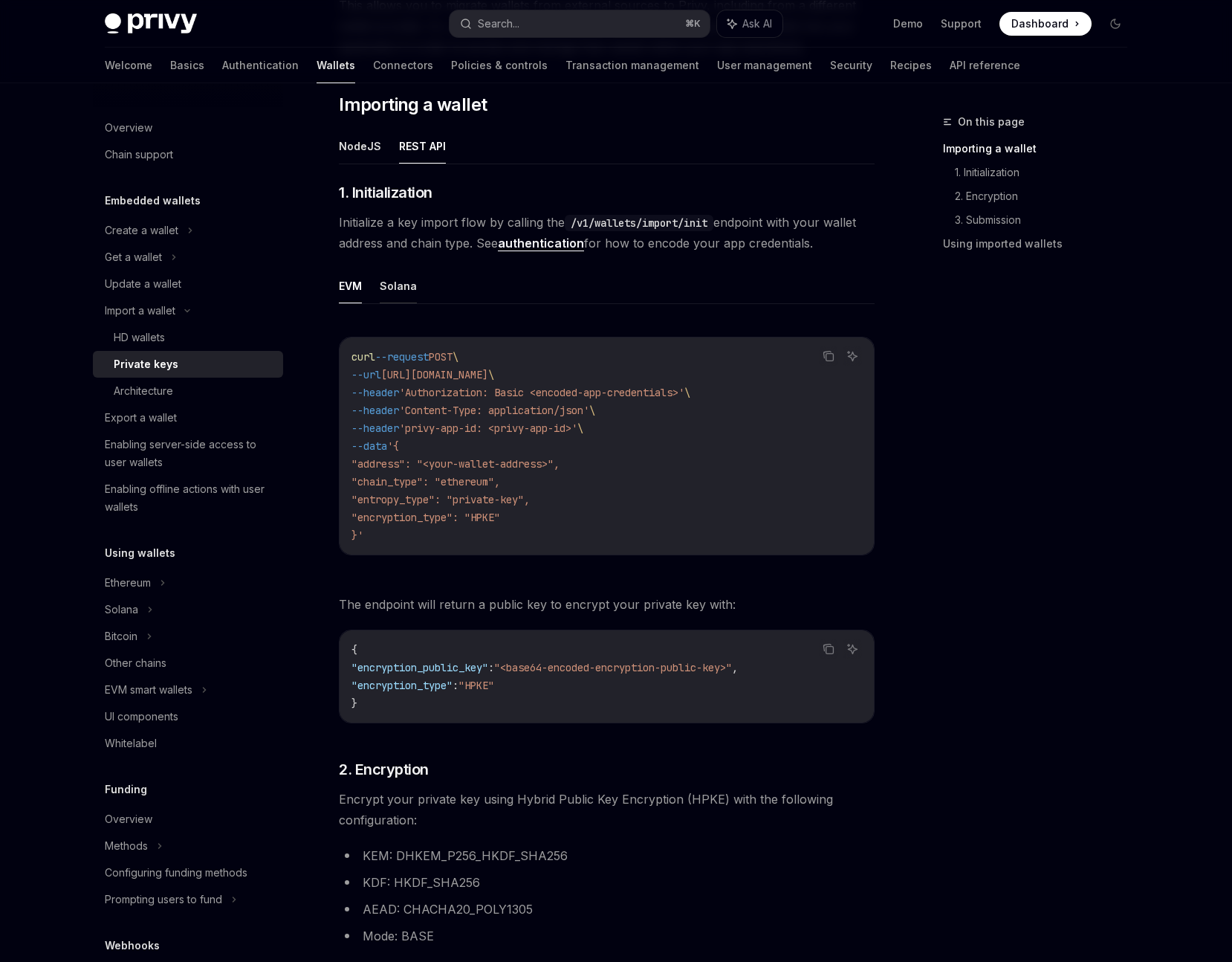
click at [394, 291] on button "Solana" at bounding box center [398, 286] width 37 height 35
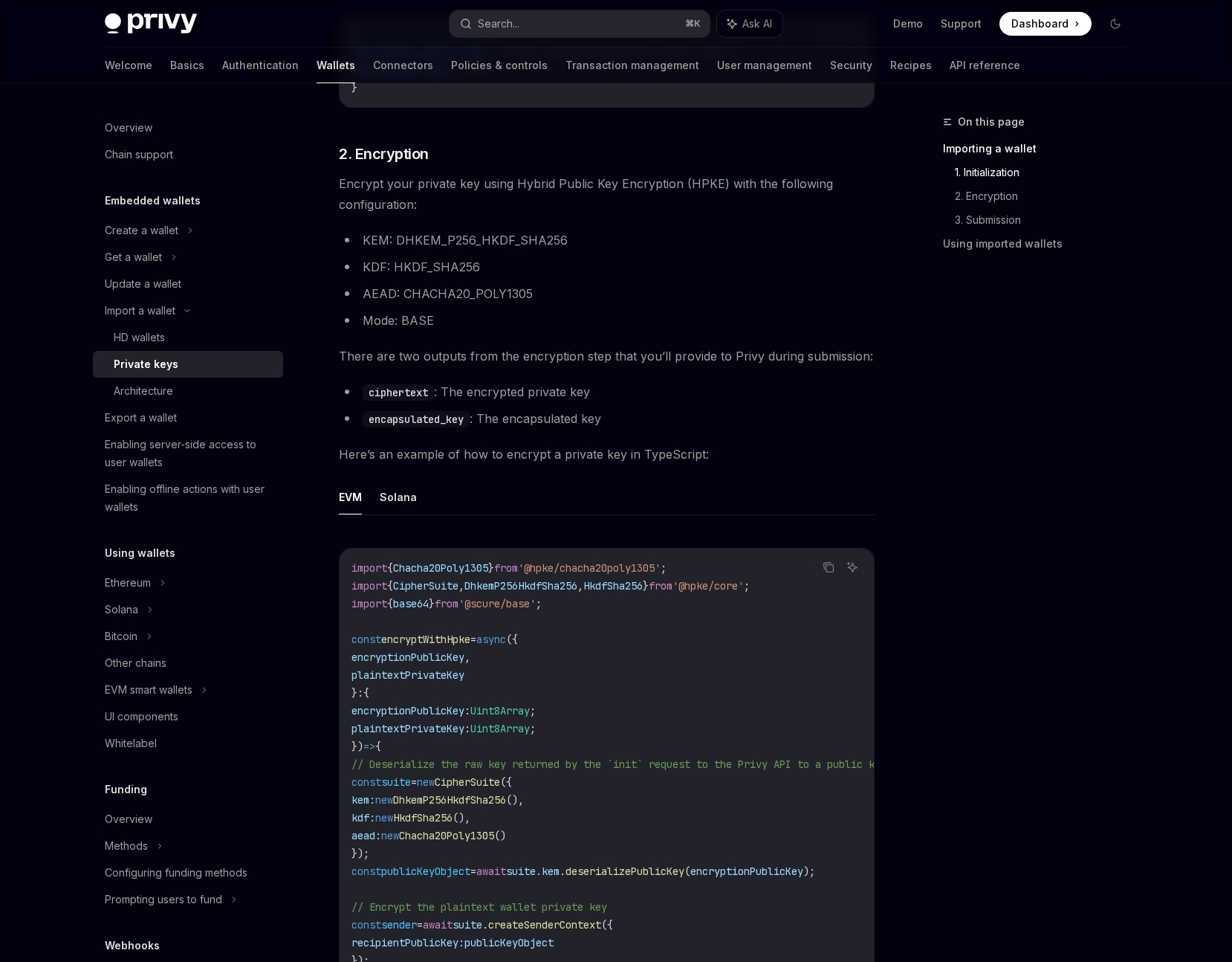
scroll to position [849, 0]
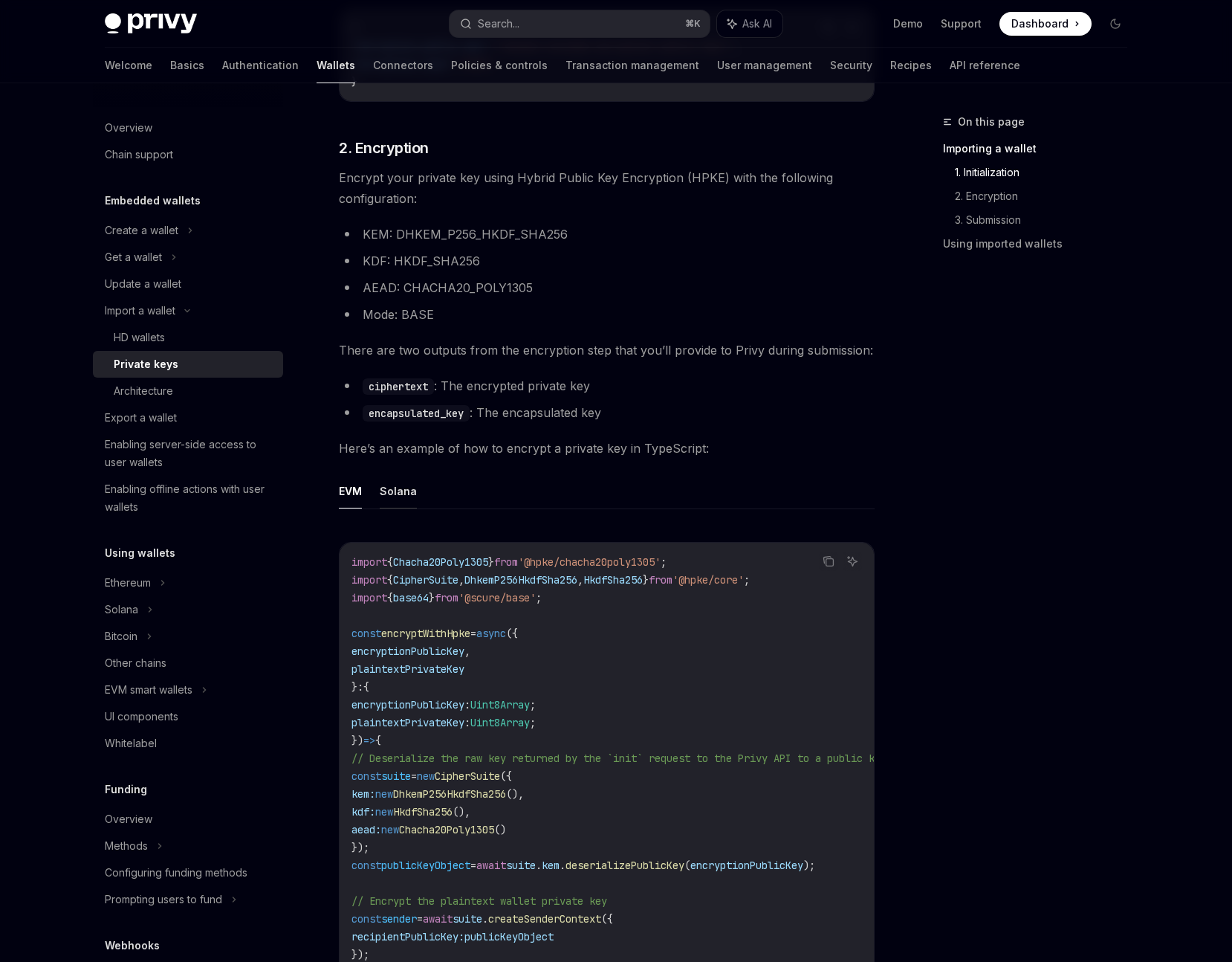
click at [398, 494] on button "Solana" at bounding box center [398, 491] width 37 height 35
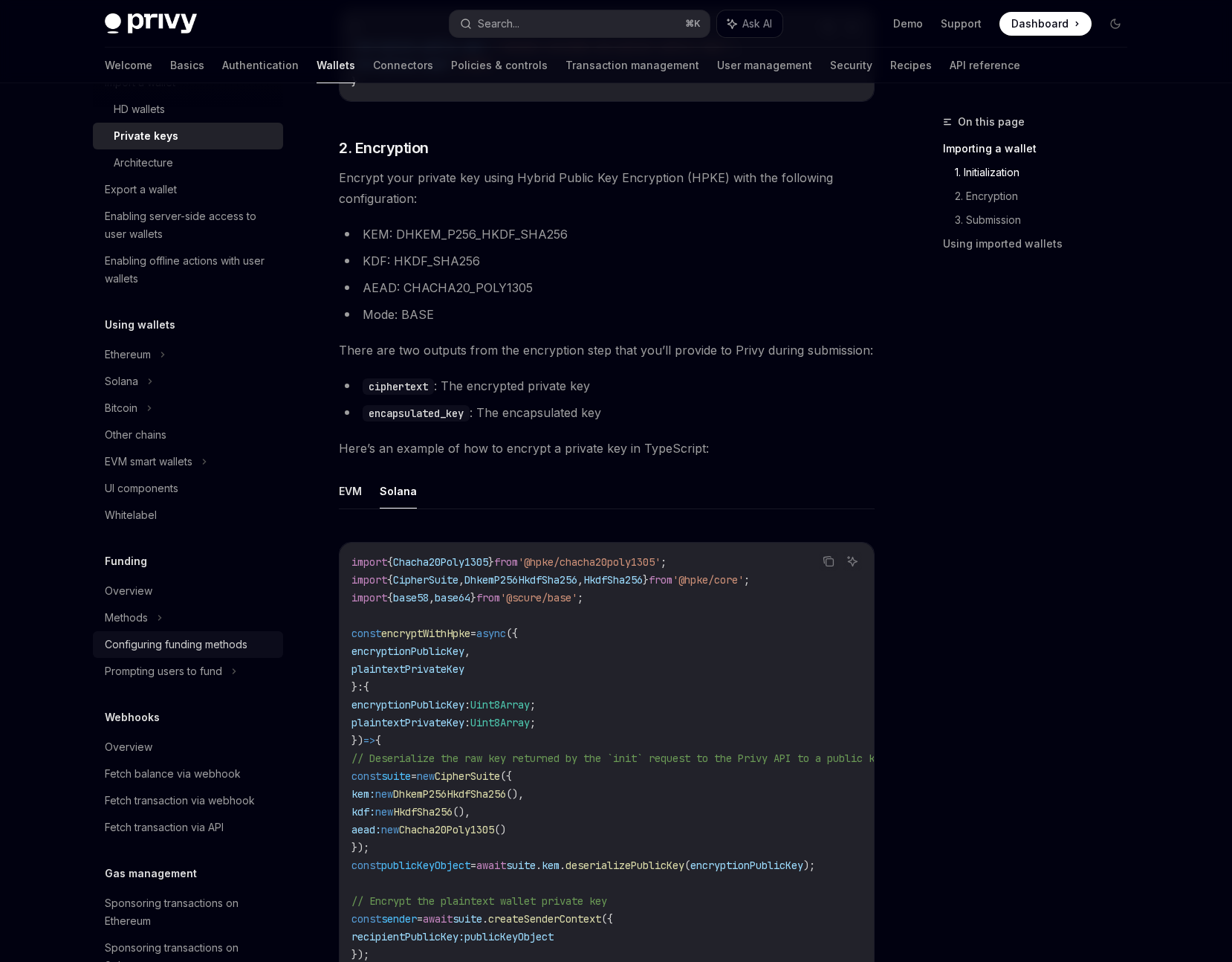
scroll to position [229, 0]
click at [175, 90] on div "Prompting users to fund" at bounding box center [140, 82] width 70 height 18
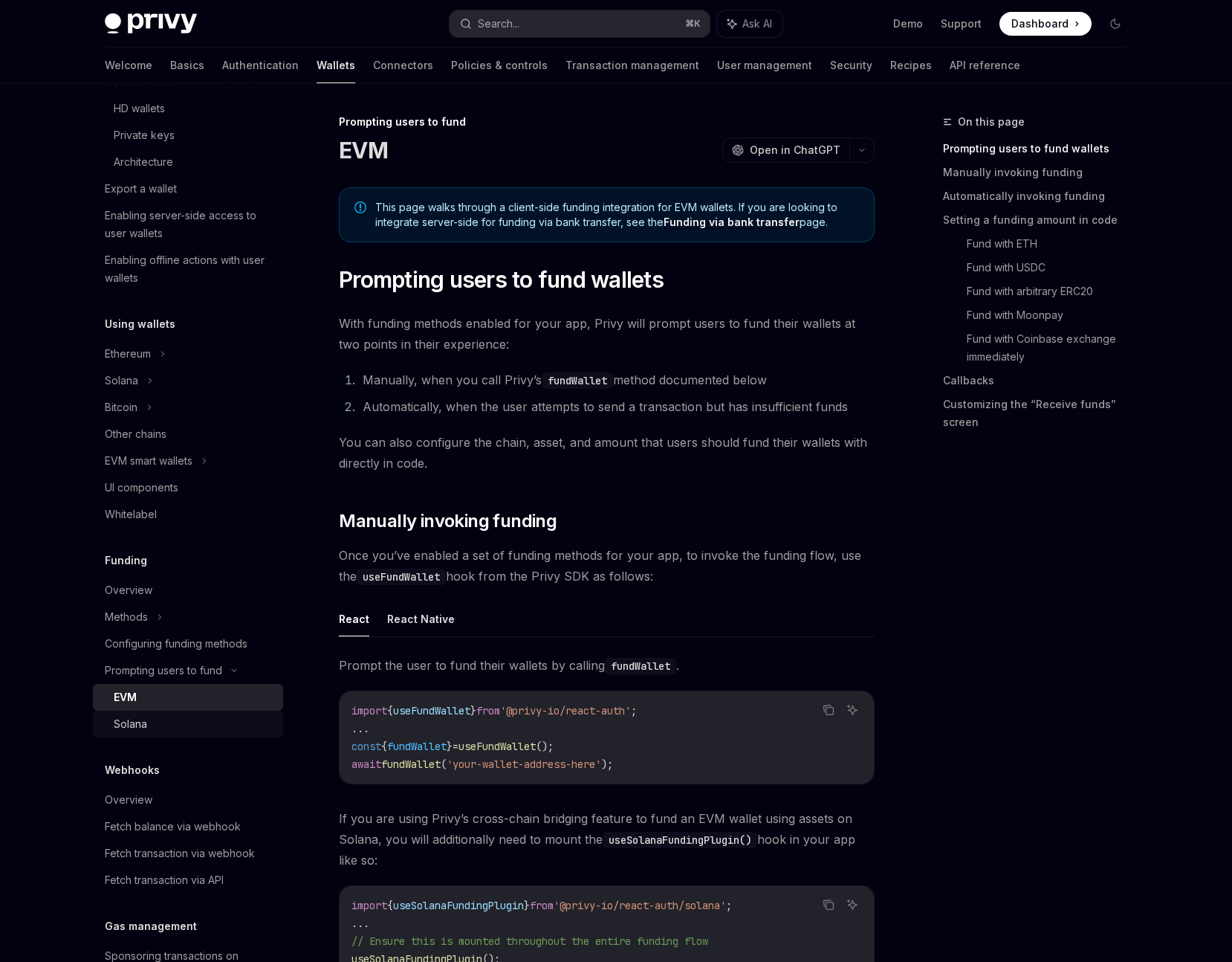
click at [149, 716] on div "Solana" at bounding box center [194, 724] width 161 height 18
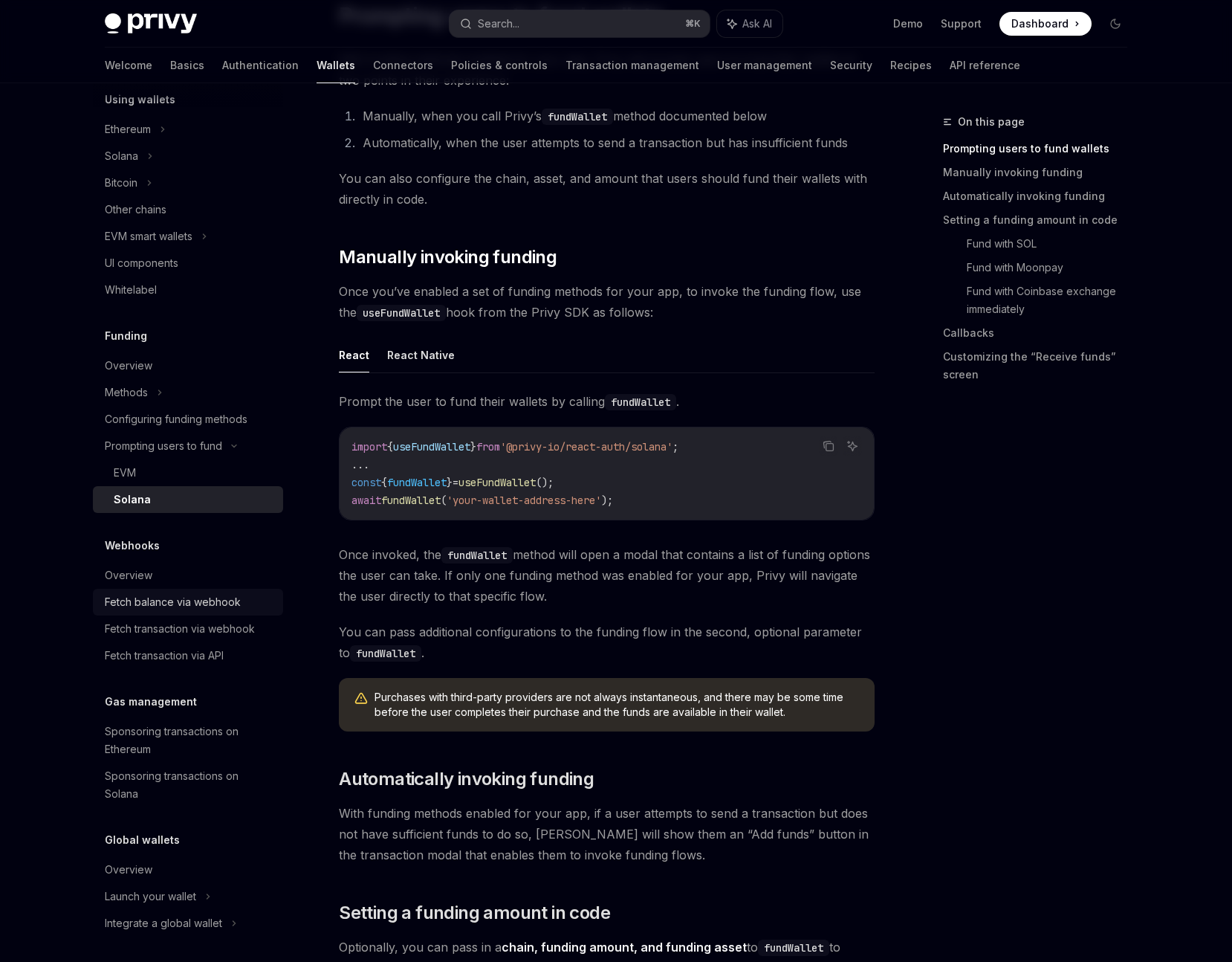
scroll to position [458, 0]
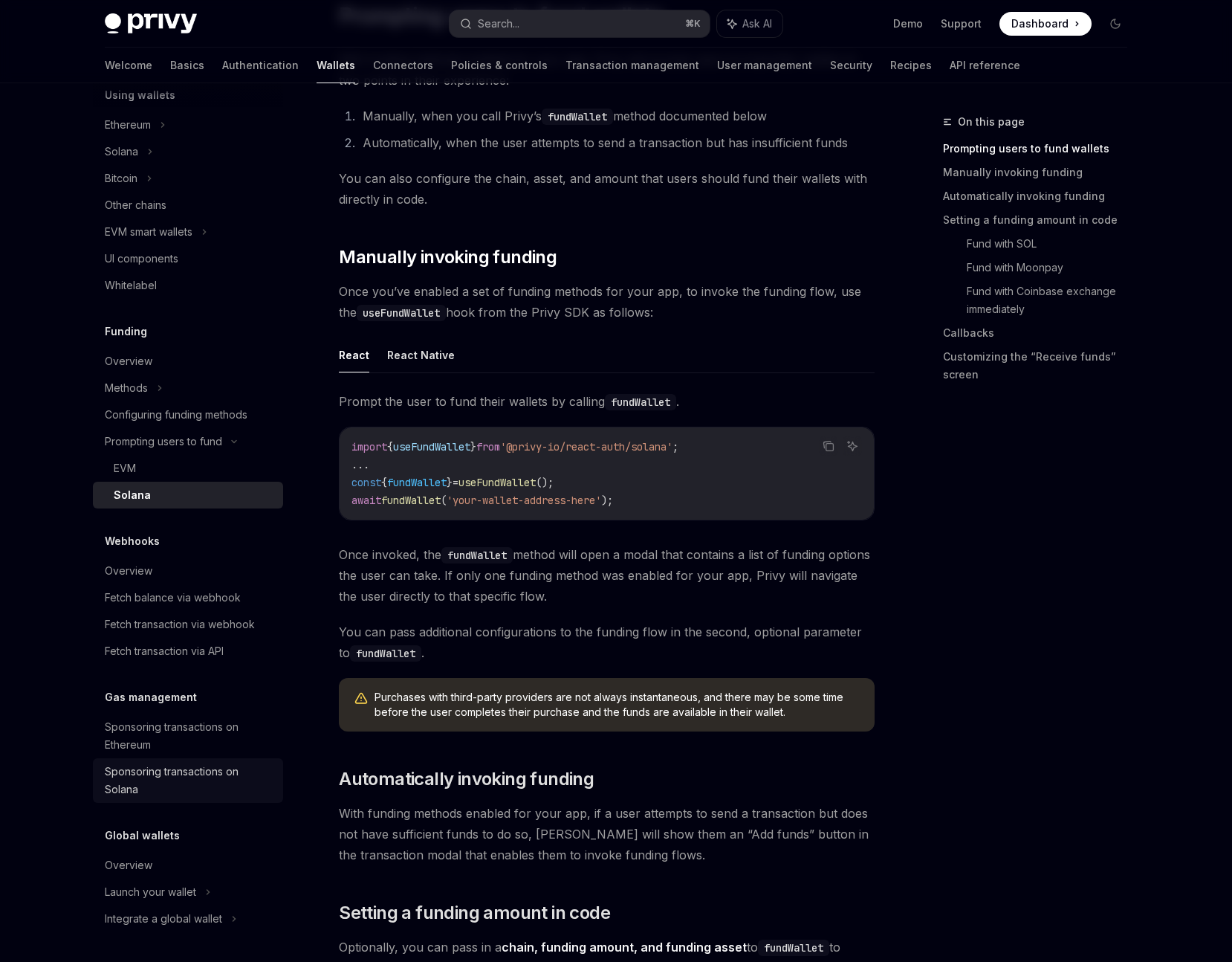
click at [182, 780] on div "Sponsoring transactions on Solana" at bounding box center [190, 780] width 170 height 36
type textarea "*"
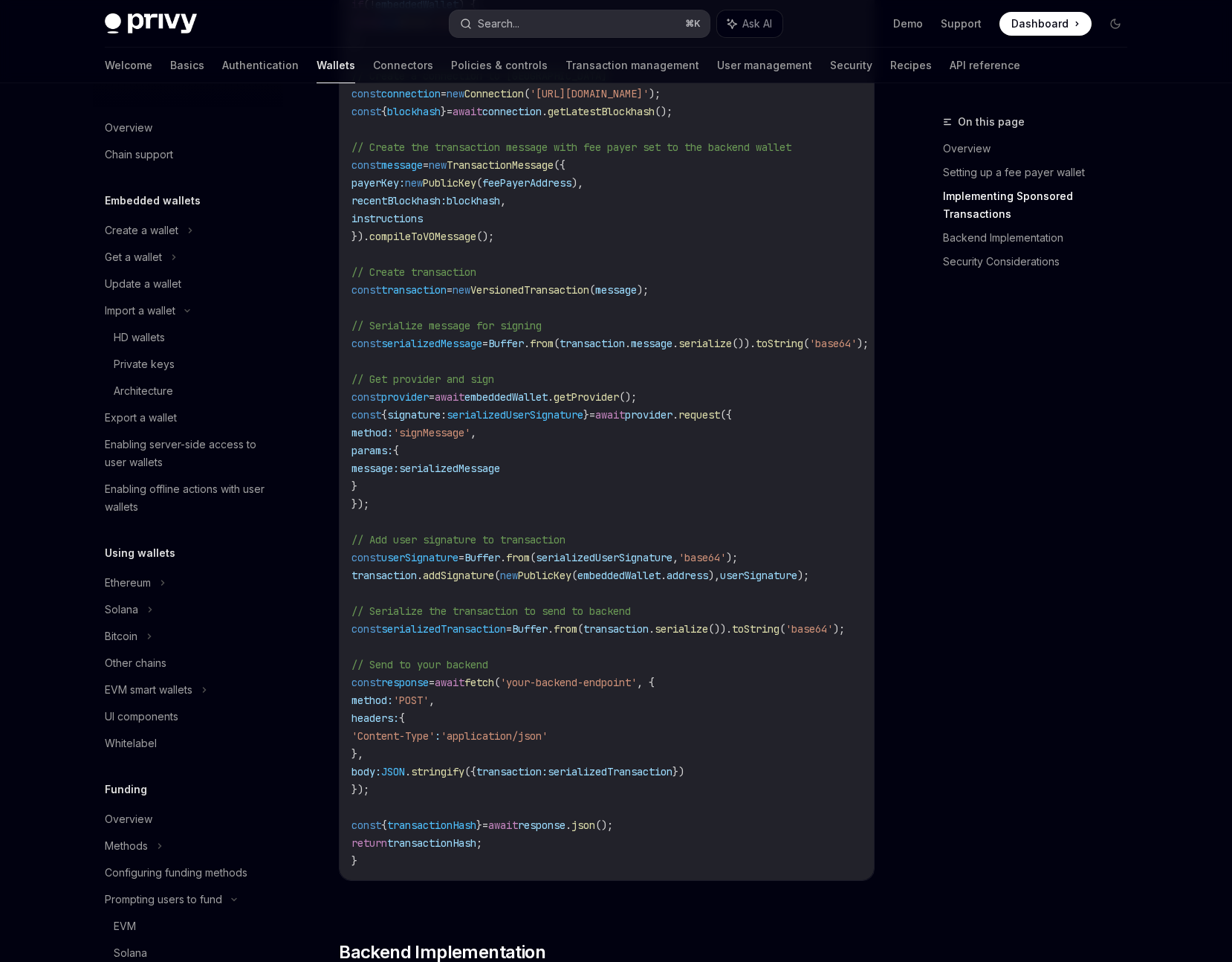
click at [557, 13] on button "Search... ⌘ K" at bounding box center [579, 23] width 260 height 26
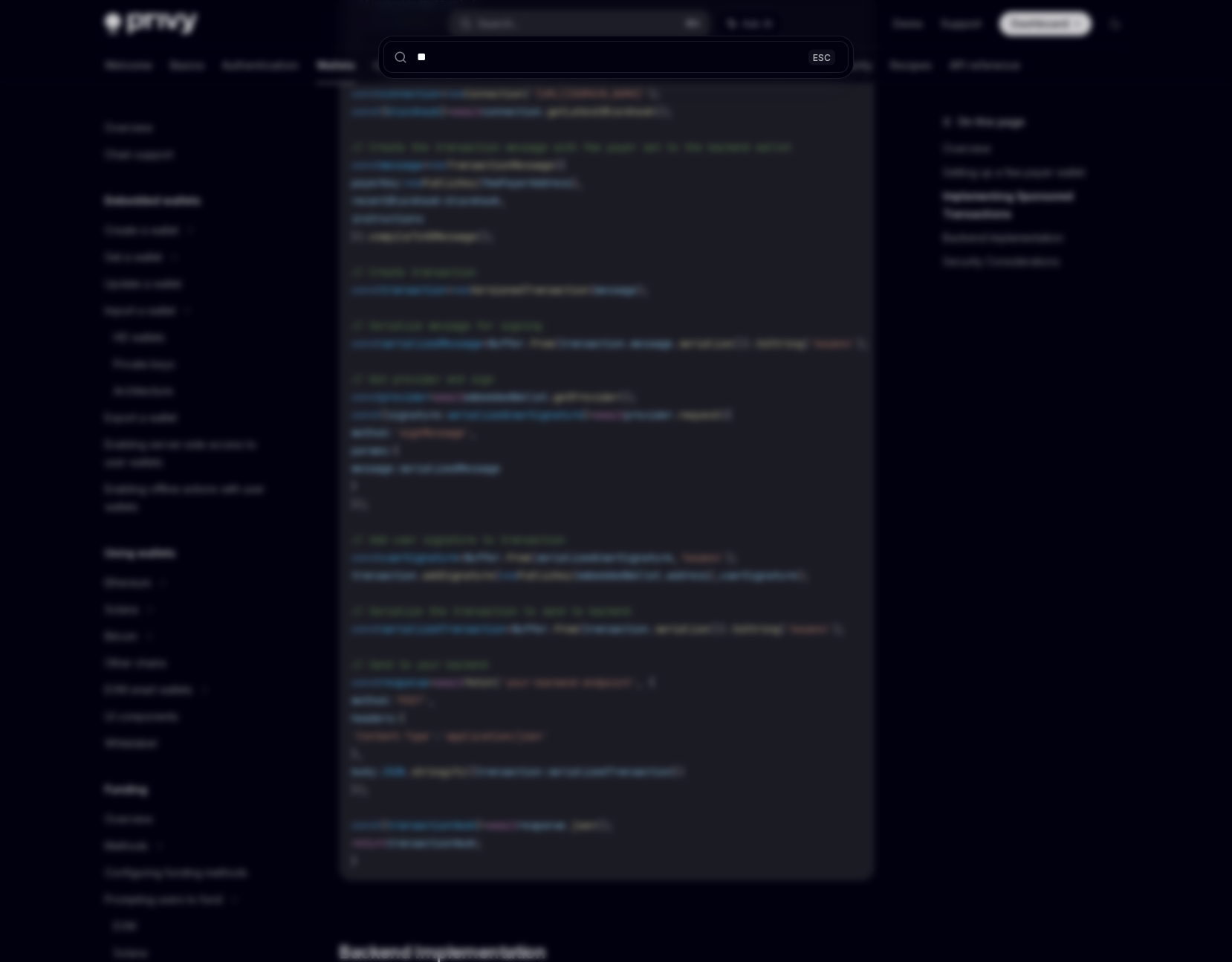
type input "*"
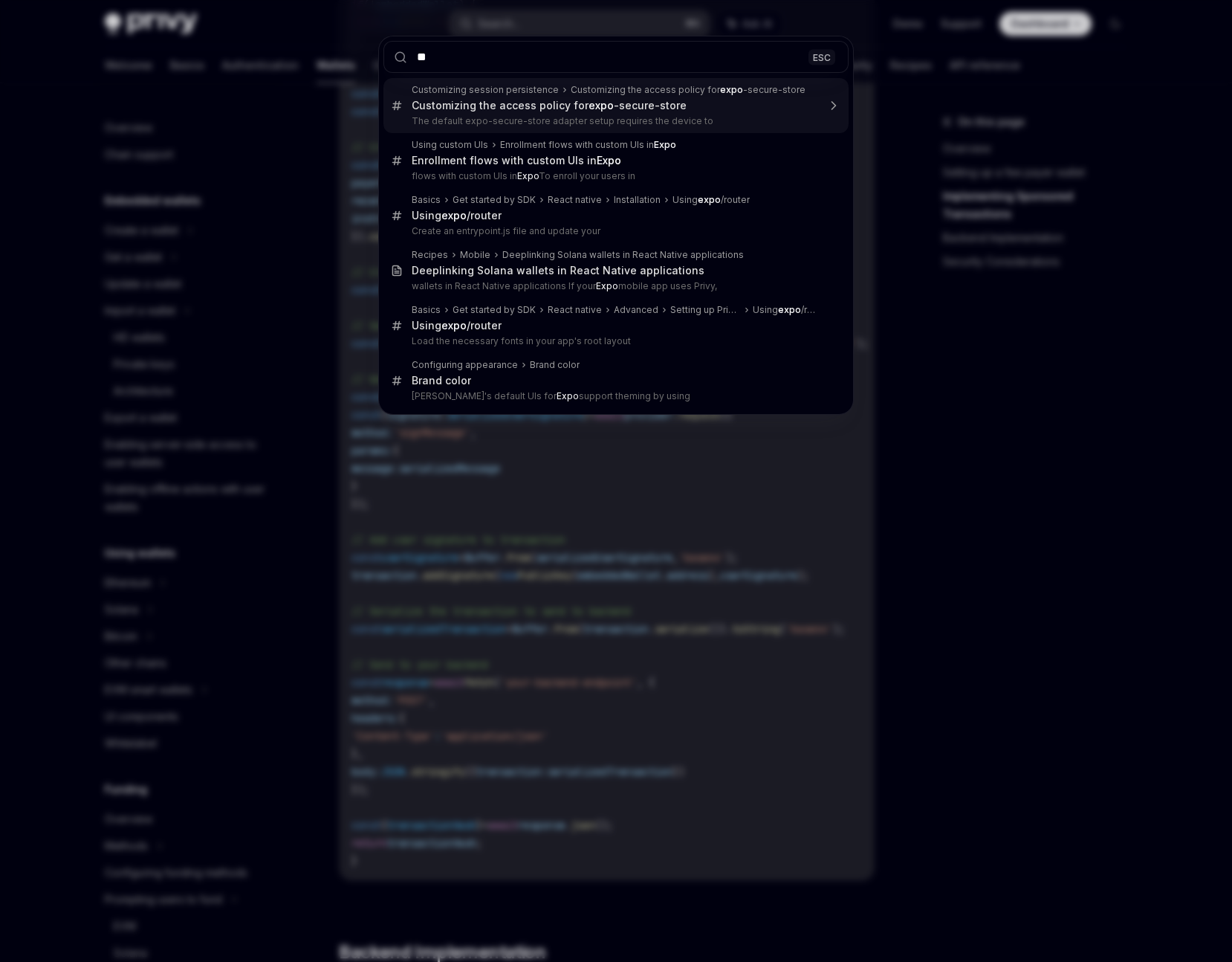
type input "*"
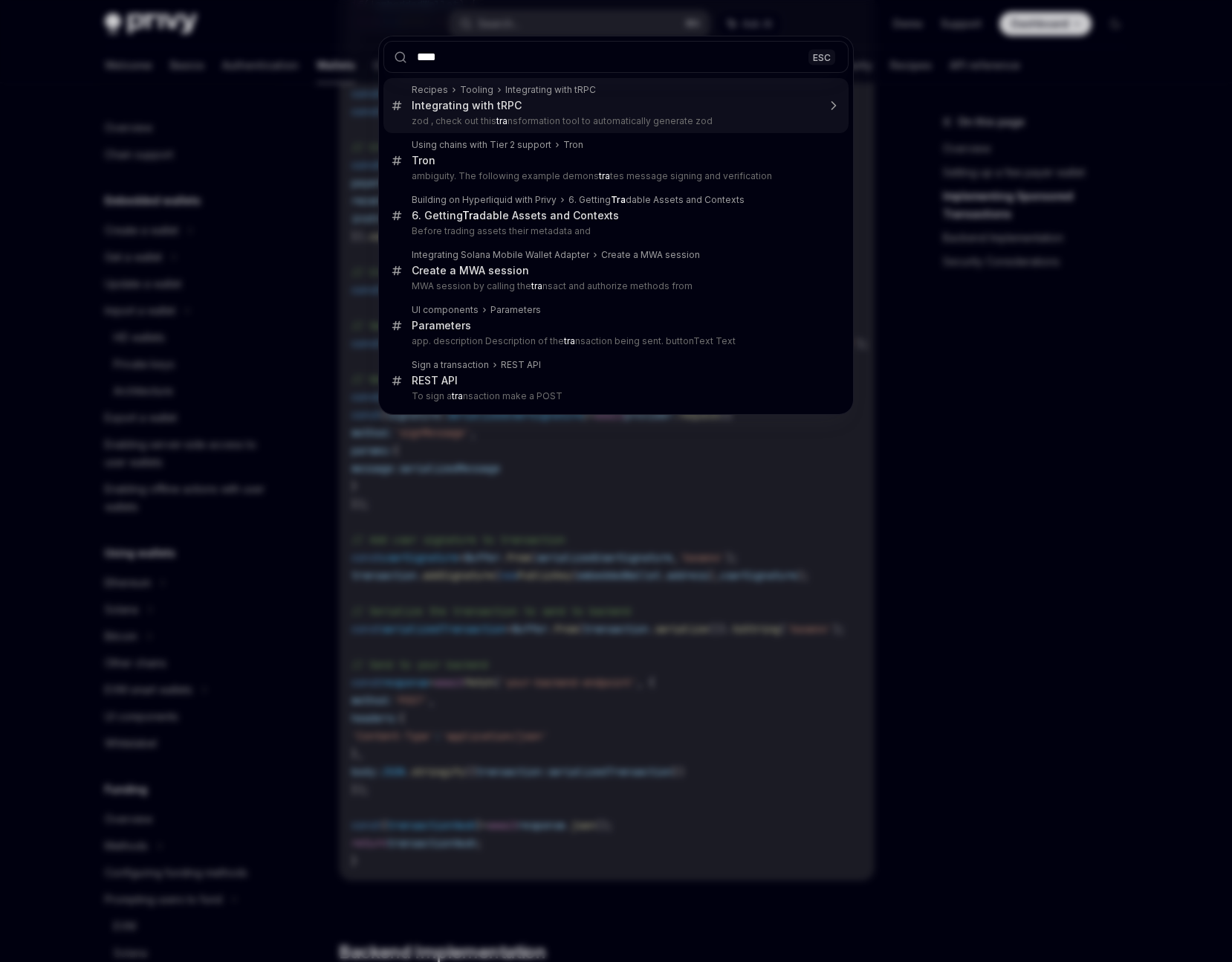
type input "*****"
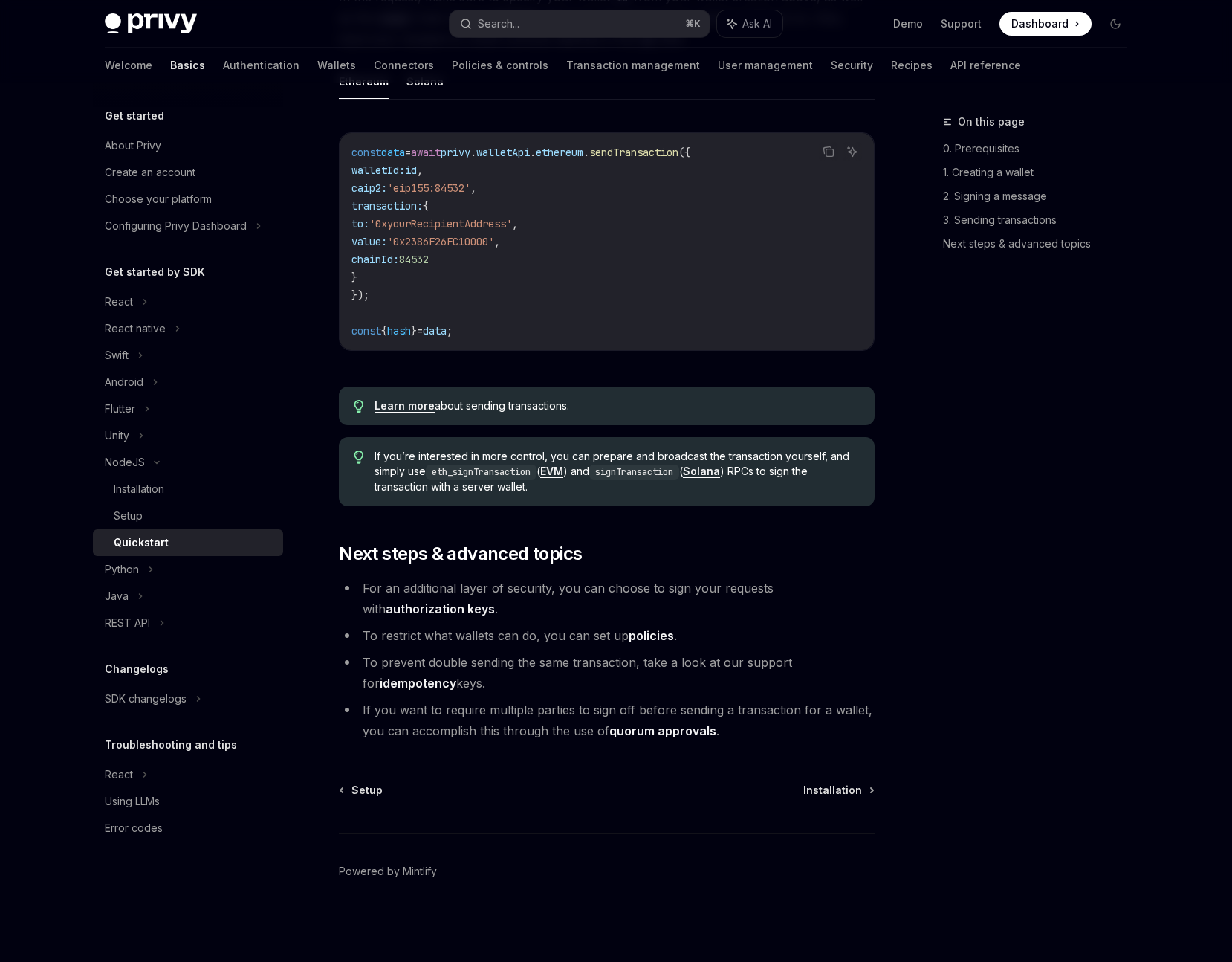
scroll to position [936, 0]
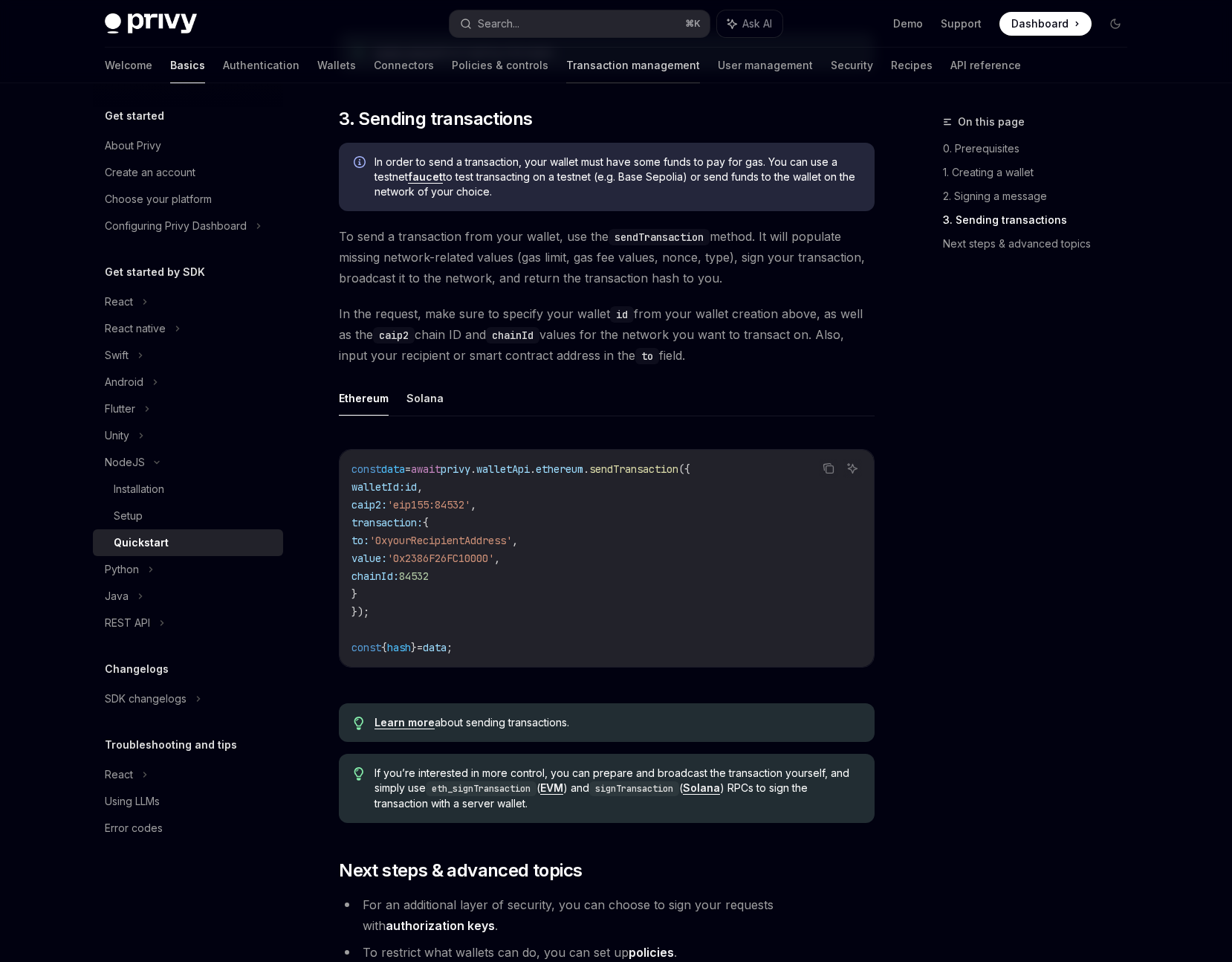
click at [566, 66] on link "Transaction management" at bounding box center [633, 65] width 134 height 36
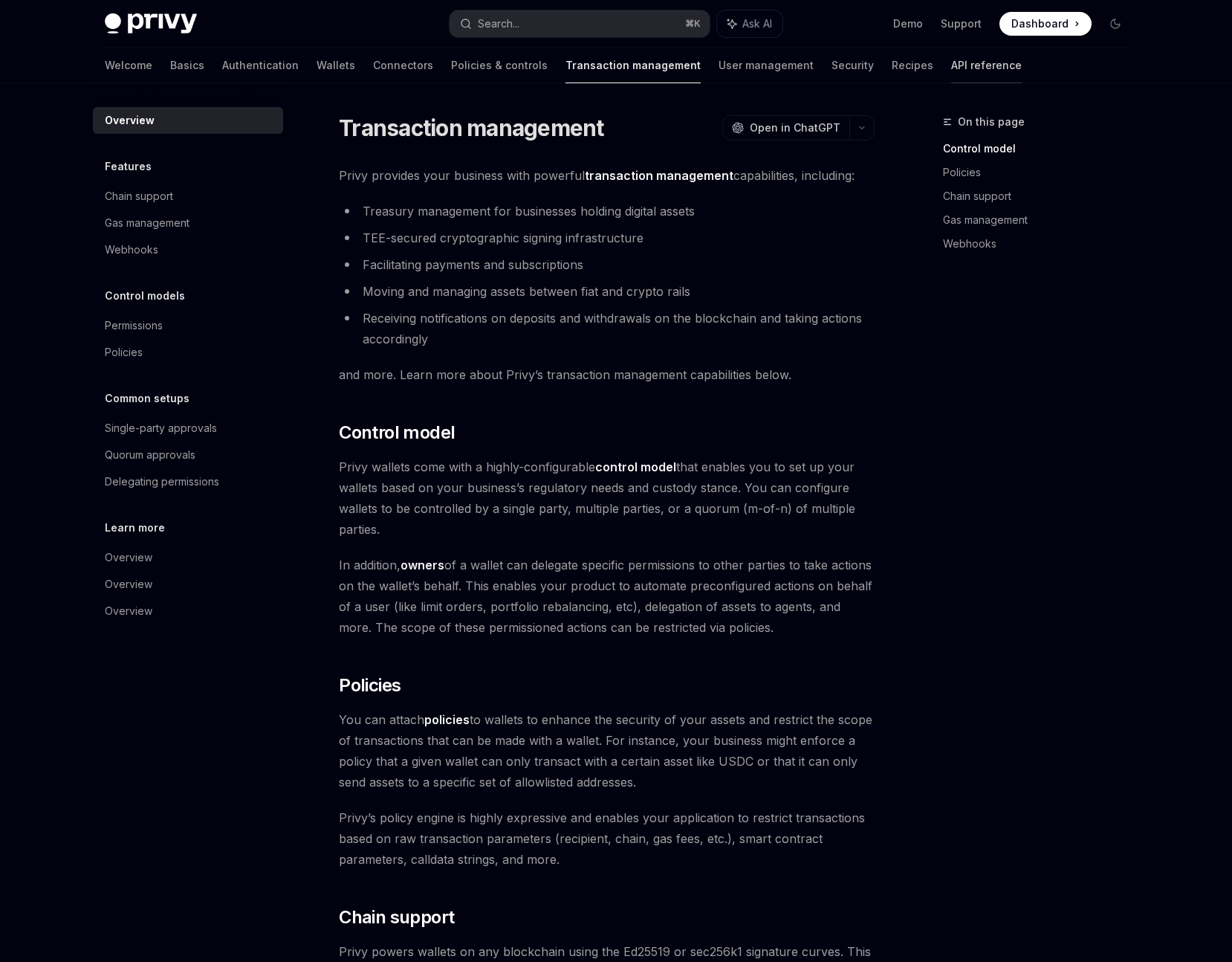
click at [951, 62] on link "API reference" at bounding box center [986, 65] width 70 height 36
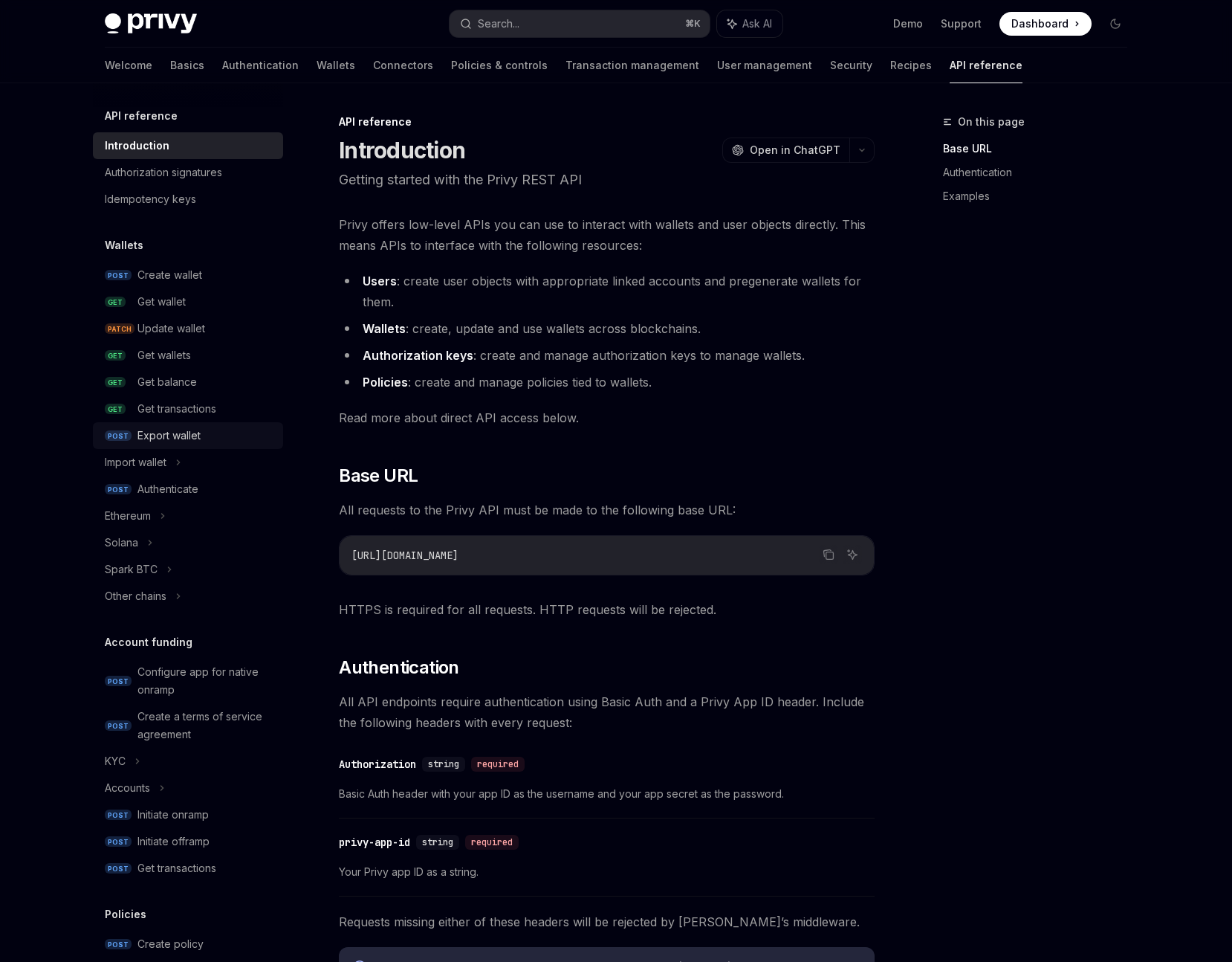
click at [180, 441] on div "Export wallet" at bounding box center [169, 435] width 63 height 18
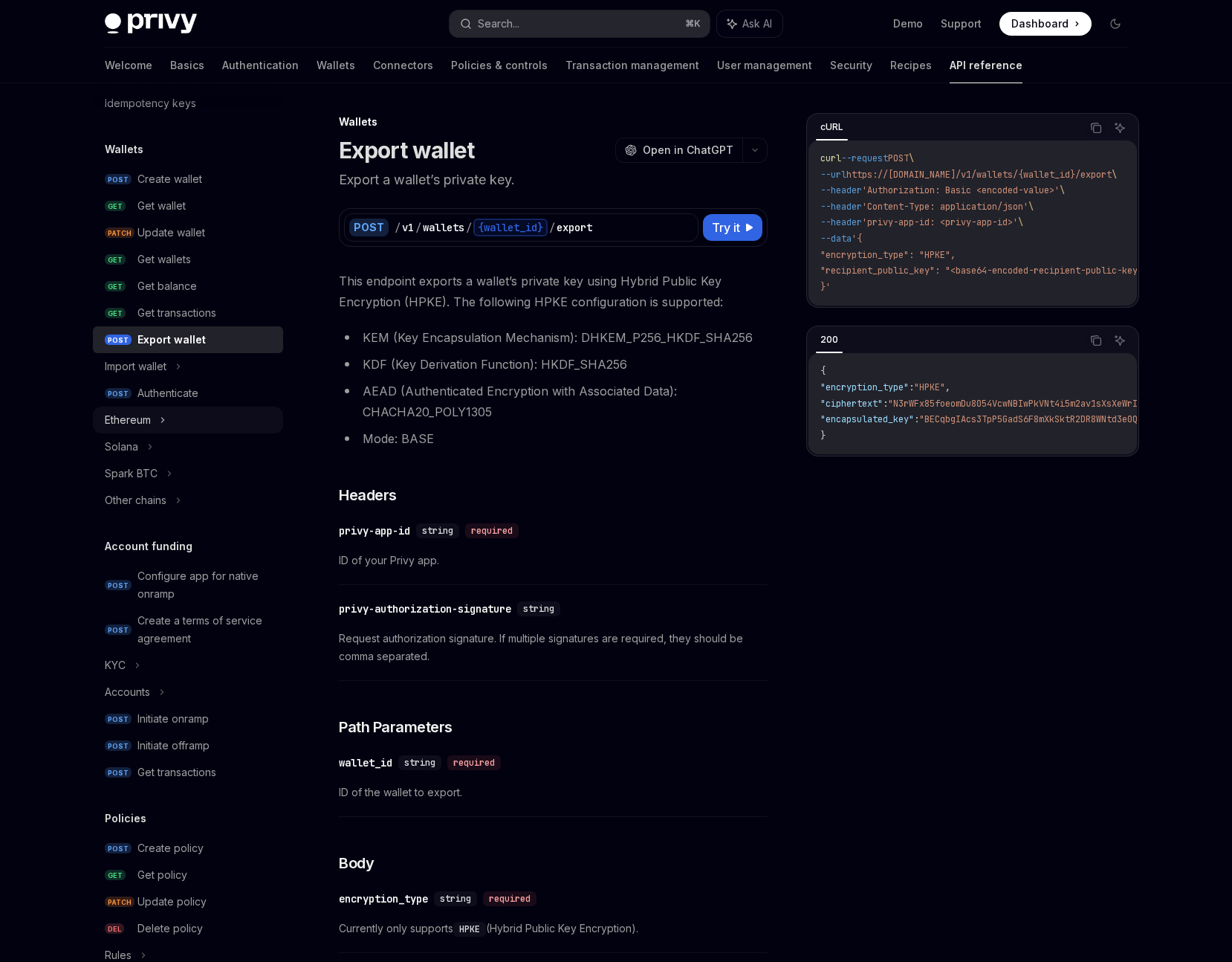
scroll to position [98, 0]
click at [140, 437] on div "Solana" at bounding box center [188, 444] width 190 height 26
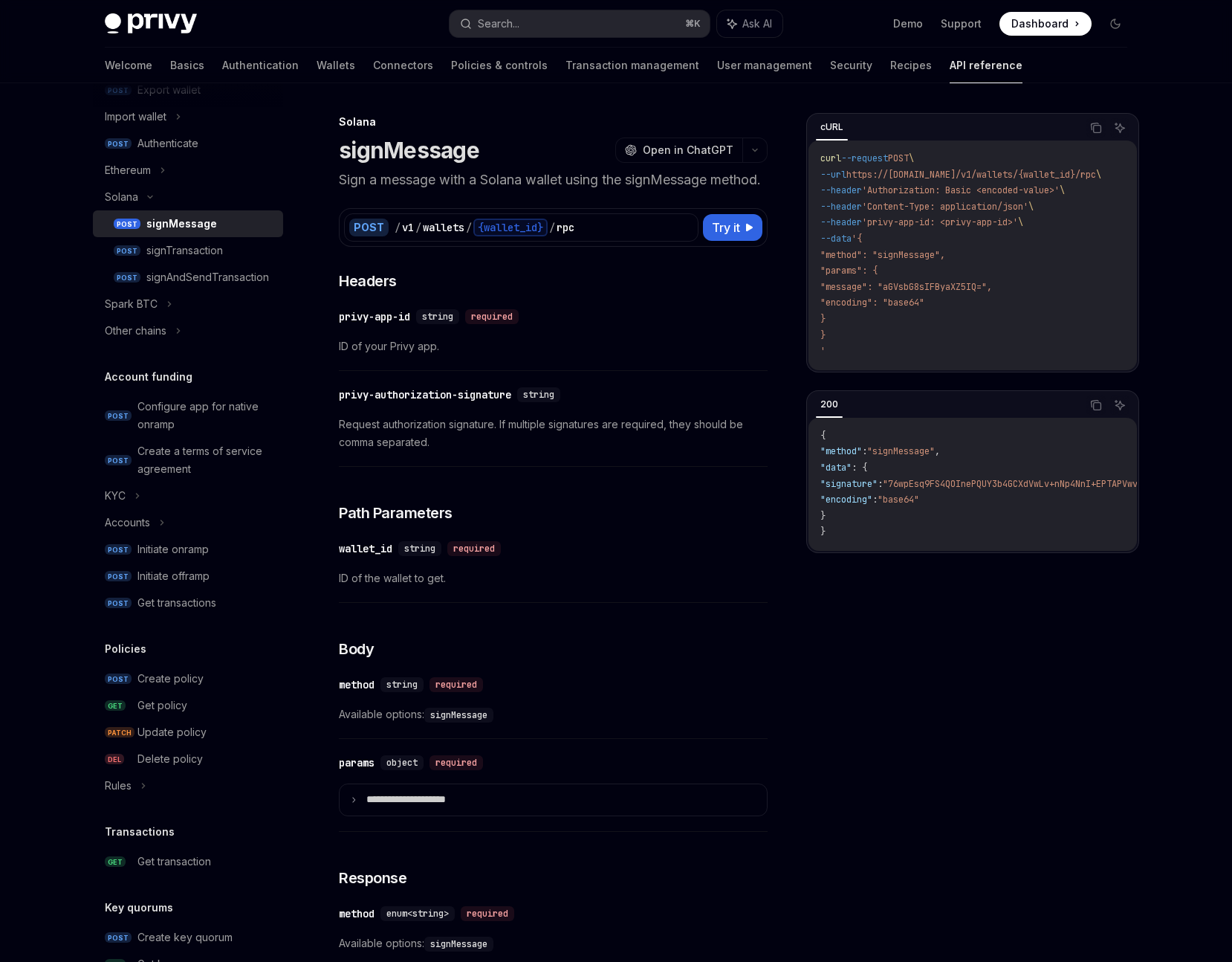
scroll to position [348, 0]
click at [187, 416] on div "Configure app for native onramp" at bounding box center [206, 413] width 137 height 36
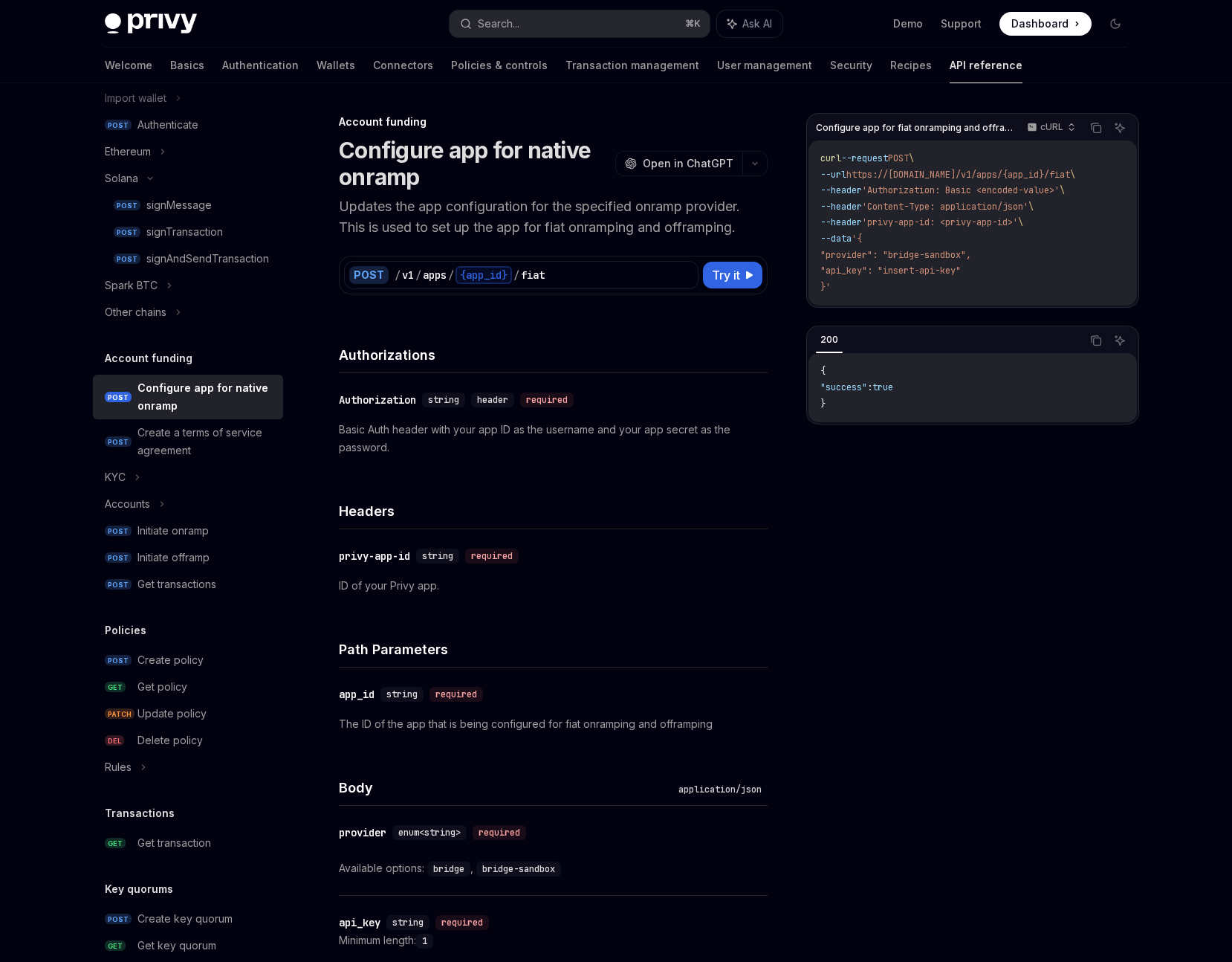
scroll to position [371, 0]
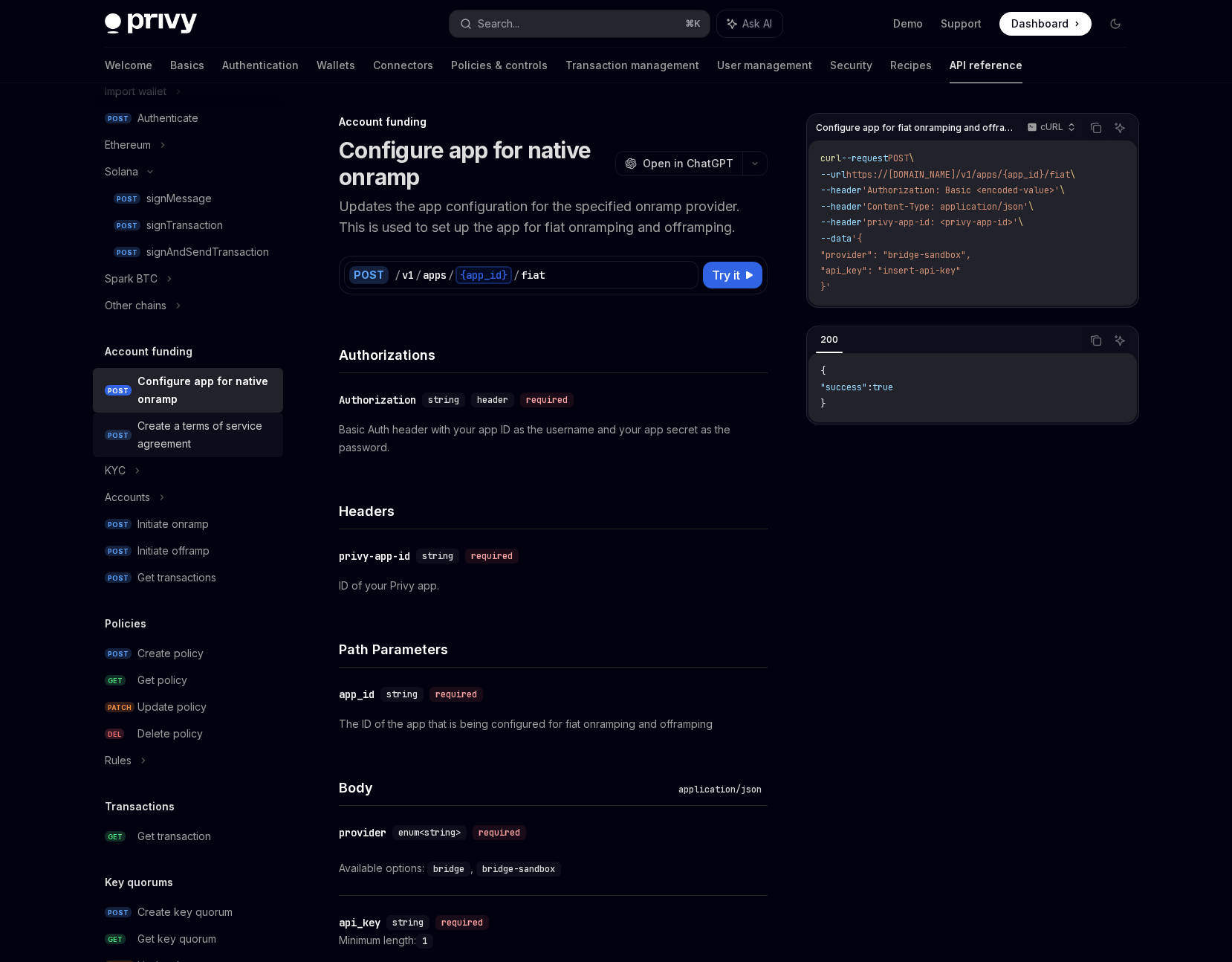
click at [182, 435] on div "Create a terms of service agreement" at bounding box center [206, 435] width 137 height 36
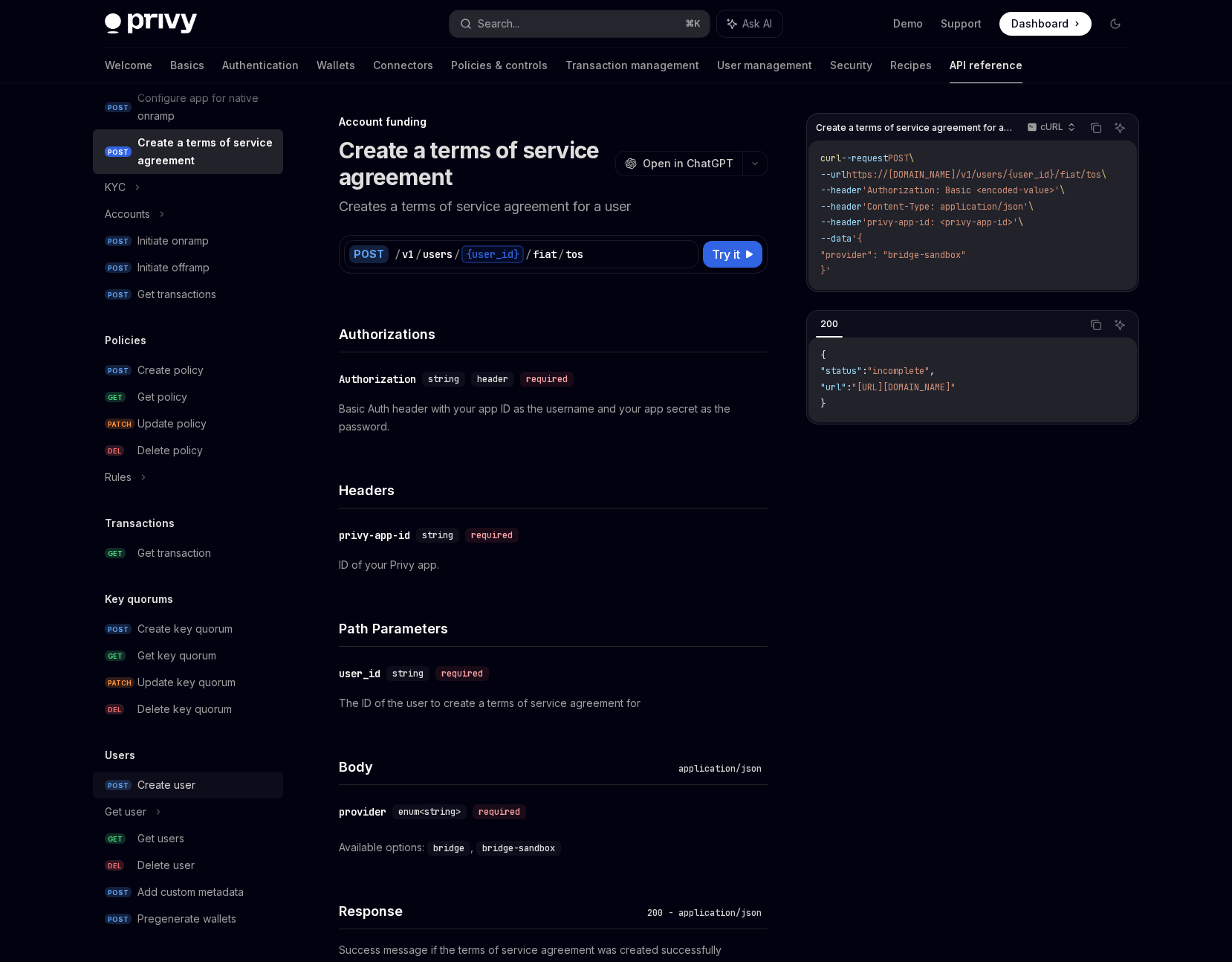
scroll to position [4, 0]
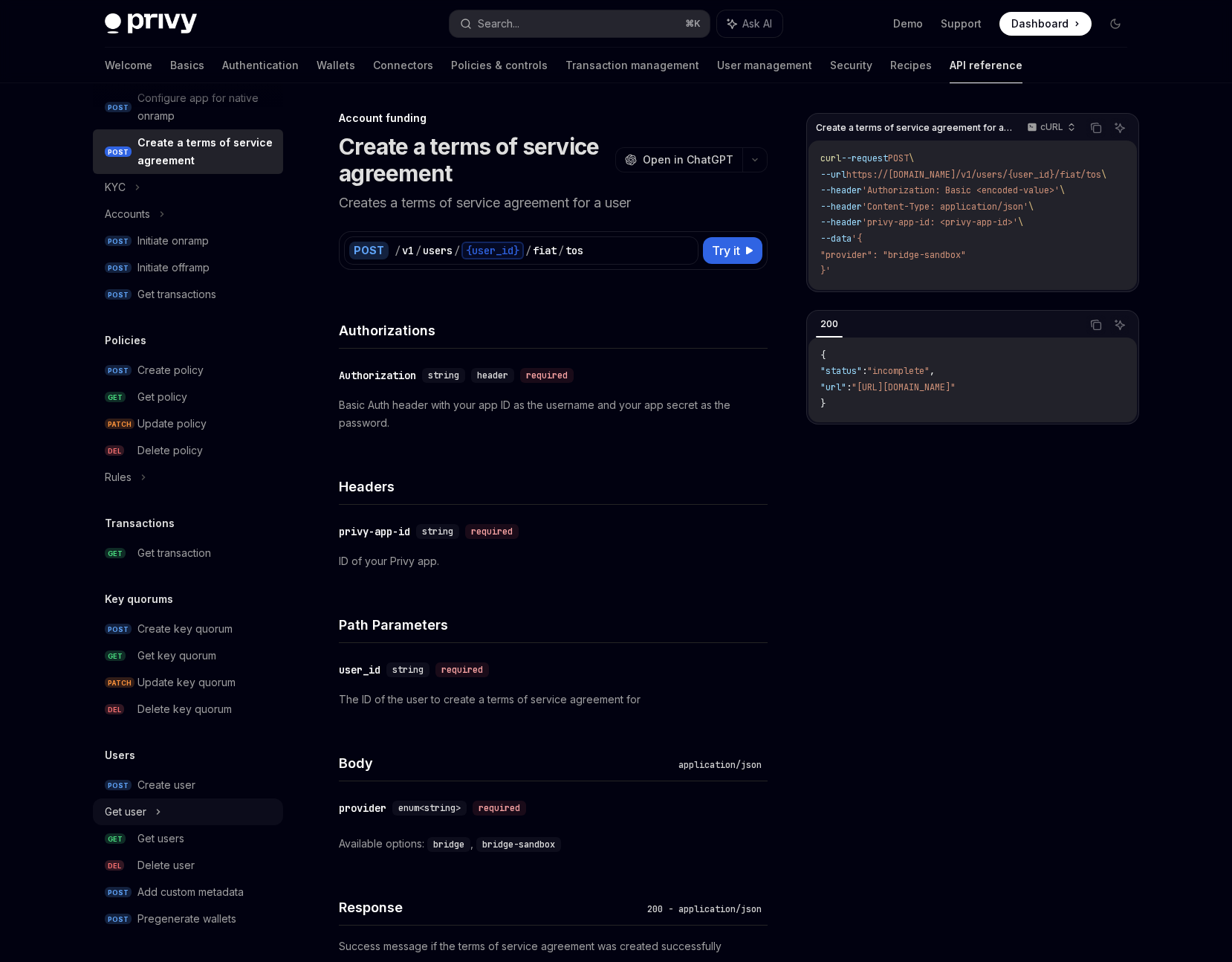
click at [151, 814] on div "Get user" at bounding box center [188, 811] width 190 height 26
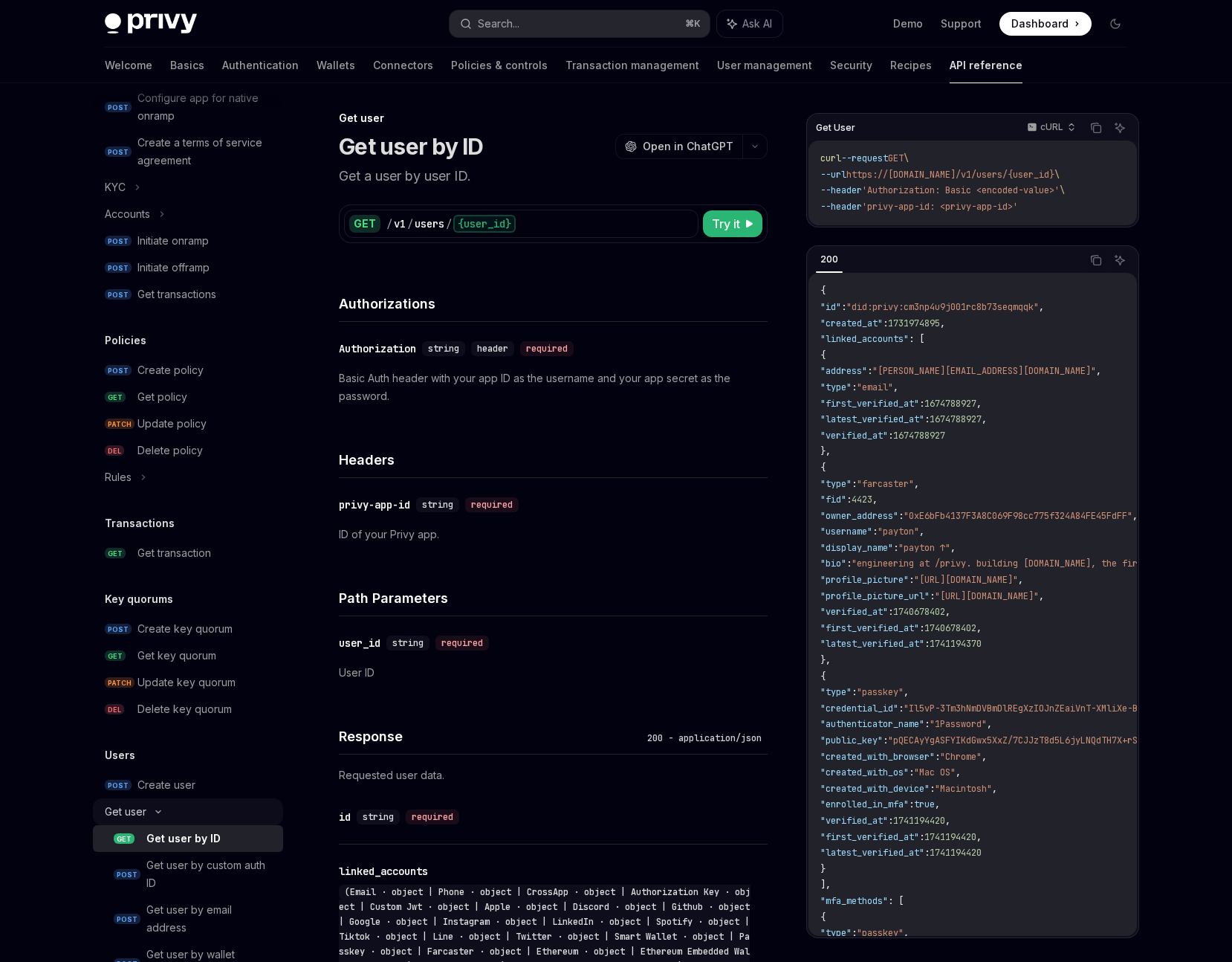
type textarea "*"
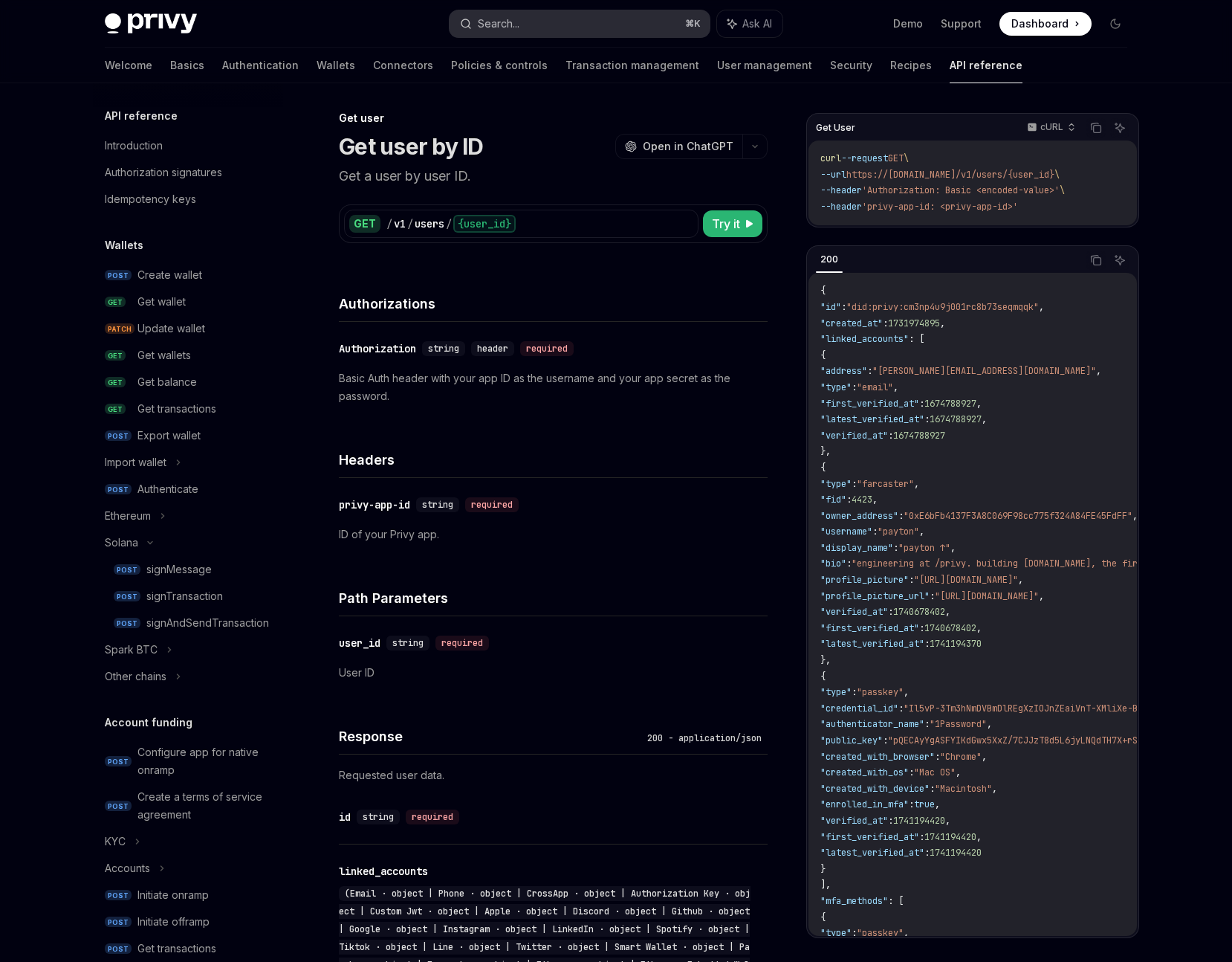
click at [538, 20] on button "Search... ⌘ K" at bounding box center [579, 23] width 260 height 26
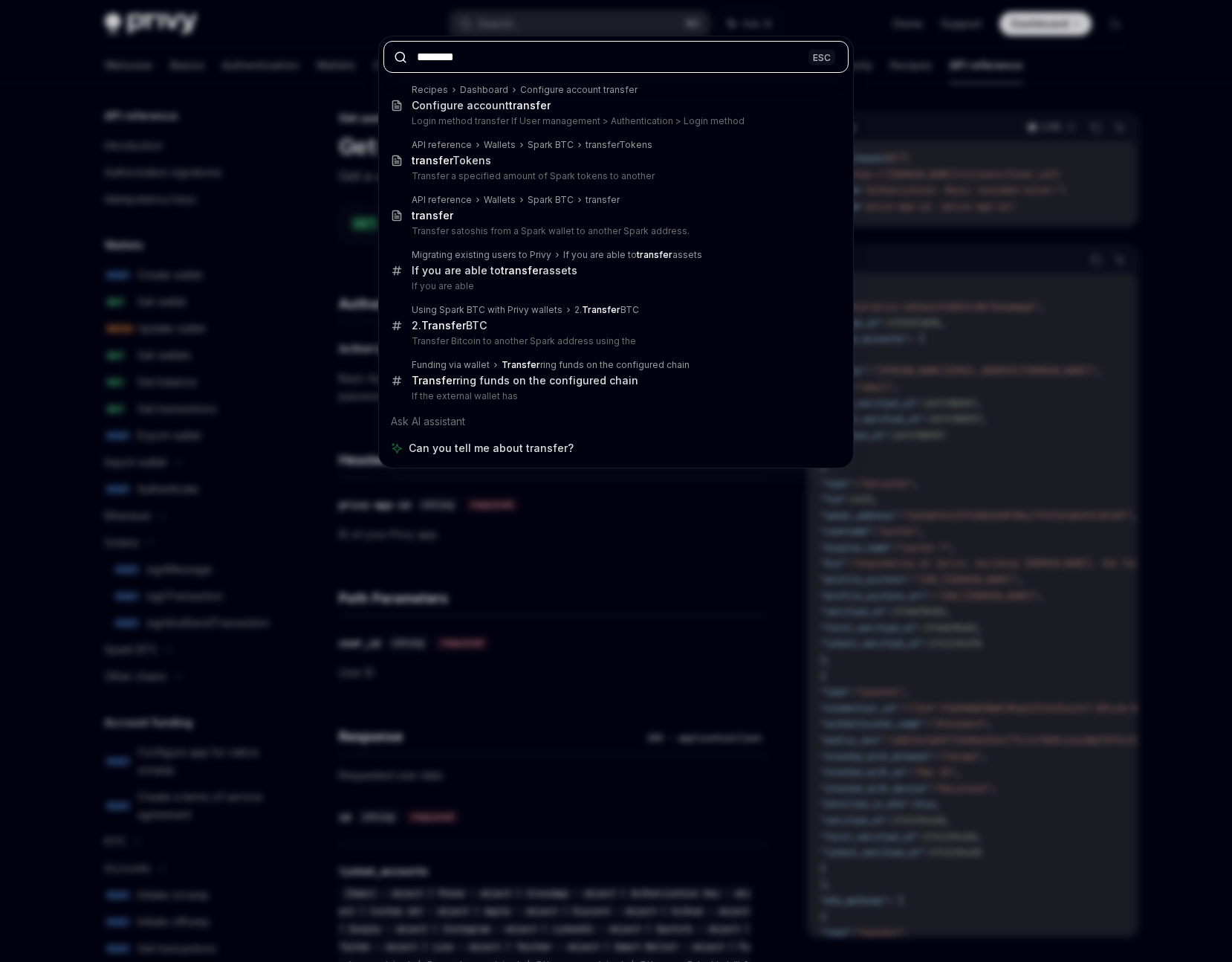
click at [508, 61] on input "********" at bounding box center [615, 57] width 465 height 32
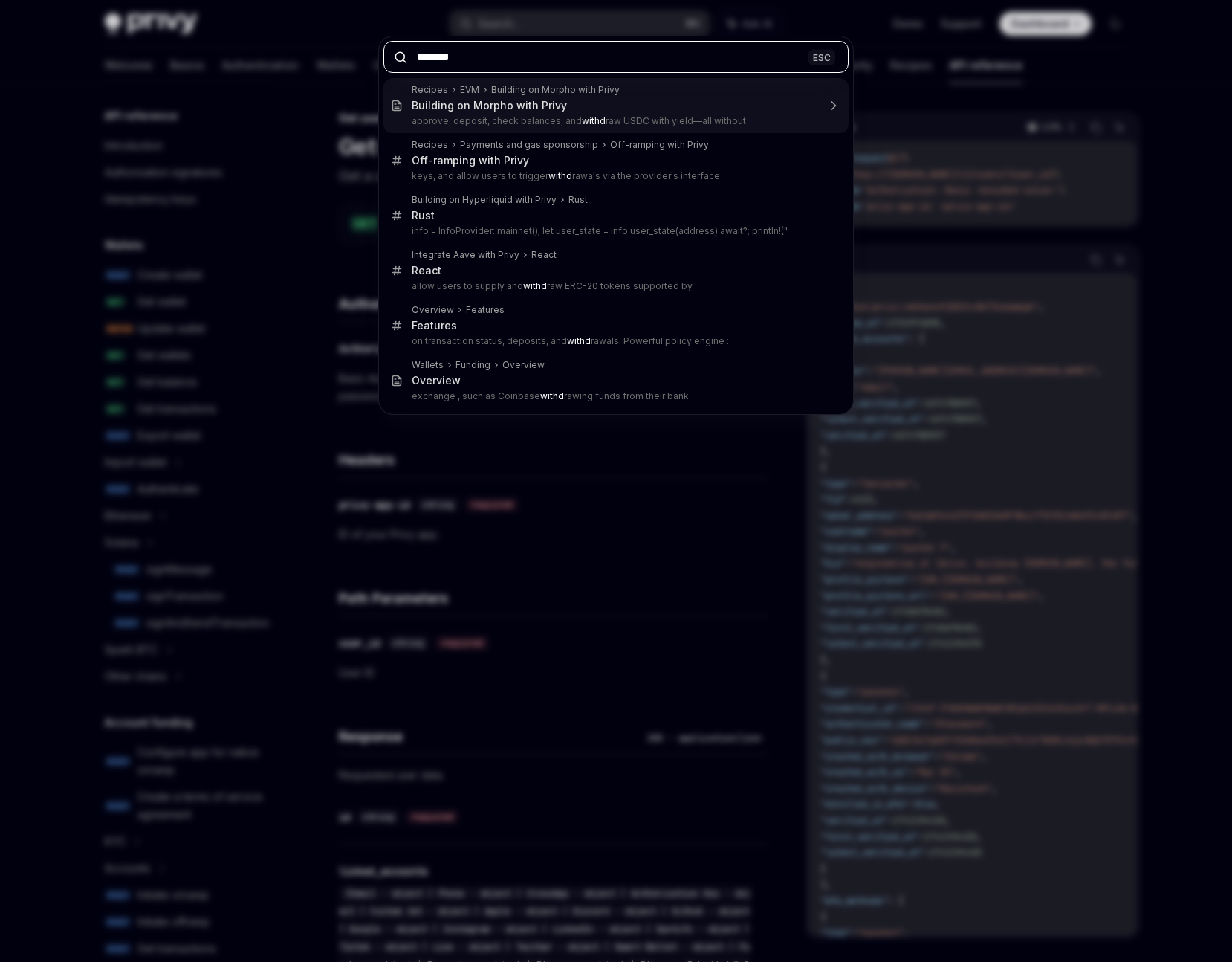
type input "********"
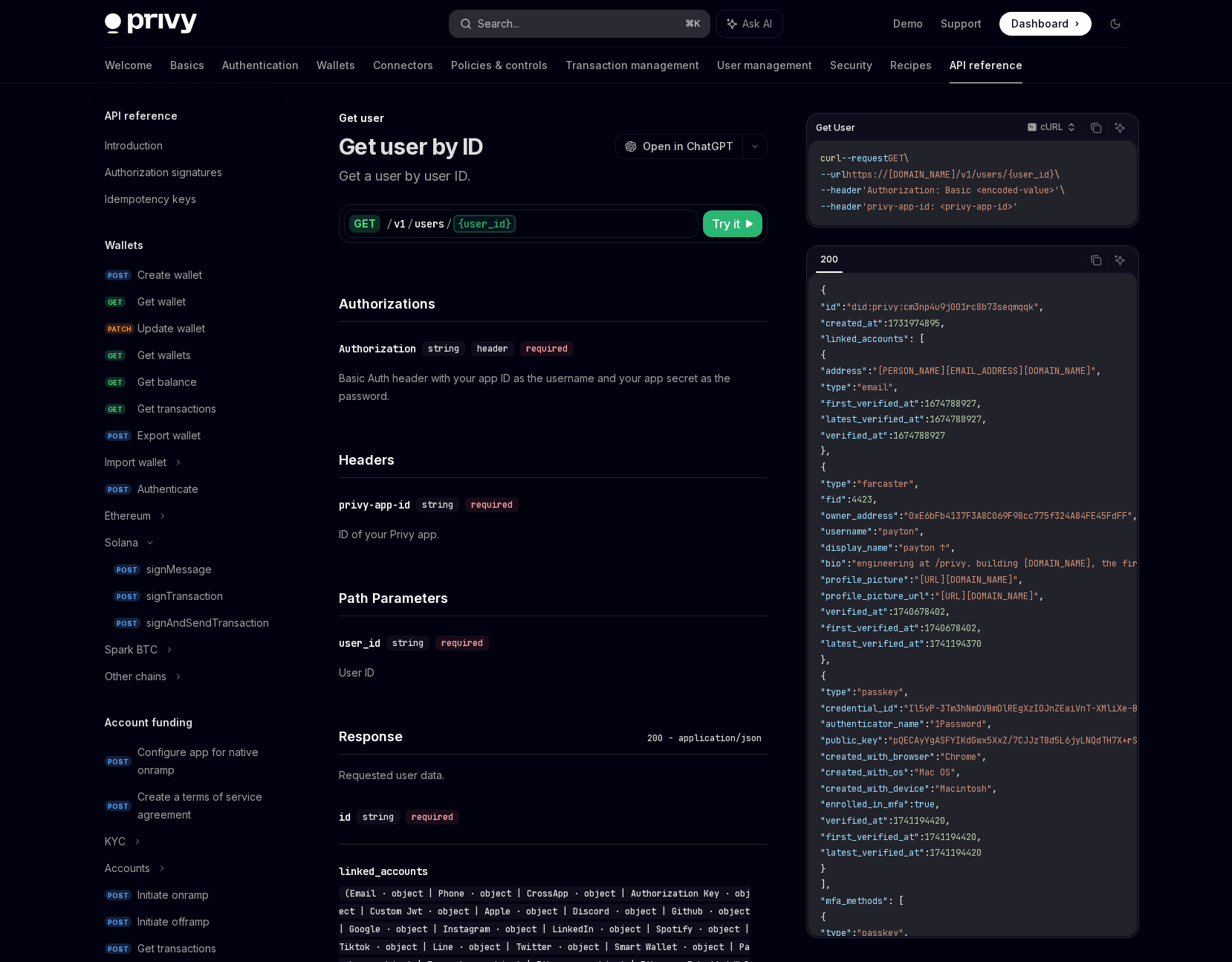
click at [526, 26] on button "Search... ⌘ K" at bounding box center [579, 23] width 260 height 26
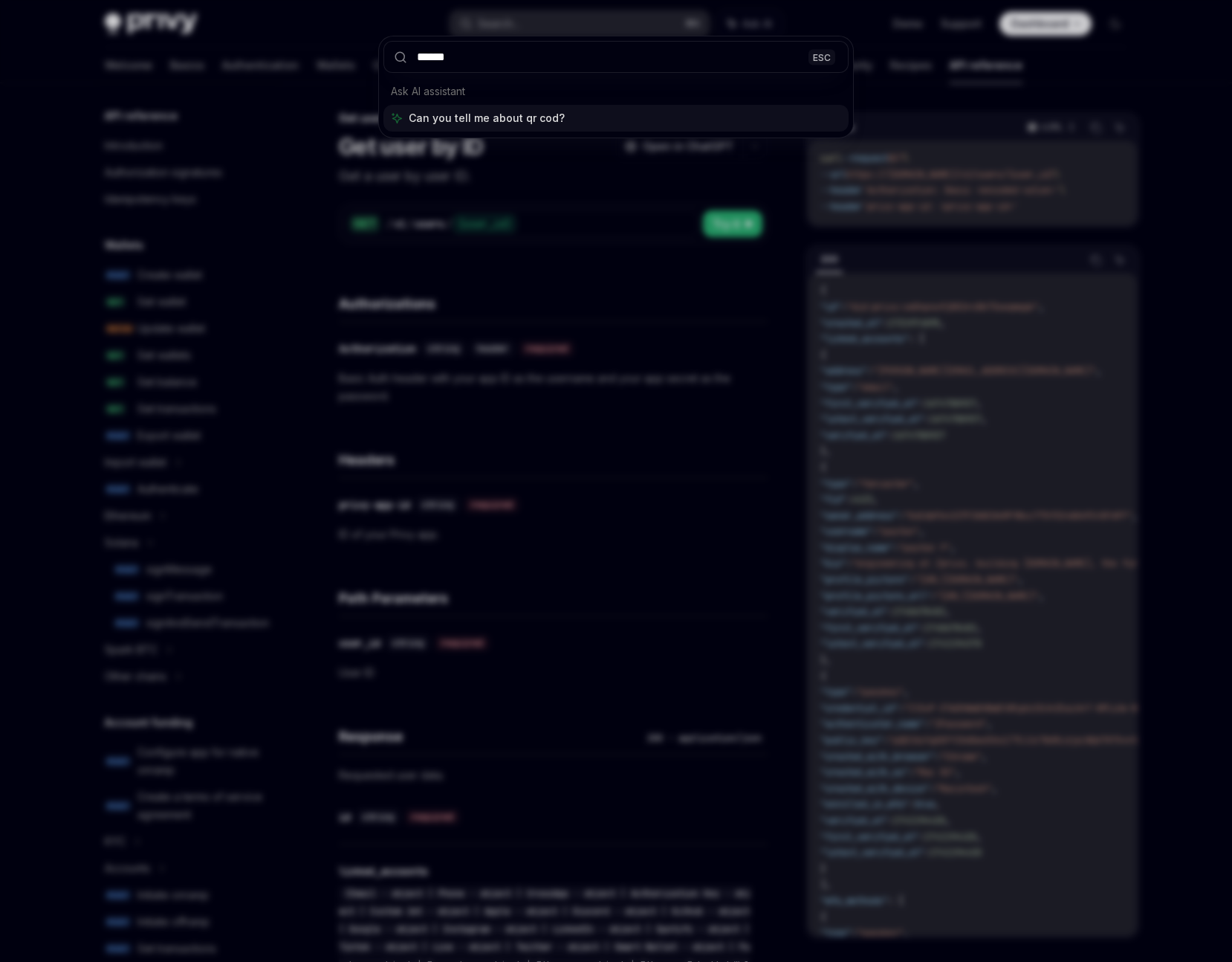
type input "*******"
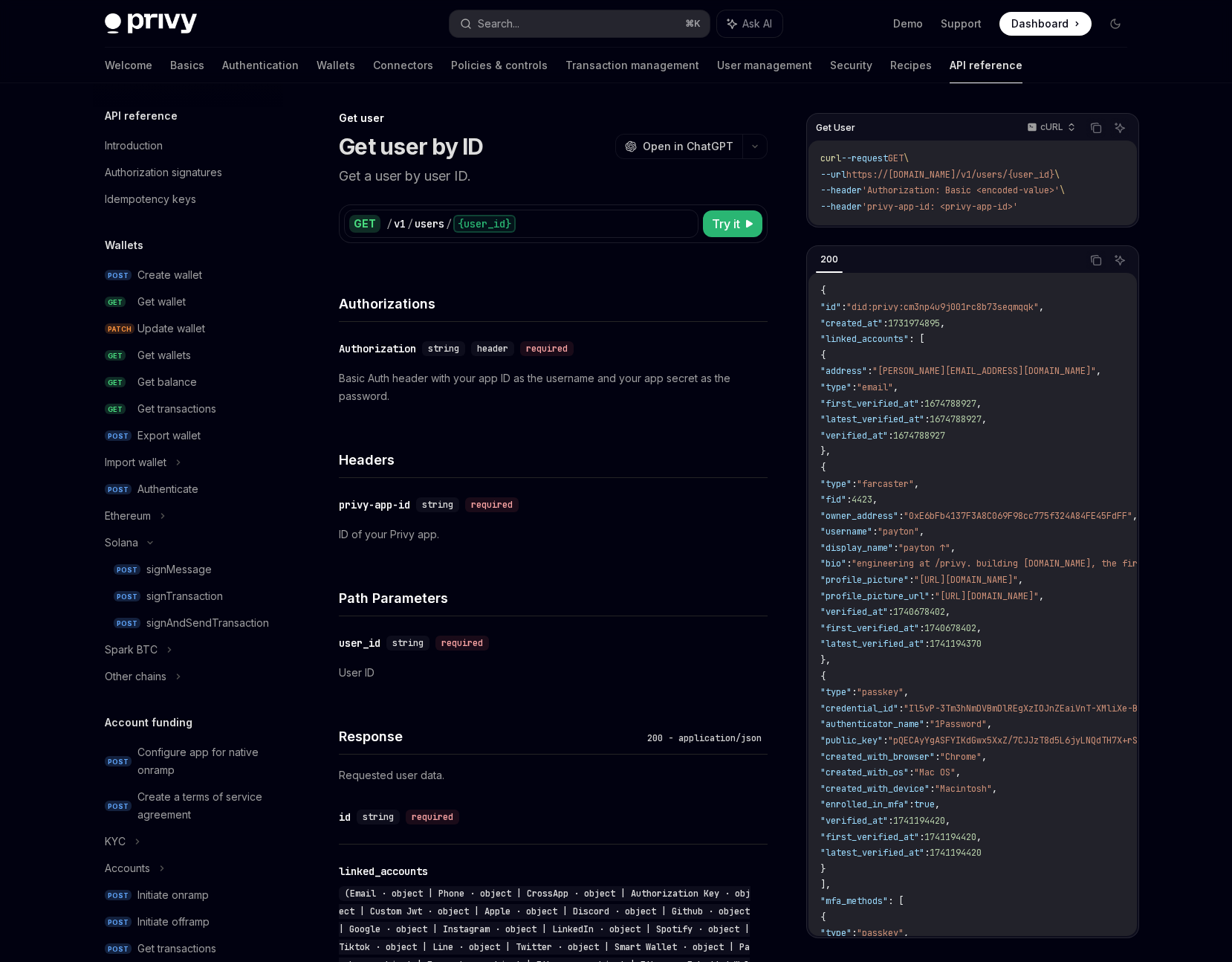
type textarea "*"
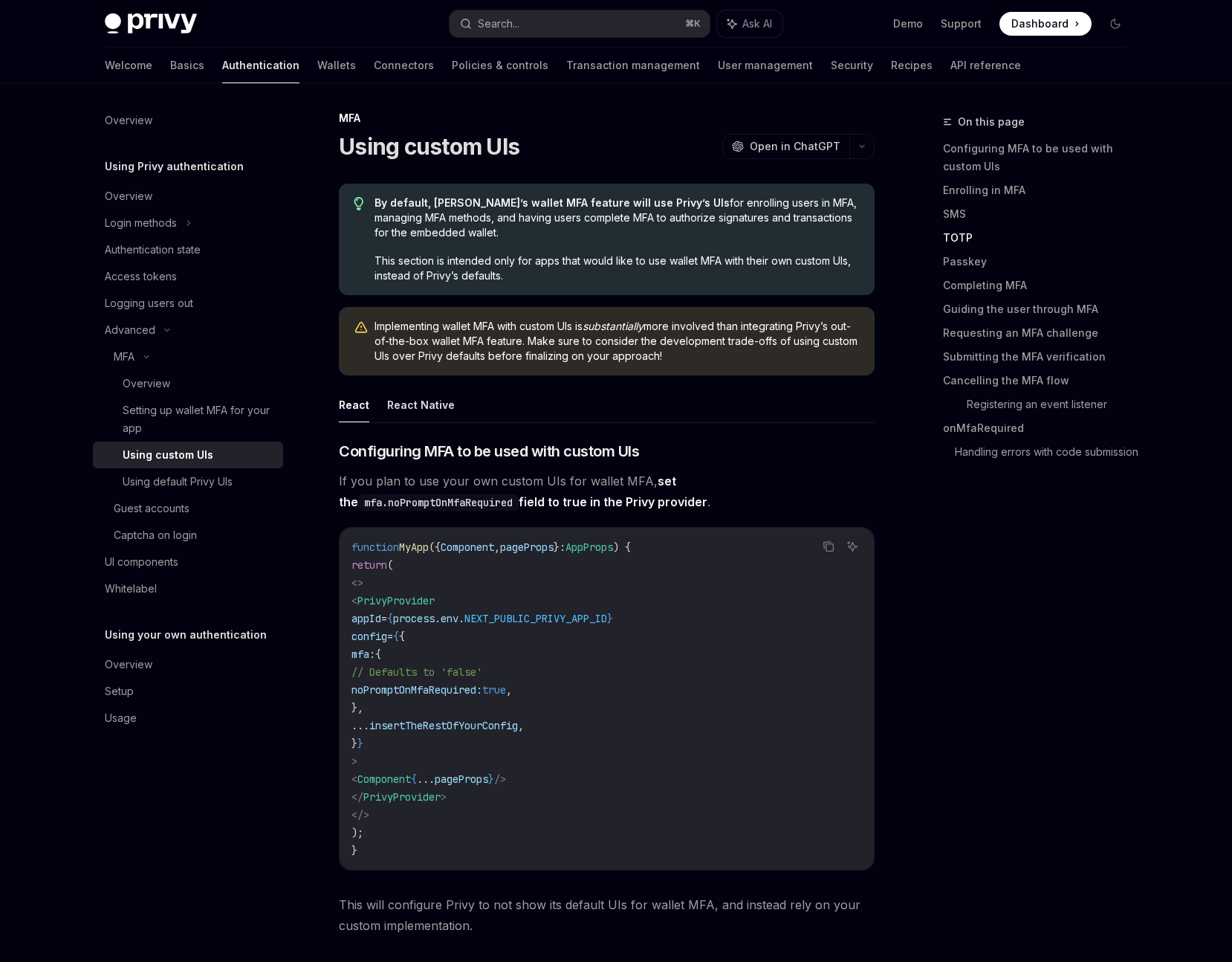
scroll to position [1915, 0]
